Goal: Task Accomplishment & Management: Manage account settings

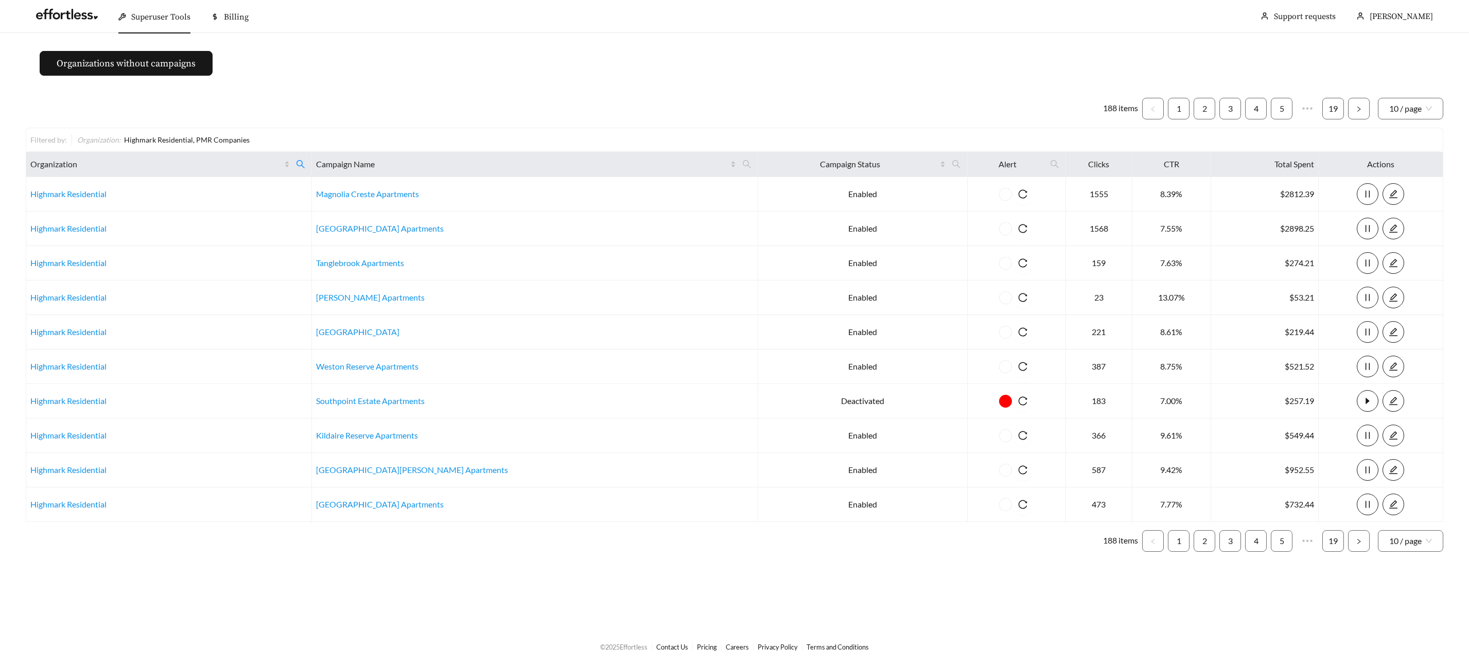
click at [127, 16] on div "Superuser Tools" at bounding box center [154, 17] width 72 height 33
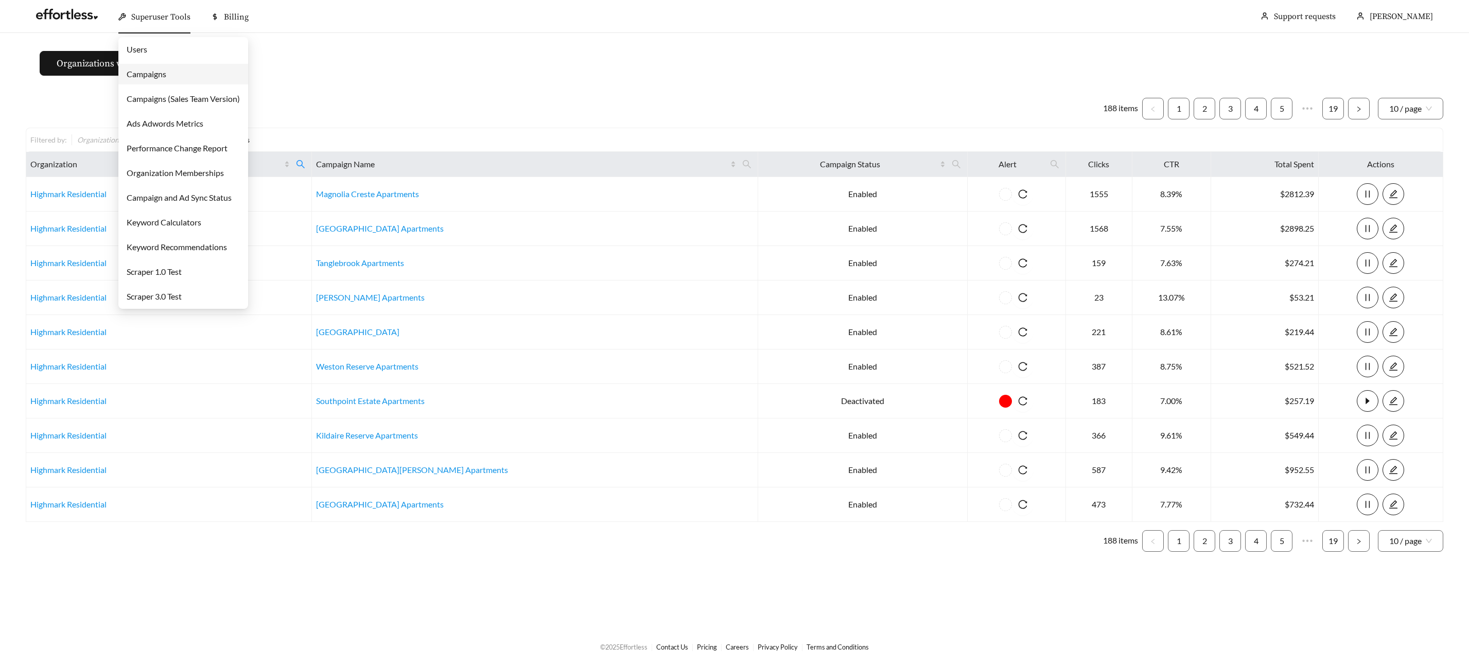
drag, startPoint x: 159, startPoint y: 74, endPoint x: 165, endPoint y: 74, distance: 6.2
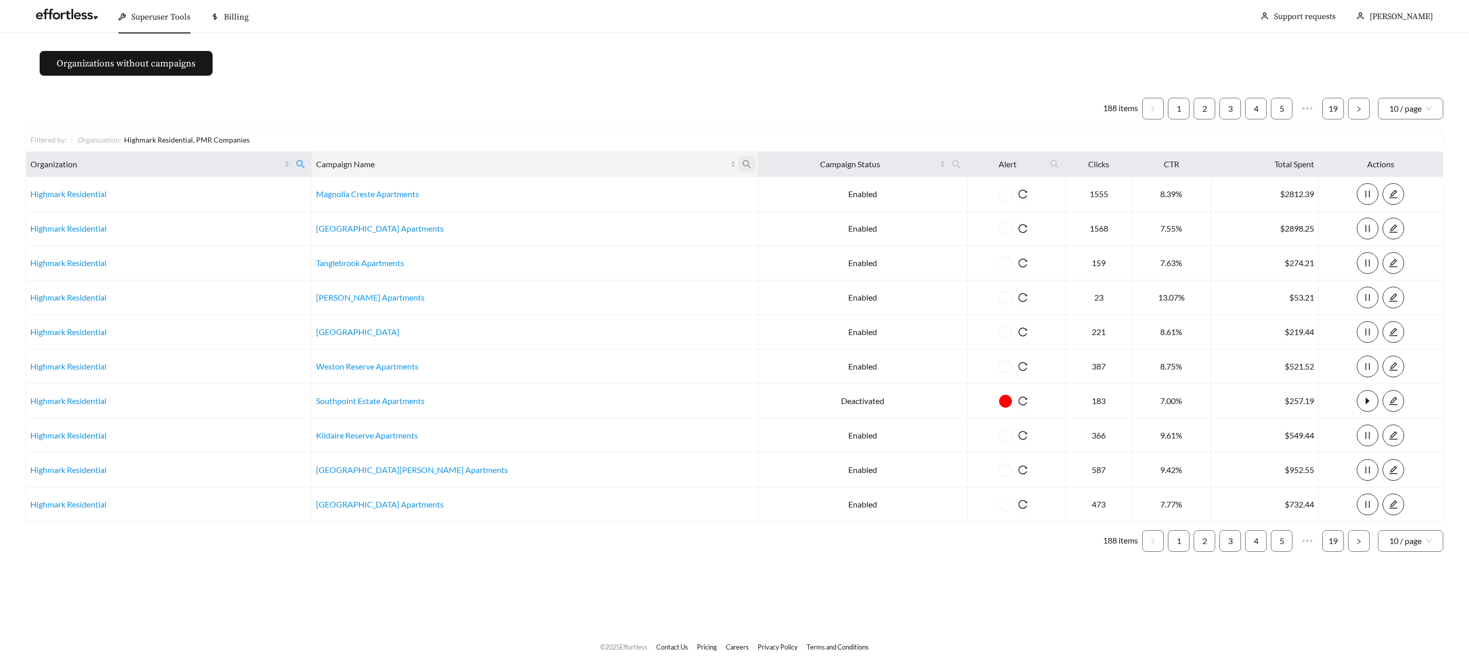
click at [742, 162] on icon "search" at bounding box center [746, 164] width 9 height 9
click at [619, 183] on input "text" at bounding box center [594, 190] width 105 height 22
type input "****"
click at [644, 216] on button "Ok" at bounding box center [632, 214] width 32 height 21
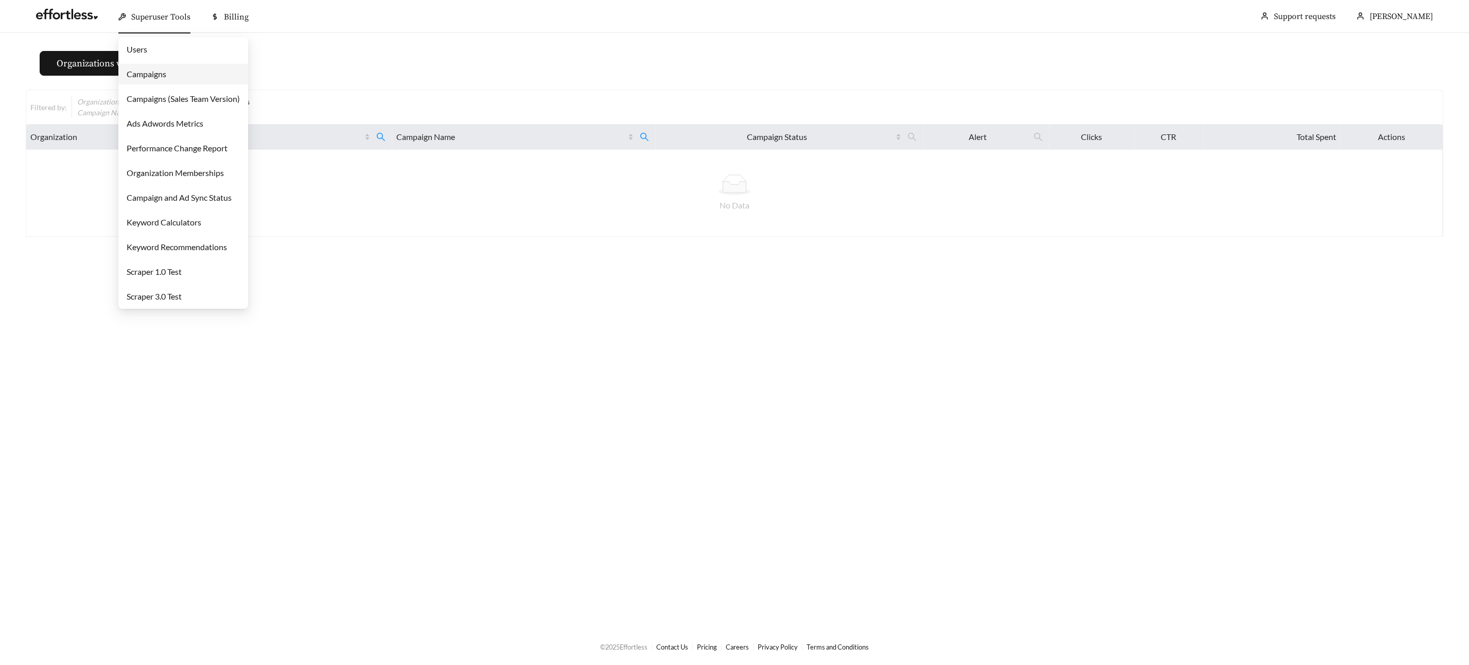
click at [133, 14] on span "Superuser Tools" at bounding box center [160, 17] width 59 height 10
drag, startPoint x: 152, startPoint y: 88, endPoint x: 153, endPoint y: 80, distance: 8.3
click at [152, 87] on ul "Users Campaigns Campaigns (Sales Team Version) Ads Adwords Metrics Performance …" at bounding box center [183, 173] width 130 height 272
click at [152, 79] on link "Campaigns" at bounding box center [147, 74] width 40 height 10
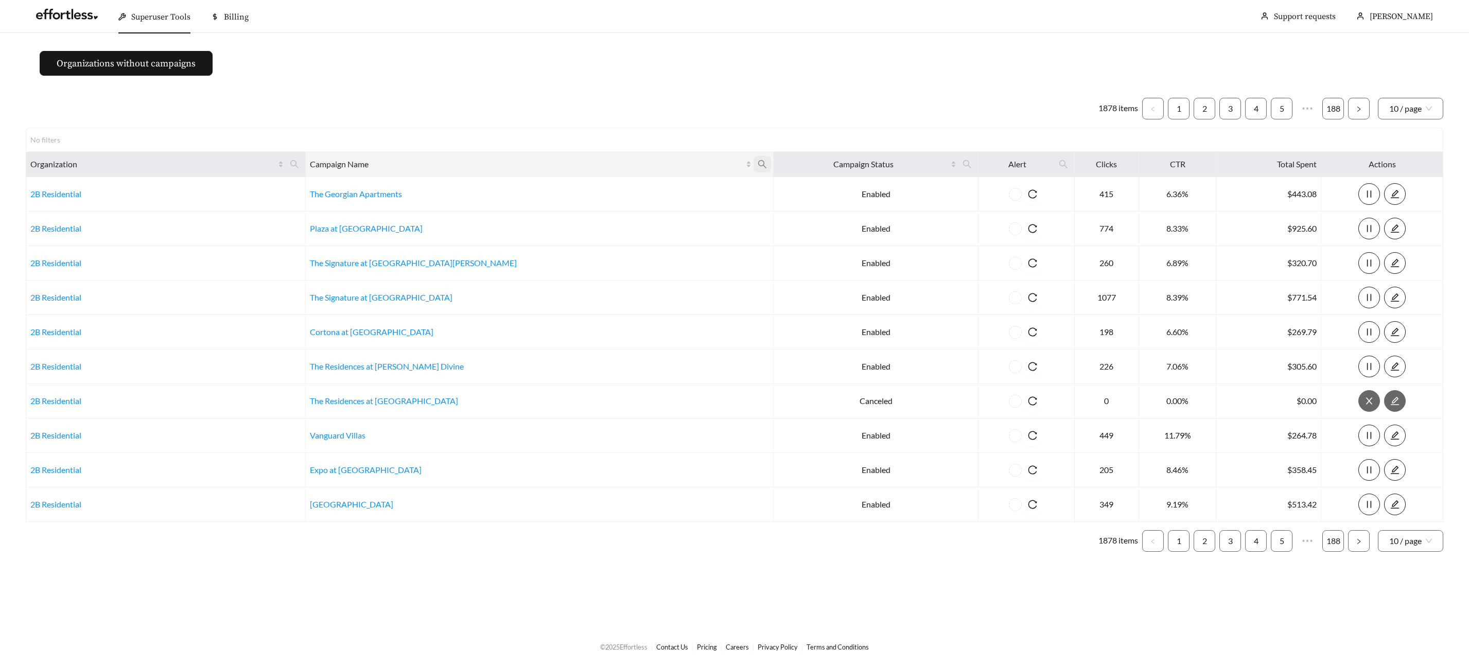
click at [758, 166] on icon "search" at bounding box center [762, 164] width 8 height 8
click at [615, 187] on input "text" at bounding box center [601, 190] width 105 height 22
type input "****"
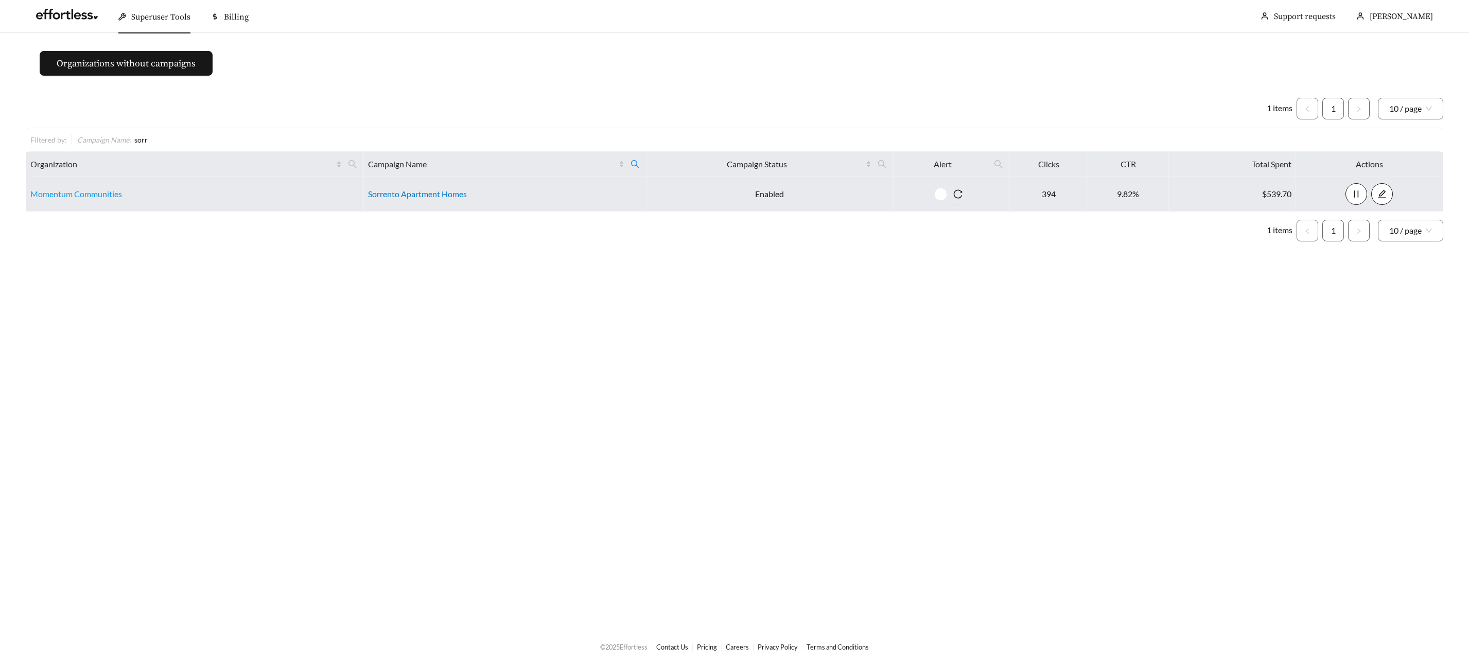
click at [414, 194] on link "Sorrento Apartment Homes" at bounding box center [417, 194] width 99 height 10
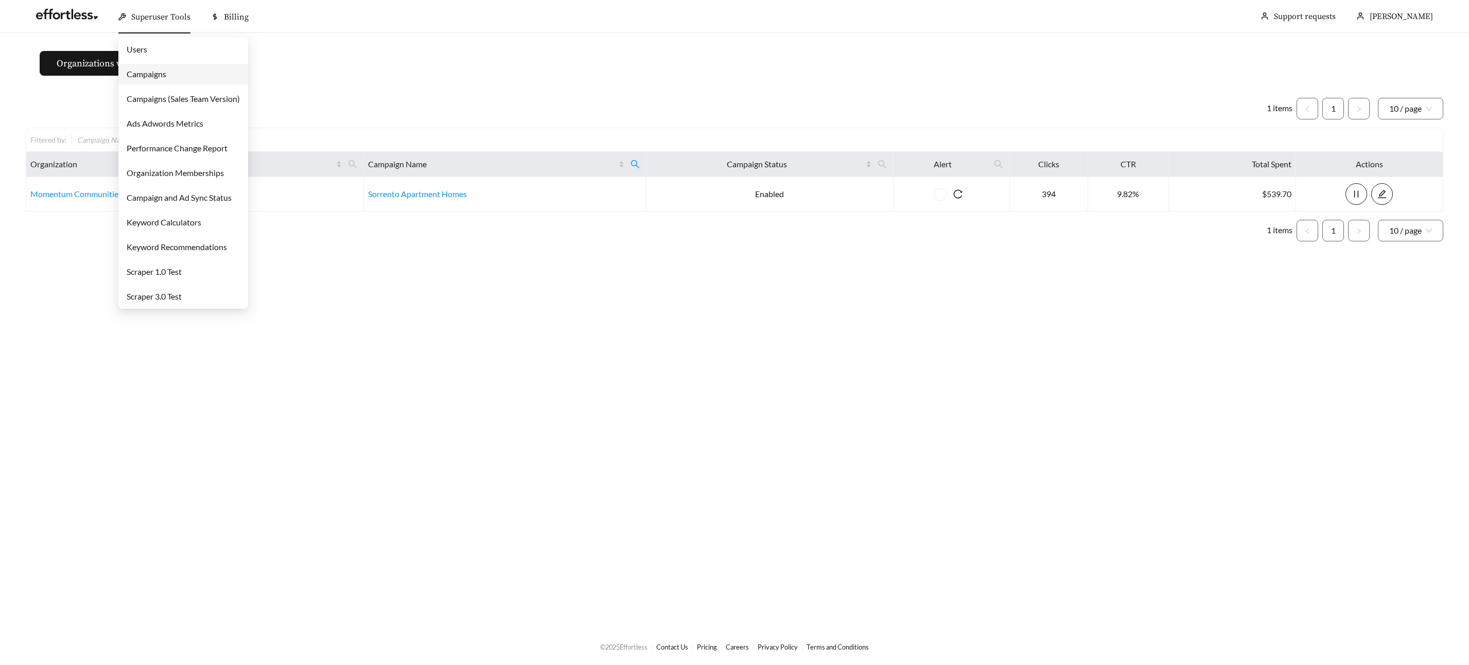
click at [163, 14] on span "Superuser Tools" at bounding box center [160, 17] width 59 height 10
drag, startPoint x: 157, startPoint y: 76, endPoint x: 178, endPoint y: 78, distance: 20.2
click at [157, 76] on link "Campaigns" at bounding box center [147, 74] width 40 height 10
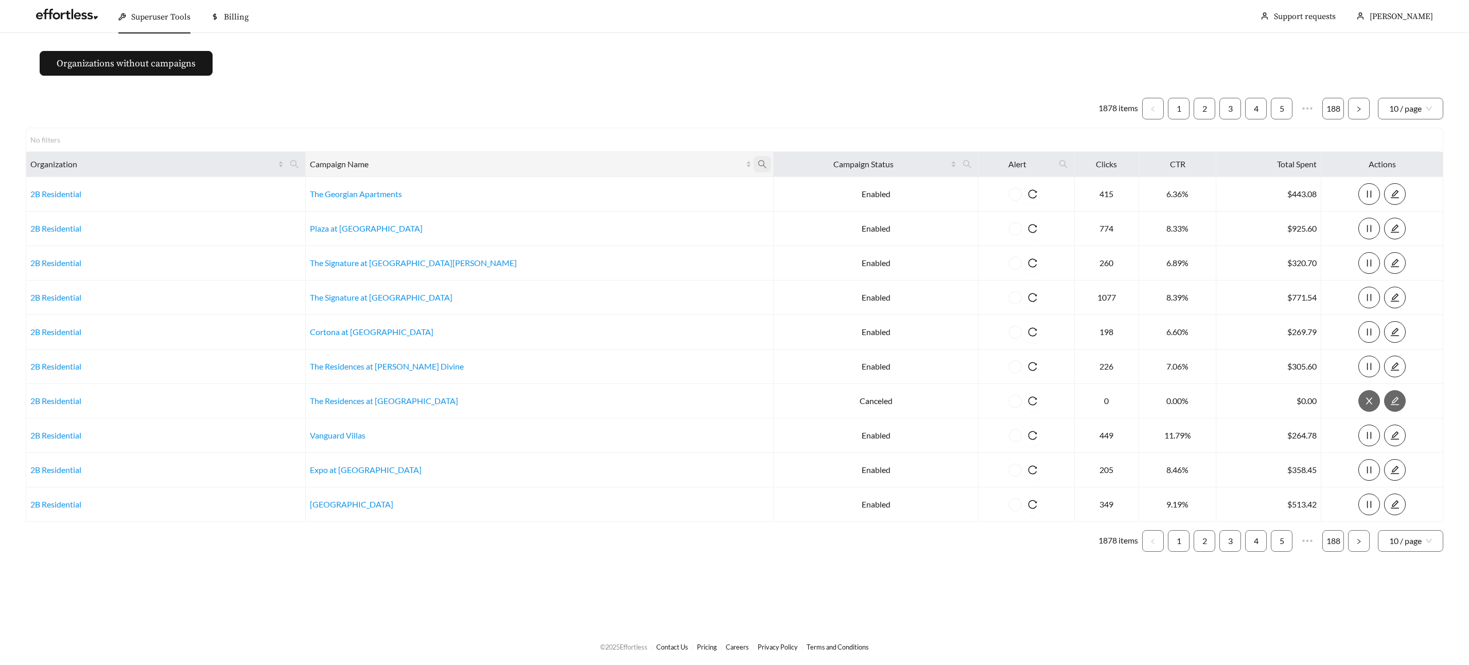
click at [758, 163] on icon "search" at bounding box center [762, 164] width 9 height 9
click at [609, 189] on input "text" at bounding box center [601, 190] width 105 height 22
type input "****"
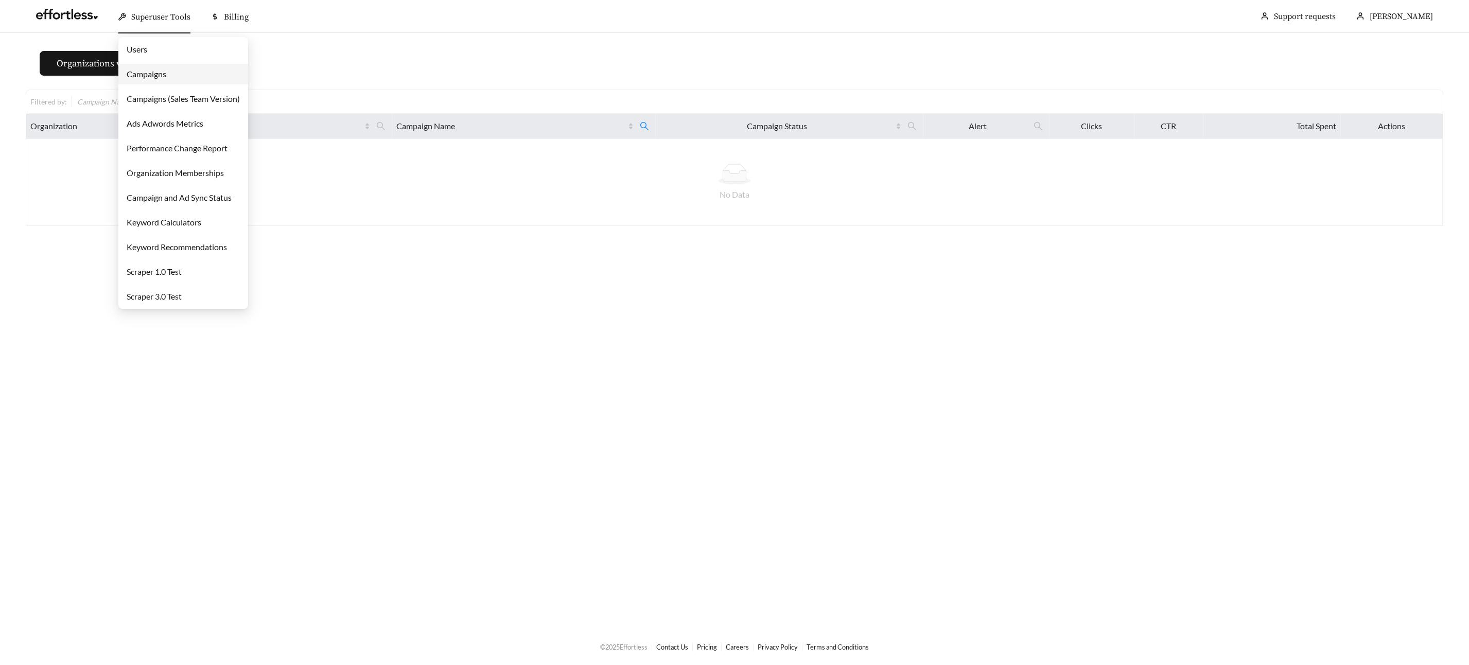
click at [175, 16] on span "Superuser Tools" at bounding box center [160, 17] width 59 height 10
click at [160, 77] on link "Campaigns" at bounding box center [147, 74] width 40 height 10
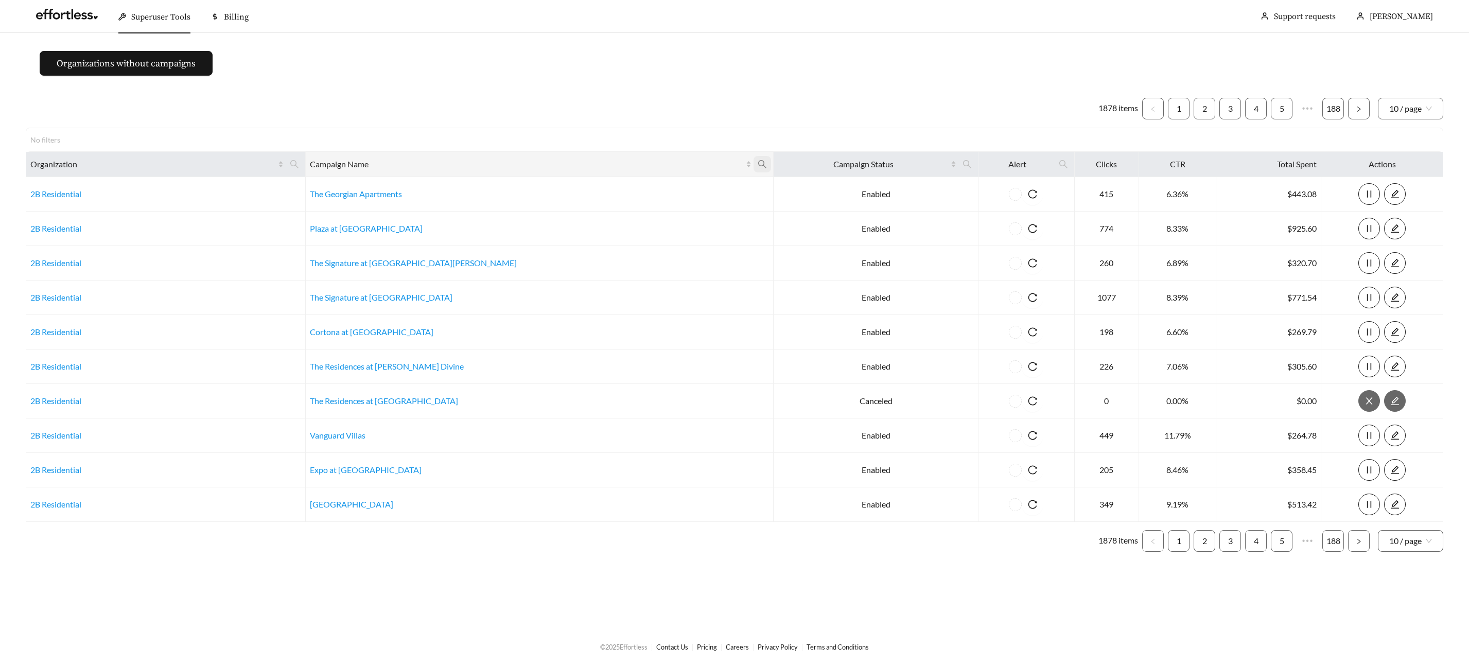
click at [753, 164] on span at bounding box center [761, 164] width 17 height 16
click at [615, 187] on input "text" at bounding box center [601, 190] width 105 height 22
type input "*******"
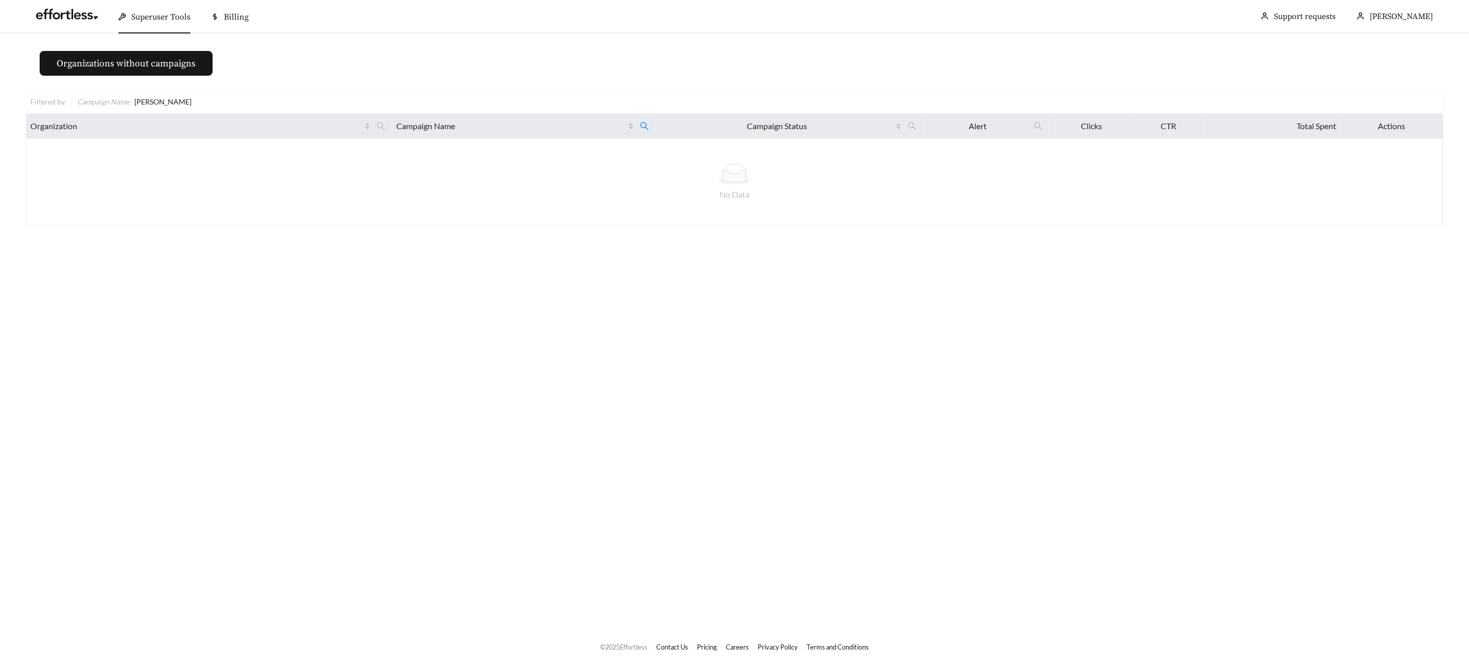
click at [189, 24] on div "Superuser Tools" at bounding box center [154, 17] width 72 height 33
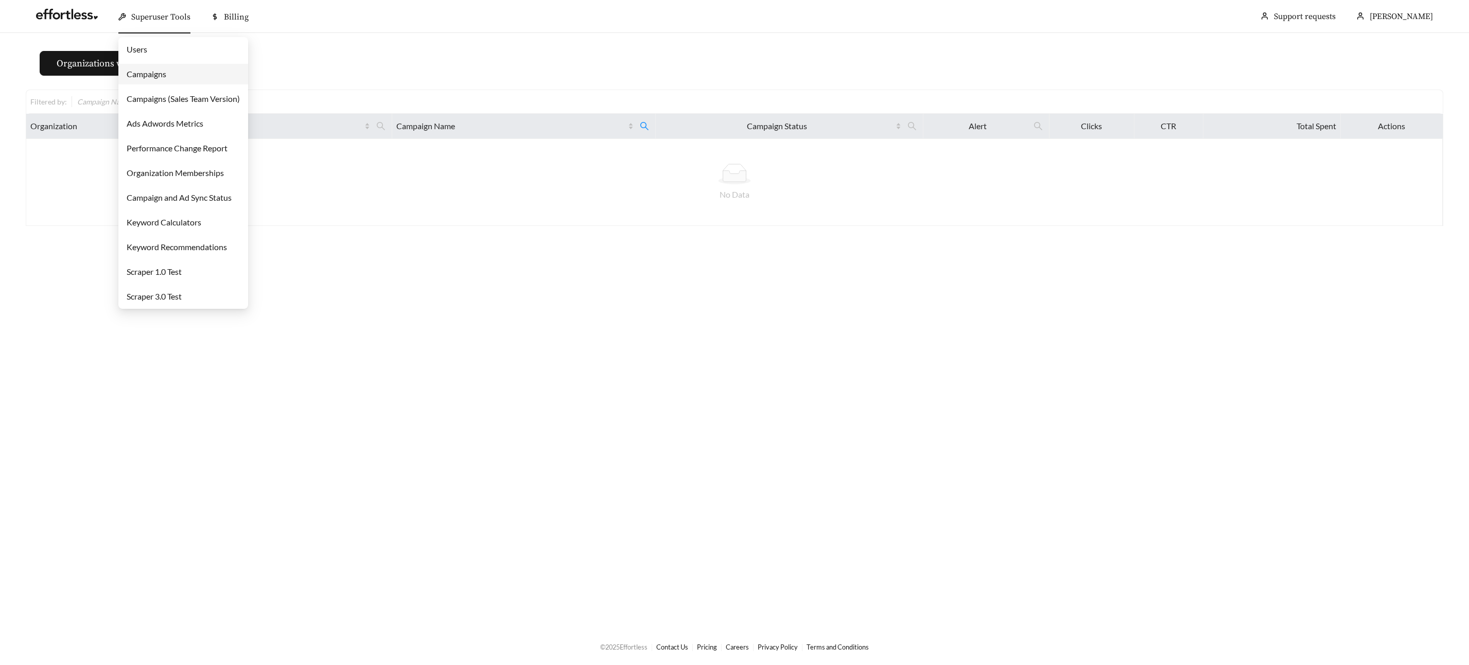
click at [166, 75] on link "Campaigns" at bounding box center [147, 74] width 40 height 10
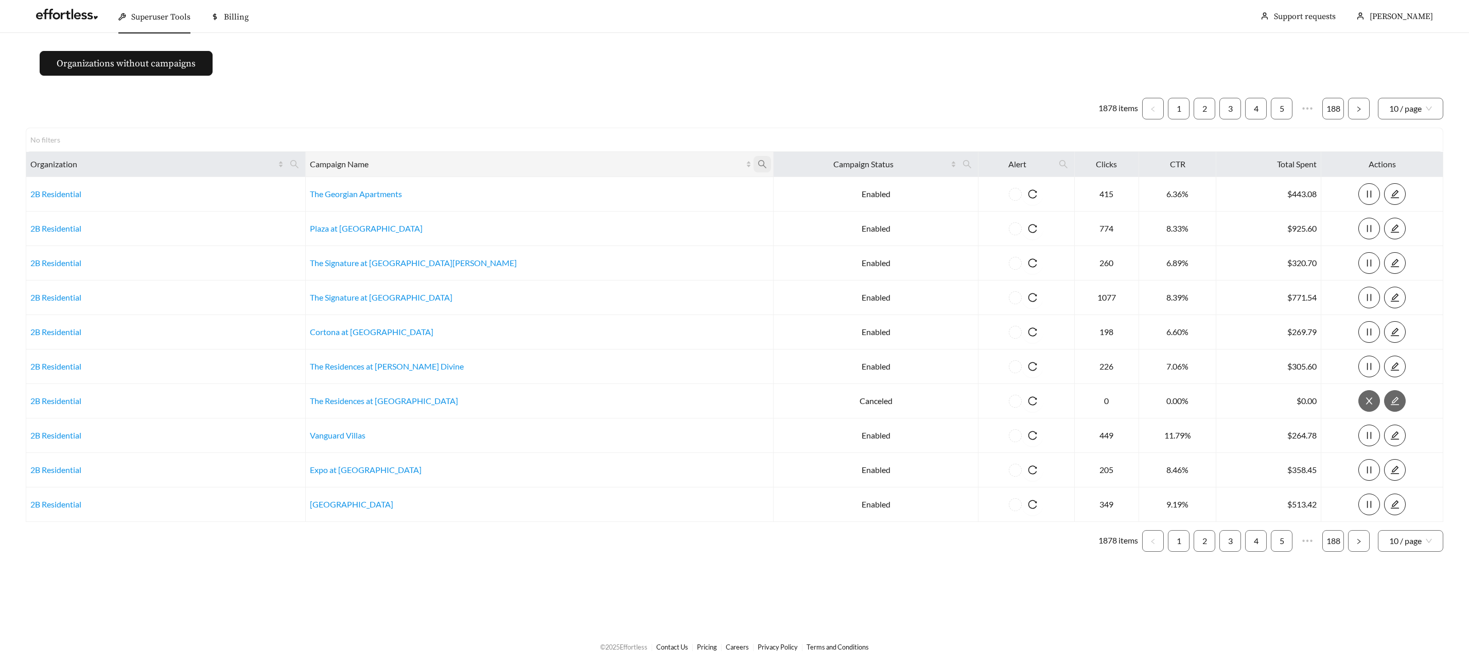
click at [753, 169] on span at bounding box center [761, 164] width 17 height 16
click at [633, 184] on input "text" at bounding box center [601, 190] width 105 height 22
type input "*******"
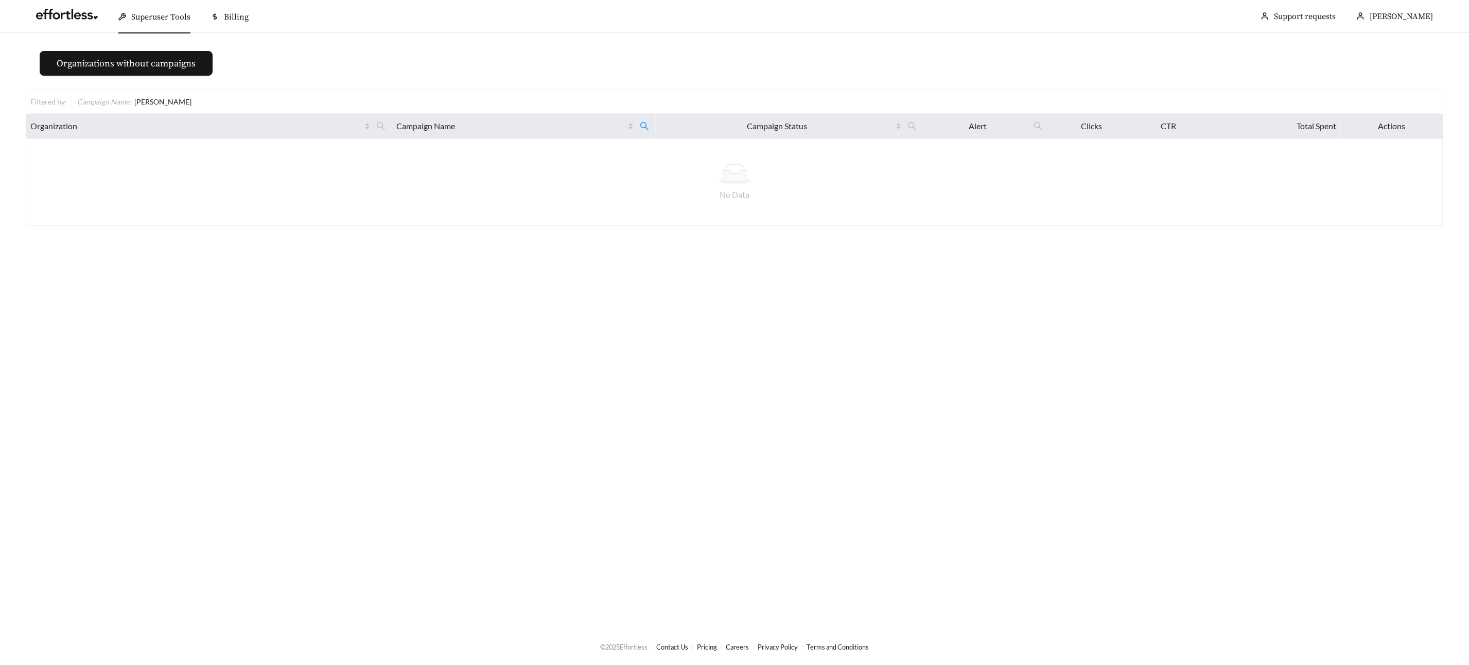
click at [135, 19] on span "Superuser Tools" at bounding box center [160, 17] width 59 height 10
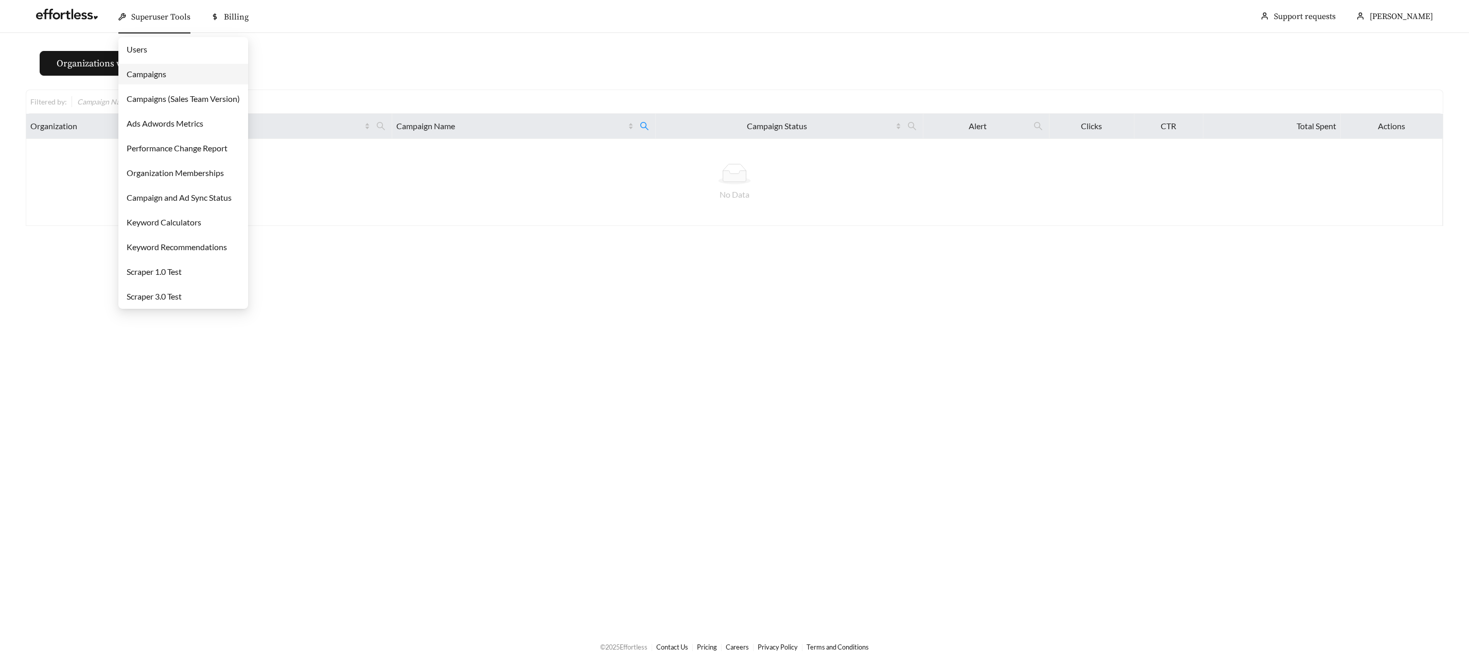
click at [149, 78] on link "Campaigns" at bounding box center [147, 74] width 40 height 10
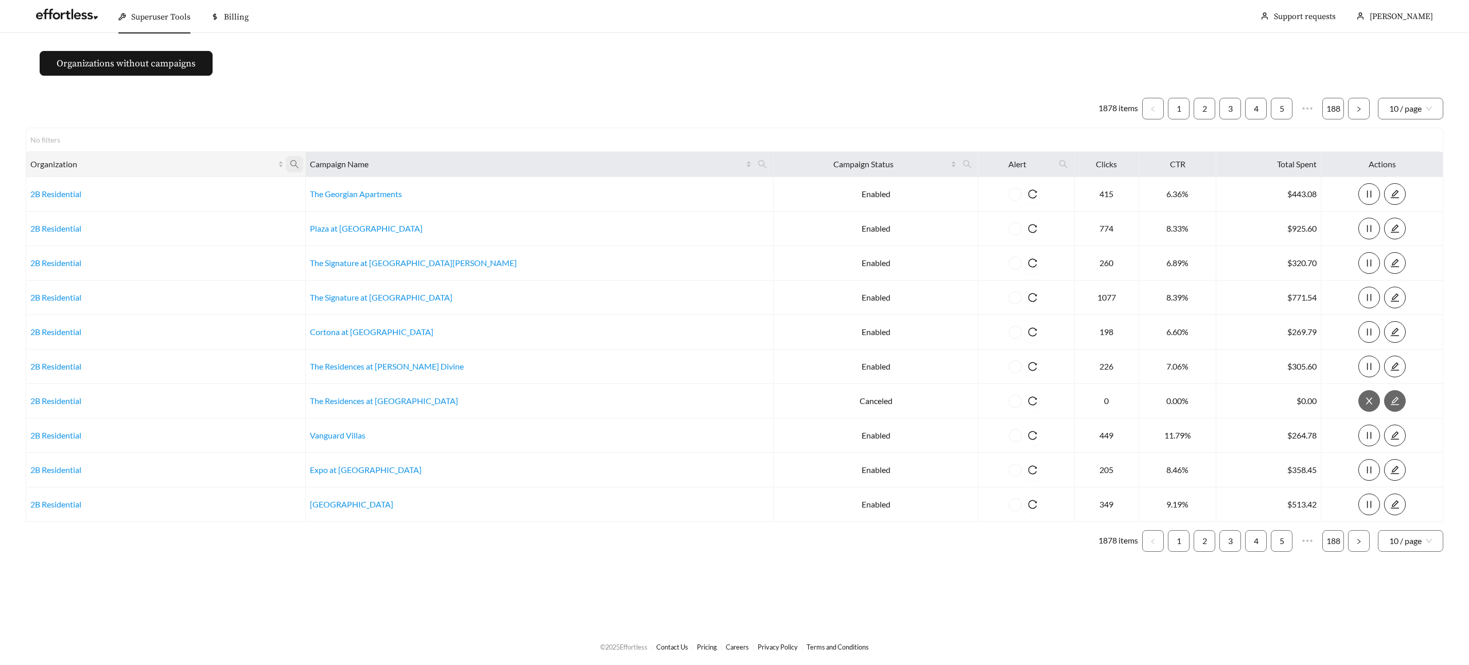
click at [303, 165] on span at bounding box center [294, 164] width 17 height 16
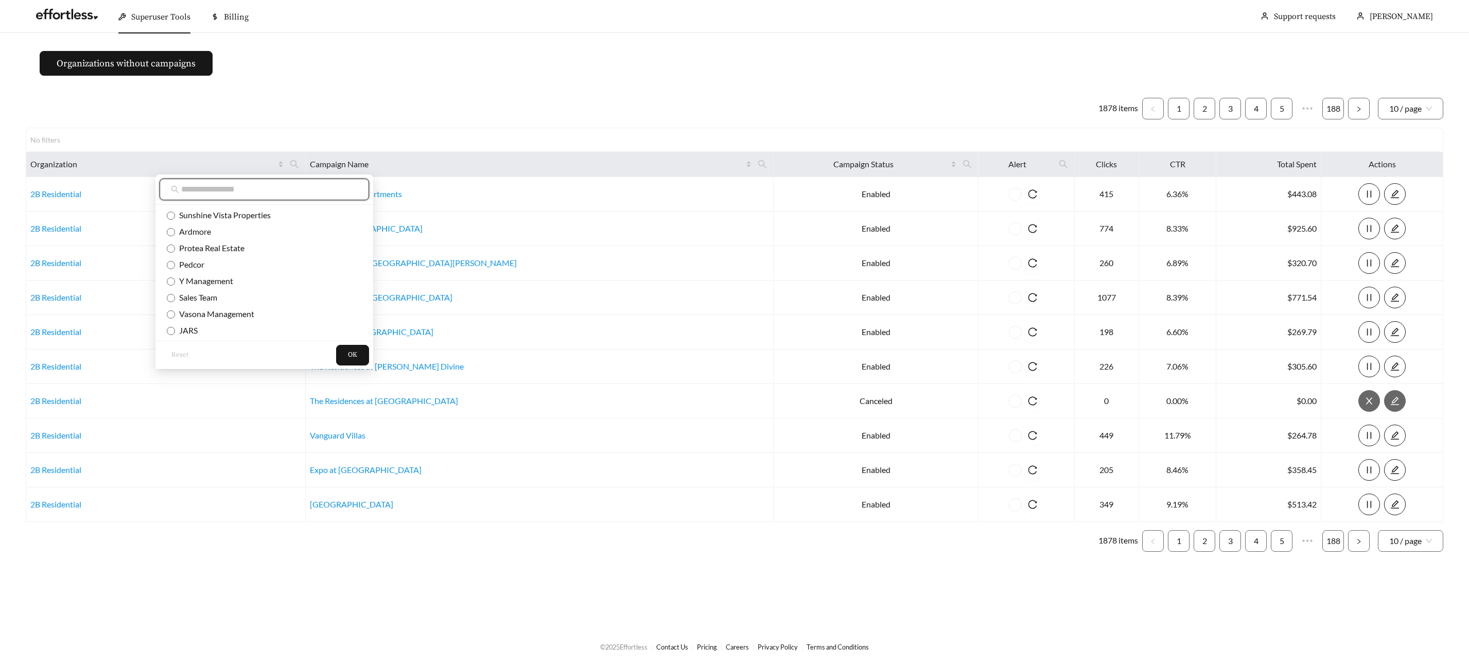
click at [283, 191] on input "text" at bounding box center [269, 189] width 177 height 12
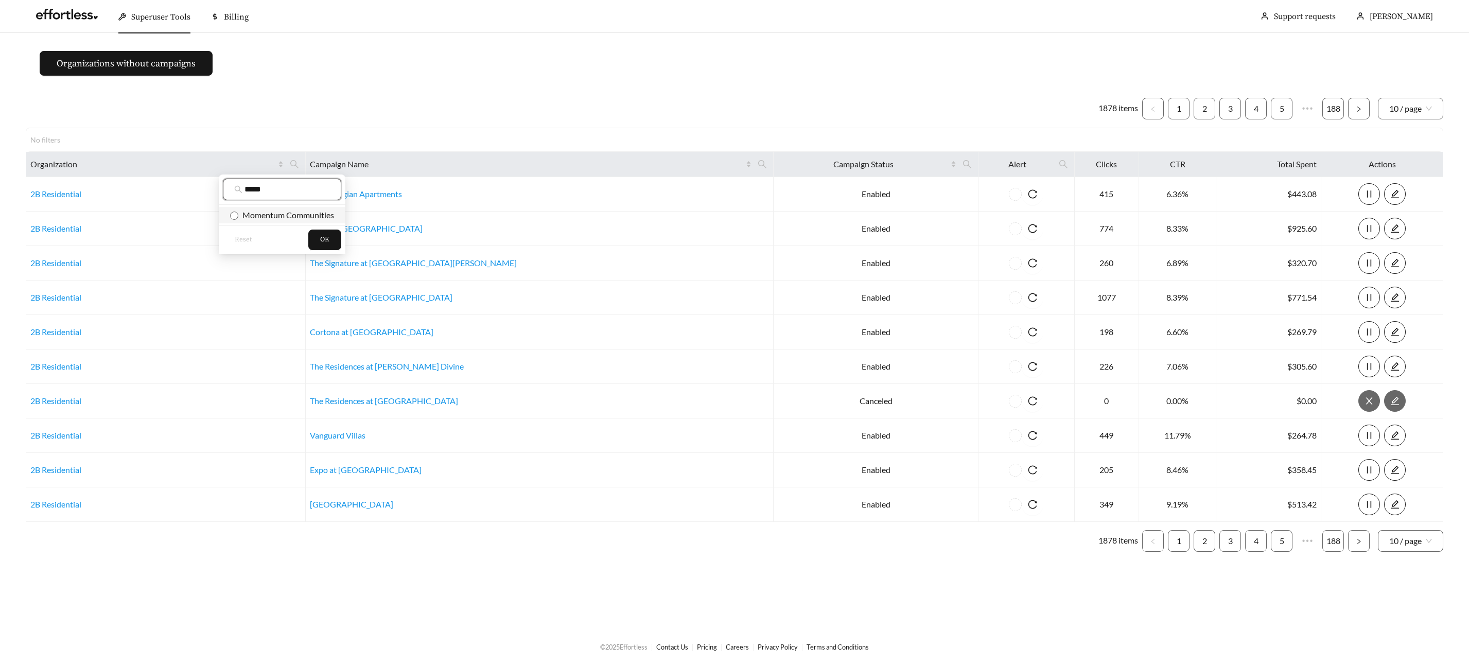
type input "*****"
click at [292, 210] on span "Momentum Communities" at bounding box center [286, 215] width 96 height 10
drag, startPoint x: 328, startPoint y: 231, endPoint x: 335, endPoint y: 231, distance: 6.7
click at [328, 231] on button "OK" at bounding box center [324, 240] width 33 height 21
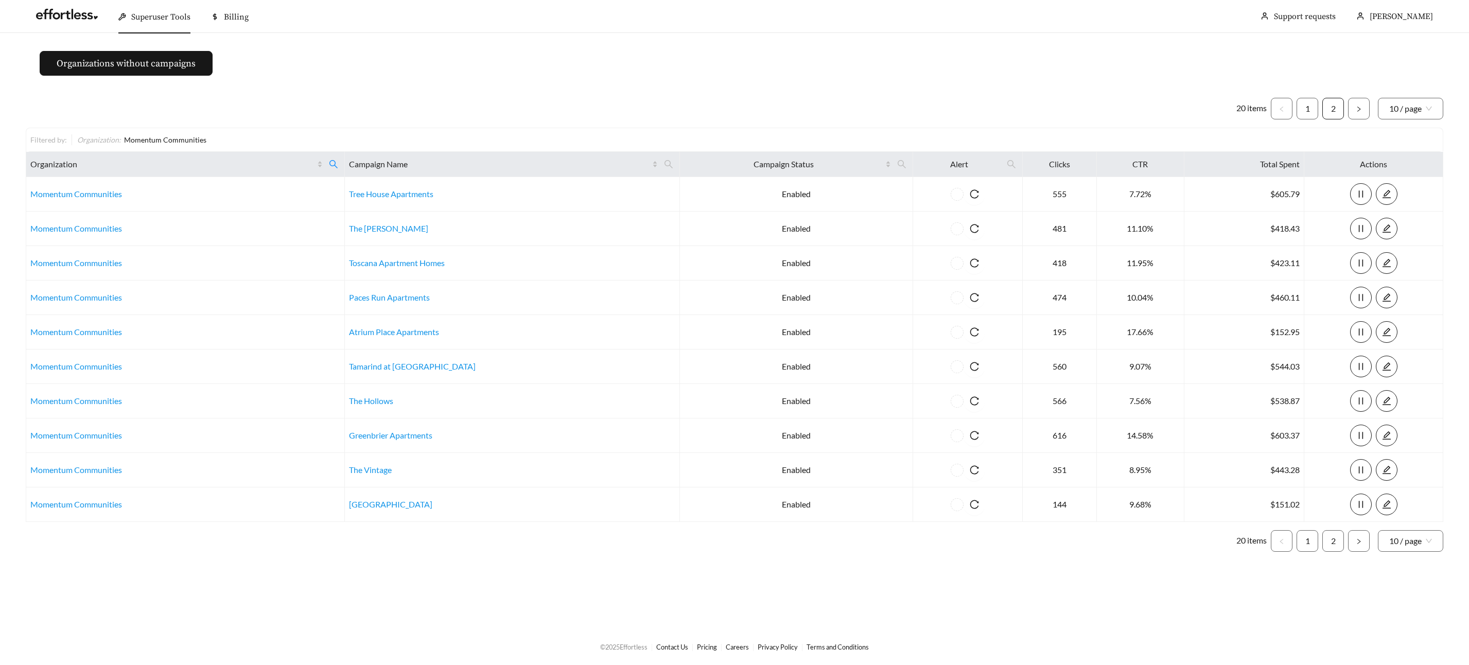
click at [1332, 109] on link "2" at bounding box center [1333, 108] width 21 height 21
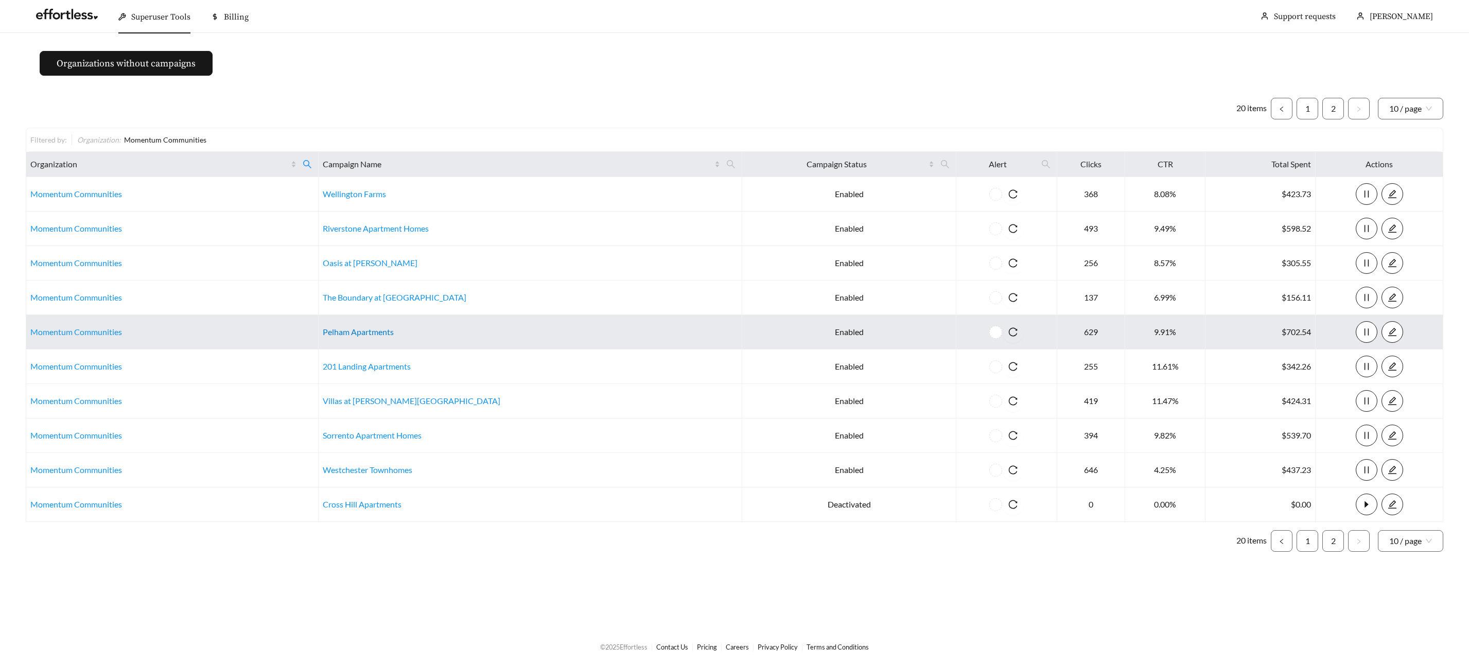
click at [372, 335] on link "Pelham Apartments" at bounding box center [358, 332] width 71 height 10
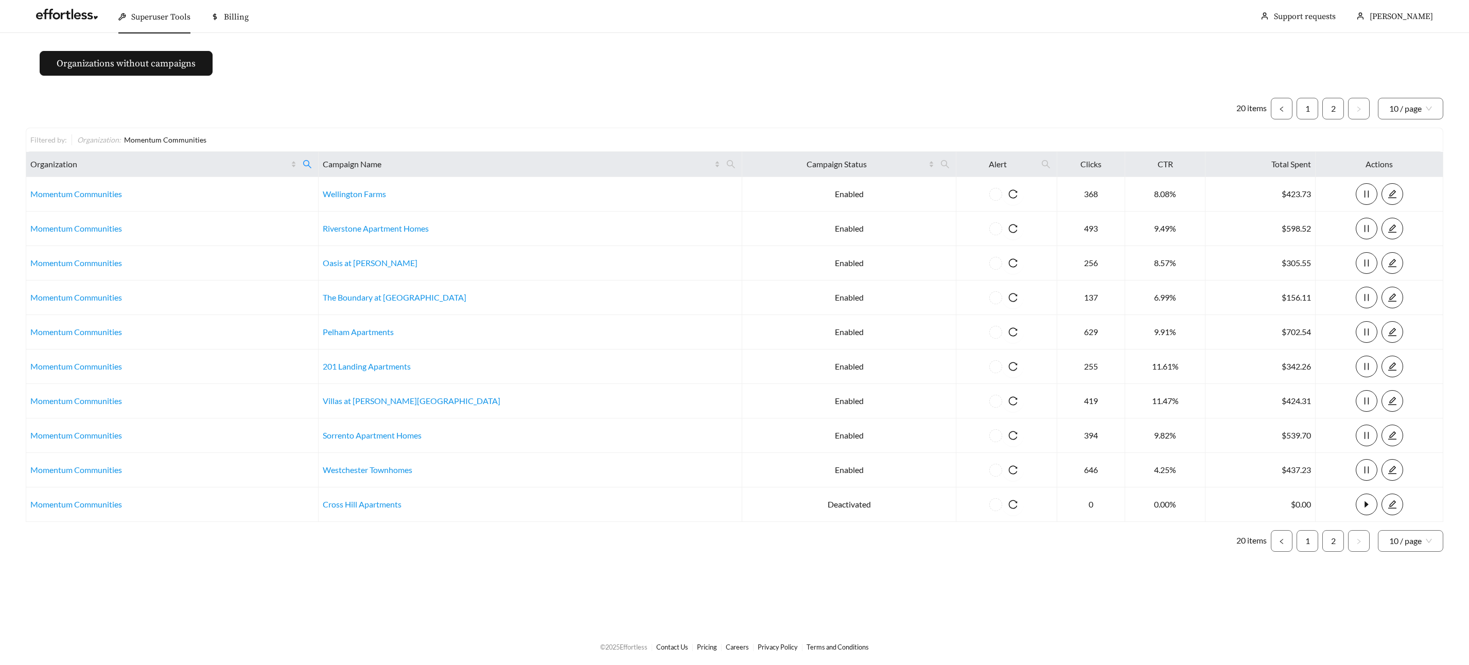
click at [133, 24] on div "Superuser Tools" at bounding box center [154, 17] width 72 height 33
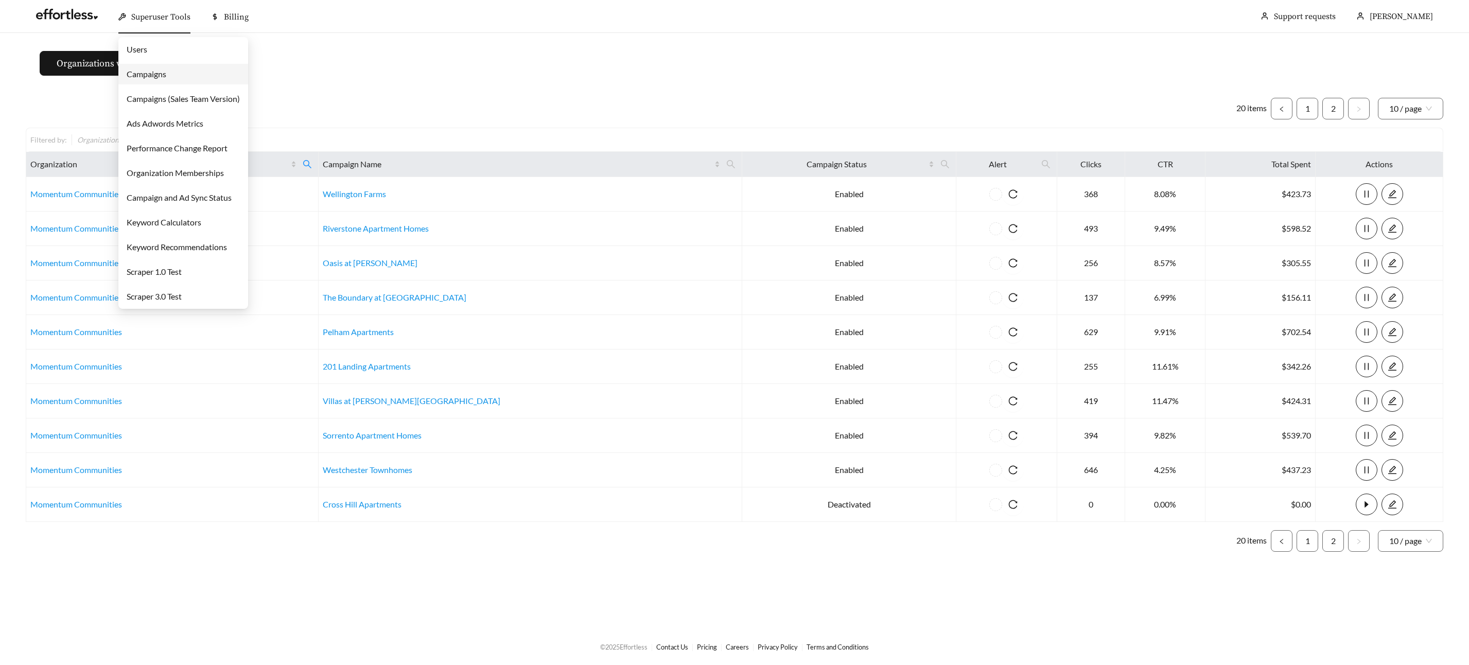
click at [142, 78] on link "Campaigns" at bounding box center [147, 74] width 40 height 10
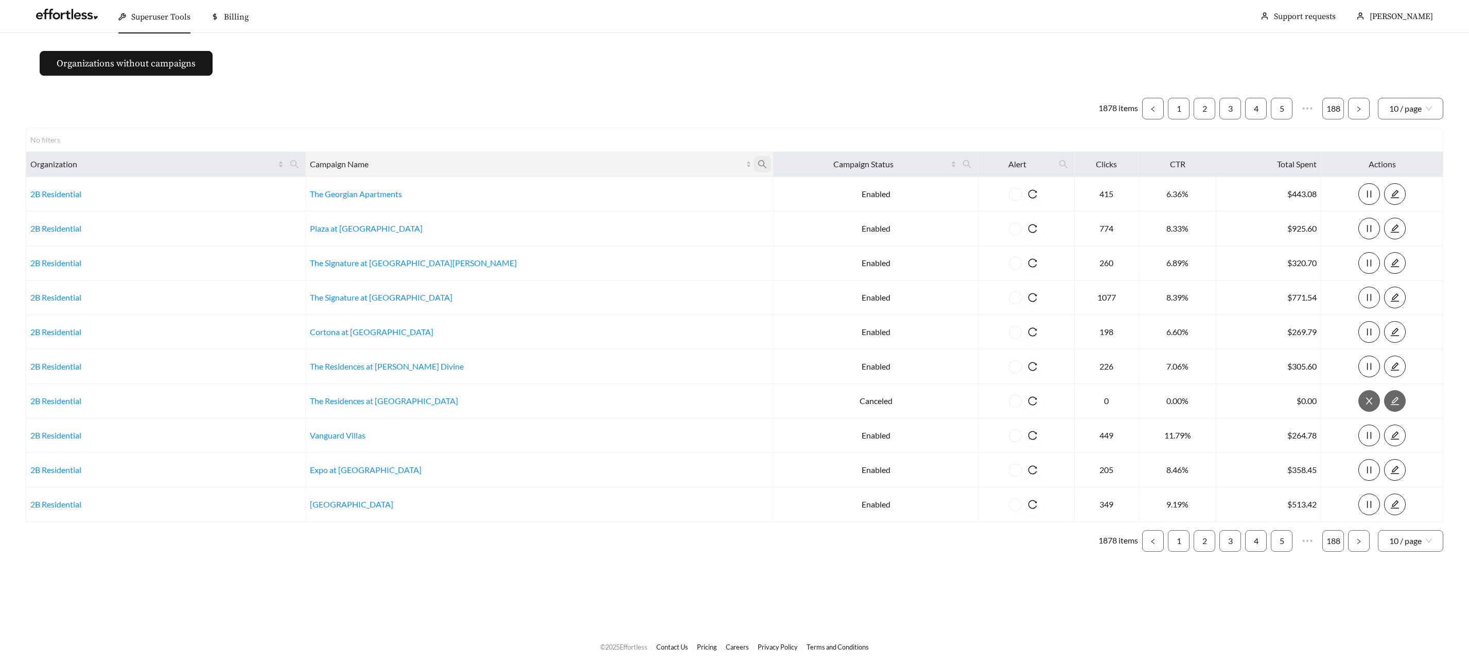
click at [758, 165] on icon "search" at bounding box center [762, 164] width 9 height 9
click at [569, 188] on input "text" at bounding box center [601, 190] width 105 height 22
type input "*******"
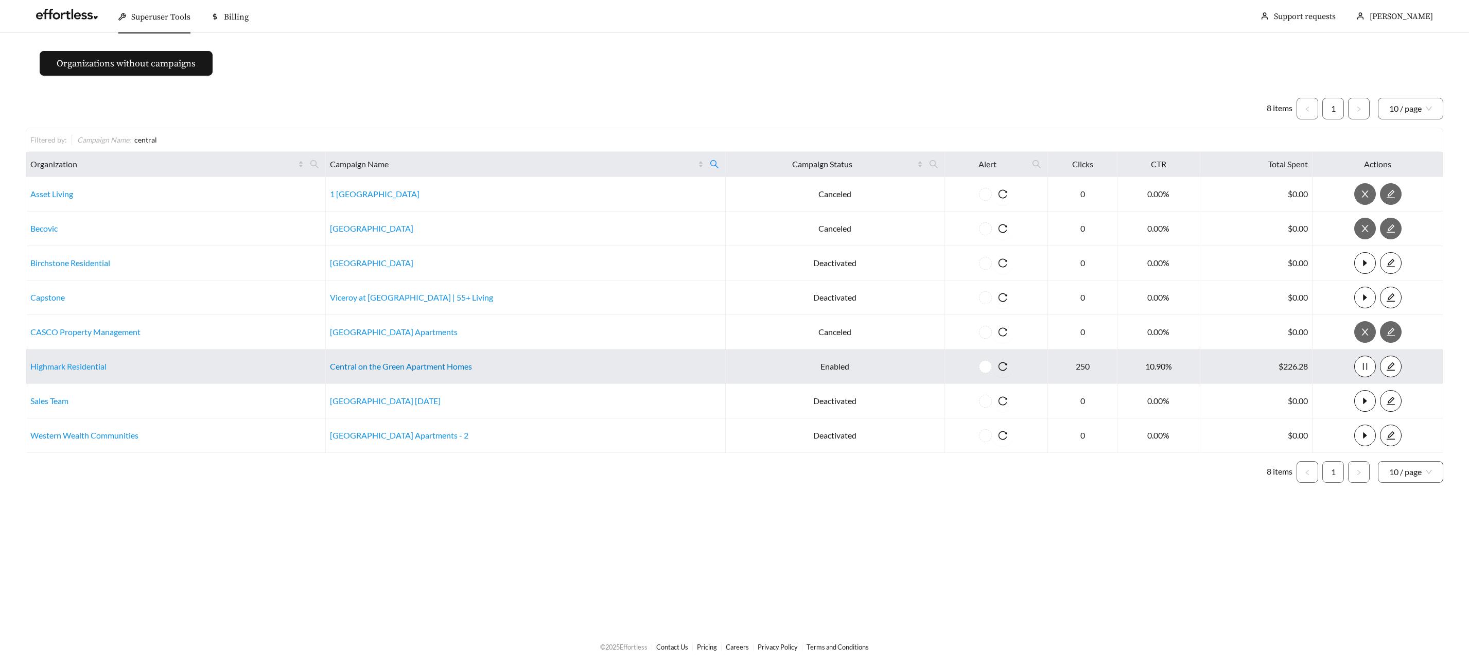
click at [385, 367] on link "Central on the Green Apartment Homes" at bounding box center [401, 366] width 142 height 10
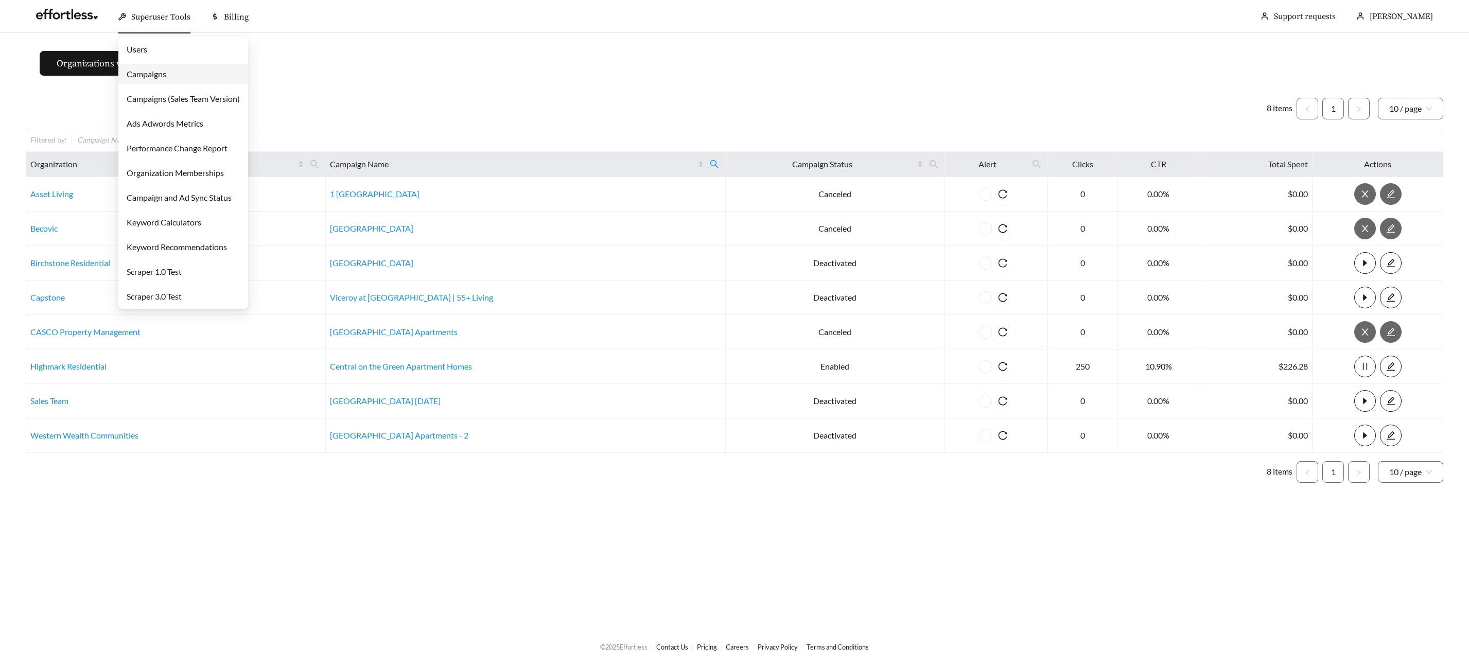
drag, startPoint x: 156, startPoint y: 17, endPoint x: 156, endPoint y: 58, distance: 40.1
click at [156, 17] on span "Superuser Tools" at bounding box center [160, 17] width 59 height 10
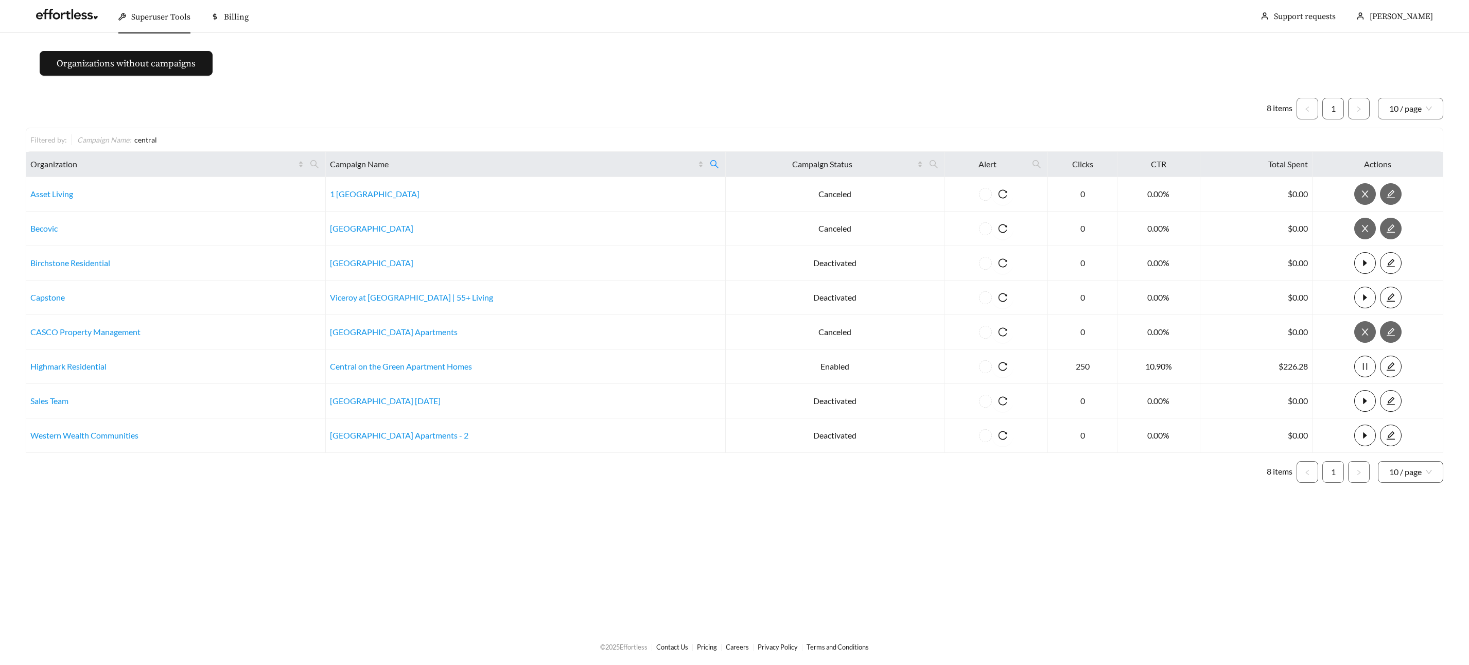
click at [157, 16] on span "Superuser Tools" at bounding box center [160, 17] width 59 height 10
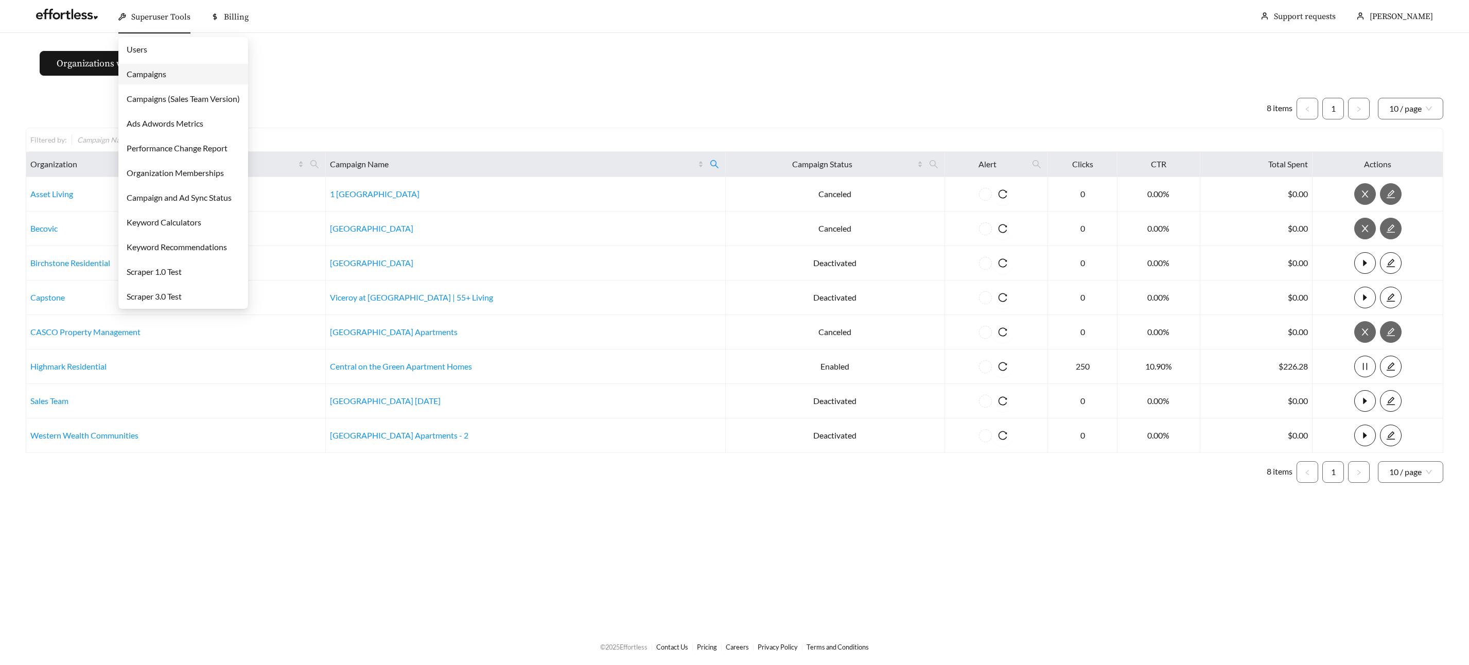
click at [154, 78] on link "Campaigns" at bounding box center [147, 74] width 40 height 10
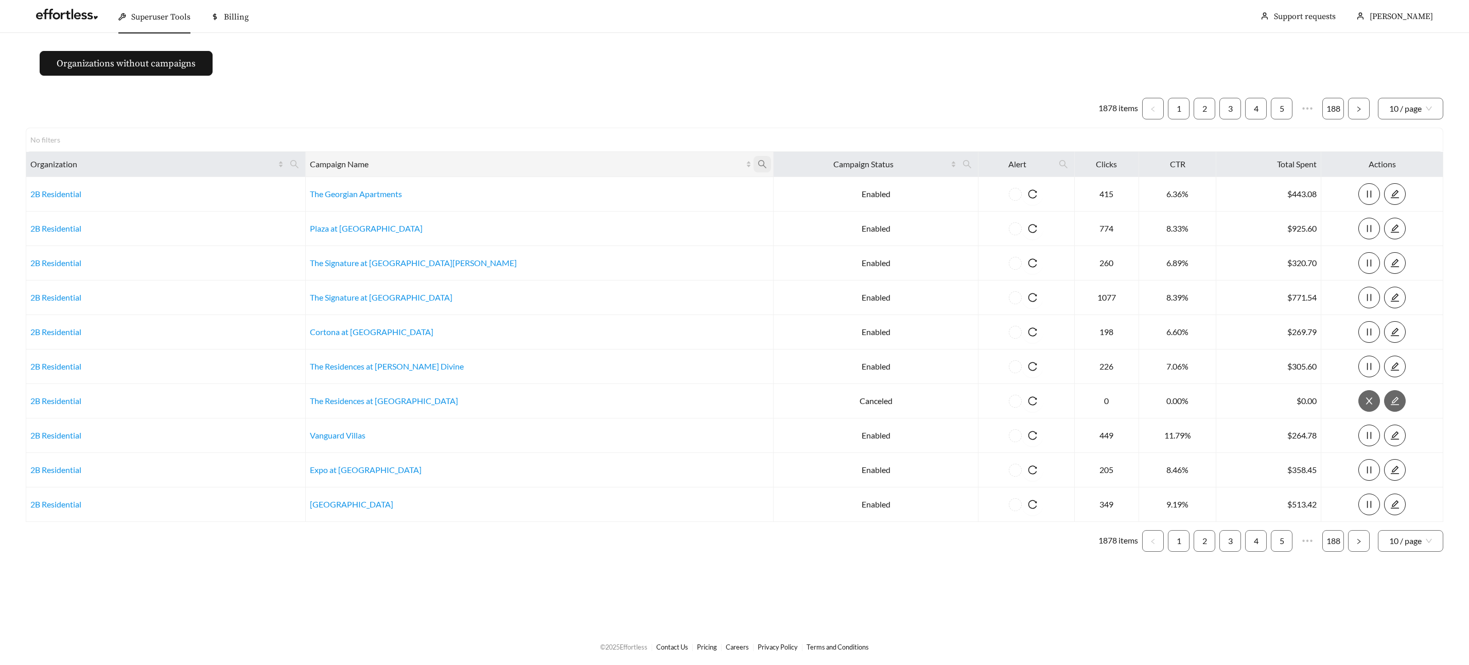
click at [758, 163] on icon "search" at bounding box center [762, 164] width 9 height 9
click at [630, 194] on input "text" at bounding box center [601, 190] width 105 height 22
type input "****"
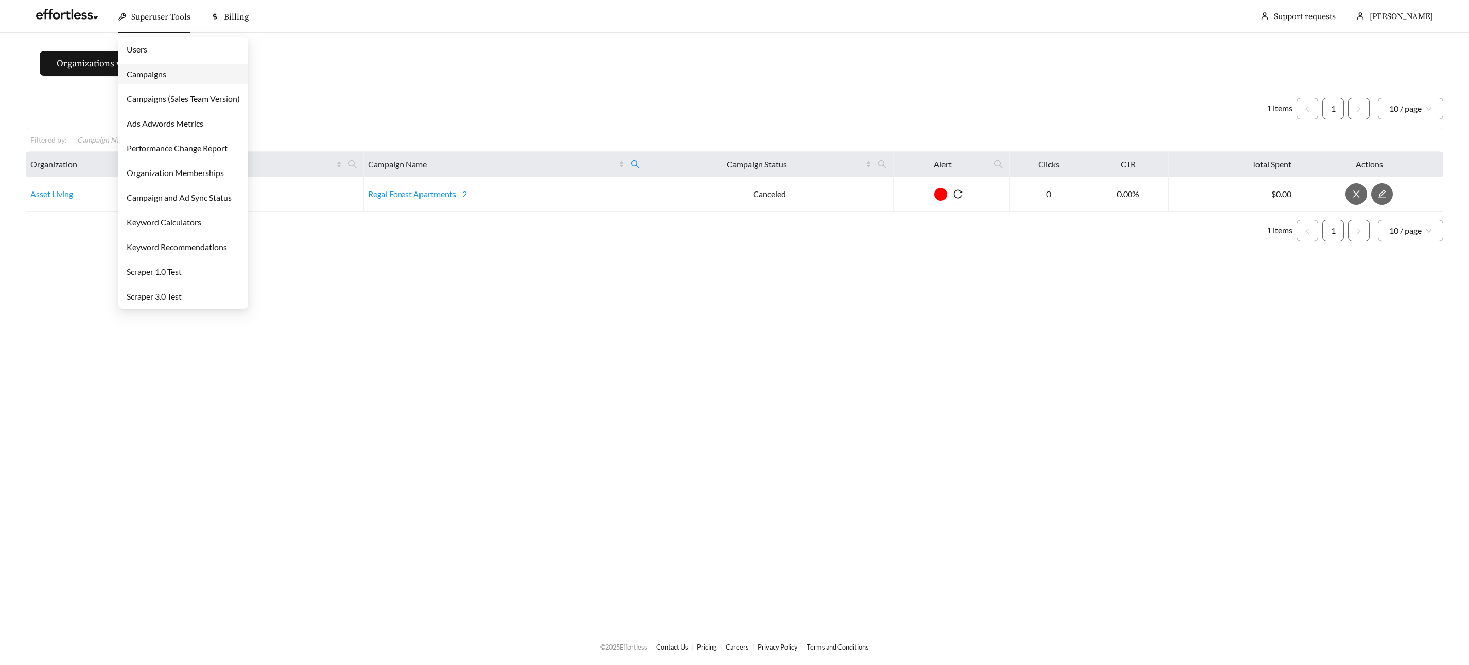
click at [166, 26] on div "Superuser Tools" at bounding box center [154, 17] width 72 height 33
click at [162, 74] on link "Campaigns" at bounding box center [147, 74] width 40 height 10
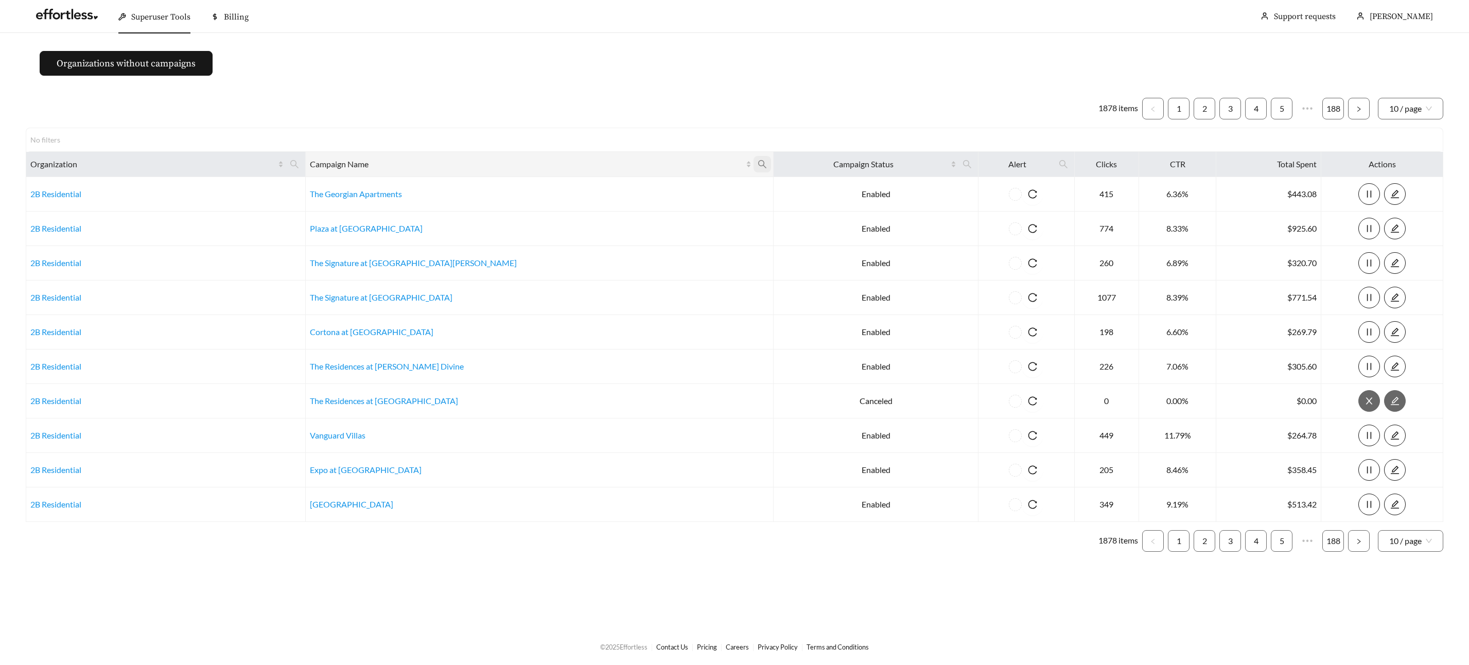
drag, startPoint x: 652, startPoint y: 162, endPoint x: 647, endPoint y: 165, distance: 6.3
click at [758, 162] on icon "search" at bounding box center [762, 164] width 9 height 9
click at [585, 188] on input "text" at bounding box center [601, 190] width 105 height 22
paste input "**********"
type input "**********"
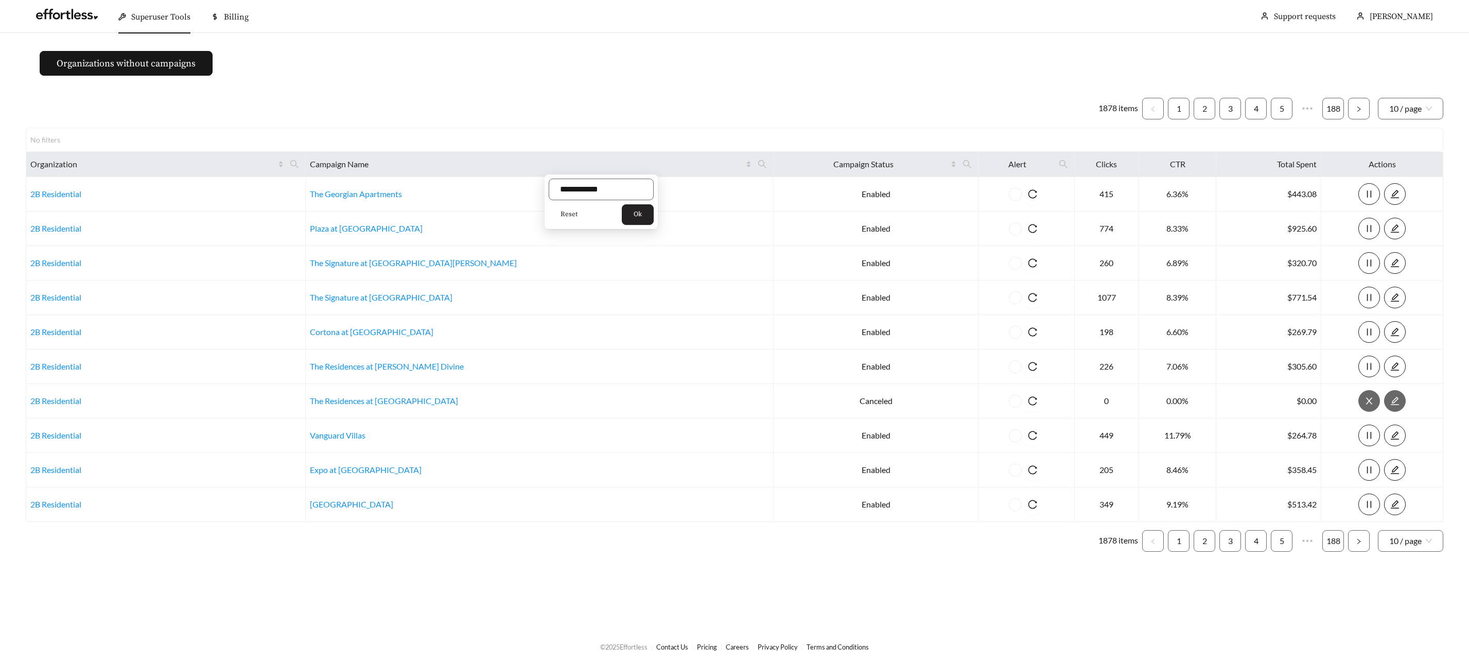
click at [639, 207] on button "Ok" at bounding box center [638, 214] width 32 height 21
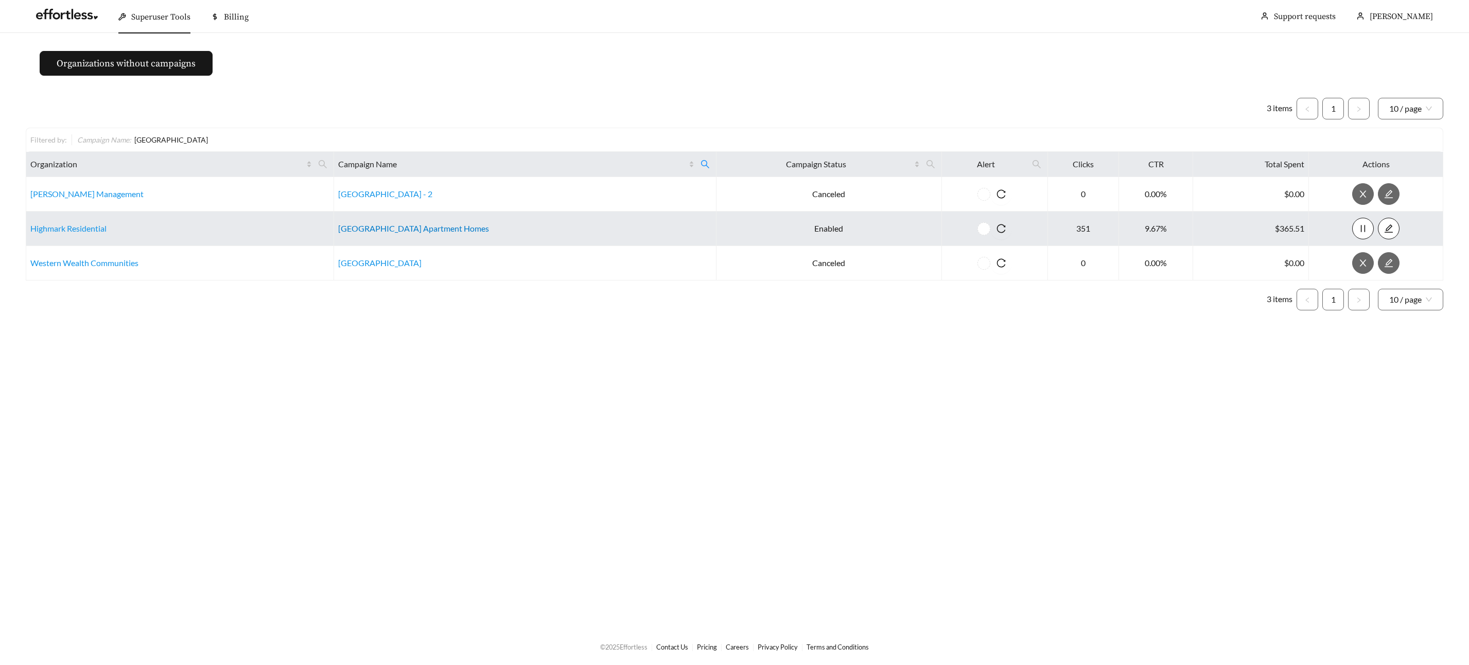
click at [421, 227] on link "[GEOGRAPHIC_DATA] Apartment Homes" at bounding box center [413, 228] width 151 height 10
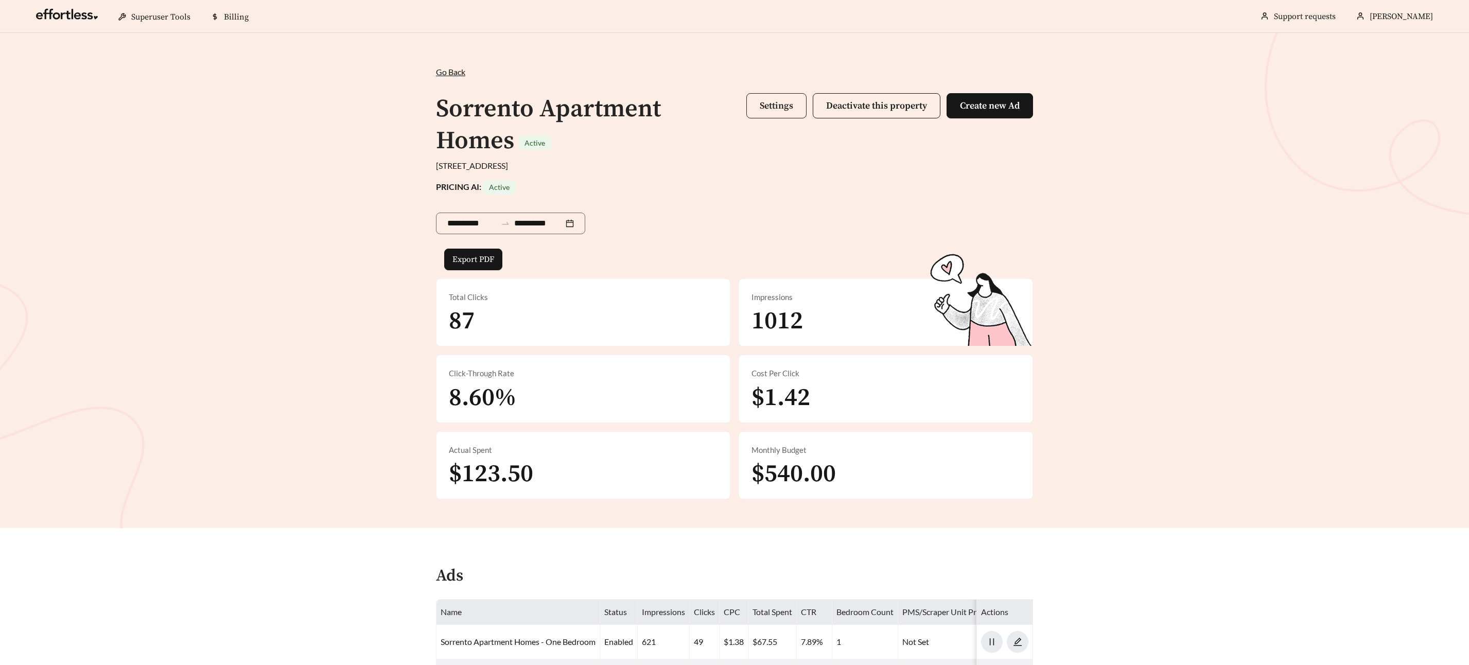
click at [753, 107] on button "Settings" at bounding box center [776, 105] width 60 height 25
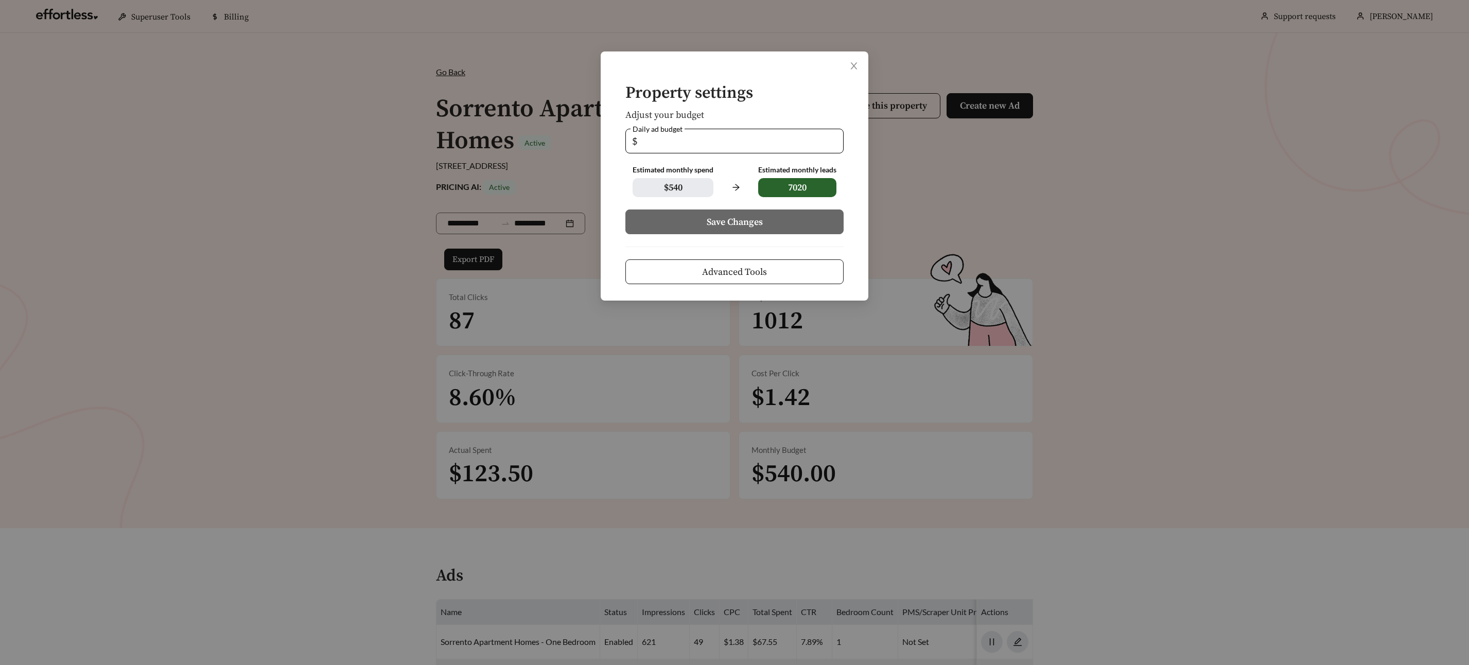
click at [745, 271] on span "Advanced Tools" at bounding box center [734, 272] width 65 height 14
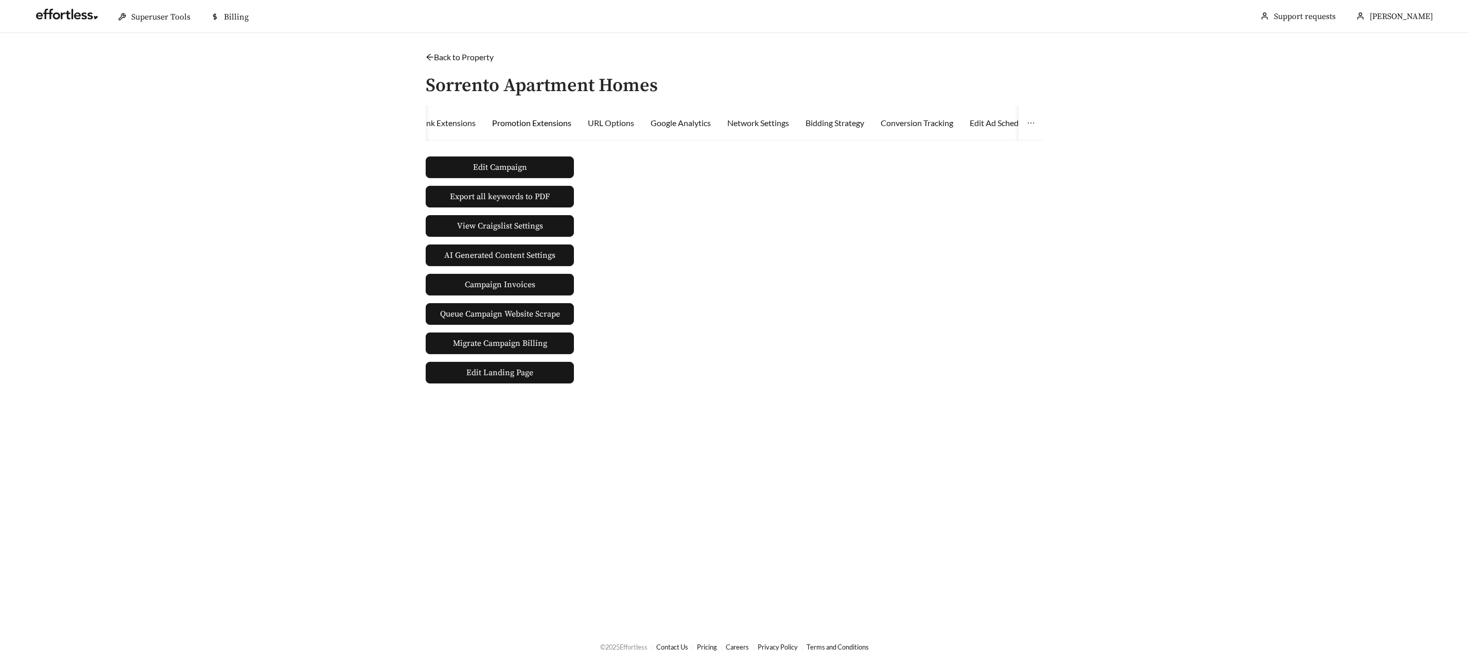
drag, startPoint x: 552, startPoint y: 122, endPoint x: 553, endPoint y: 128, distance: 5.2
click at [552, 122] on div "Promotion Extensions" at bounding box center [531, 123] width 79 height 12
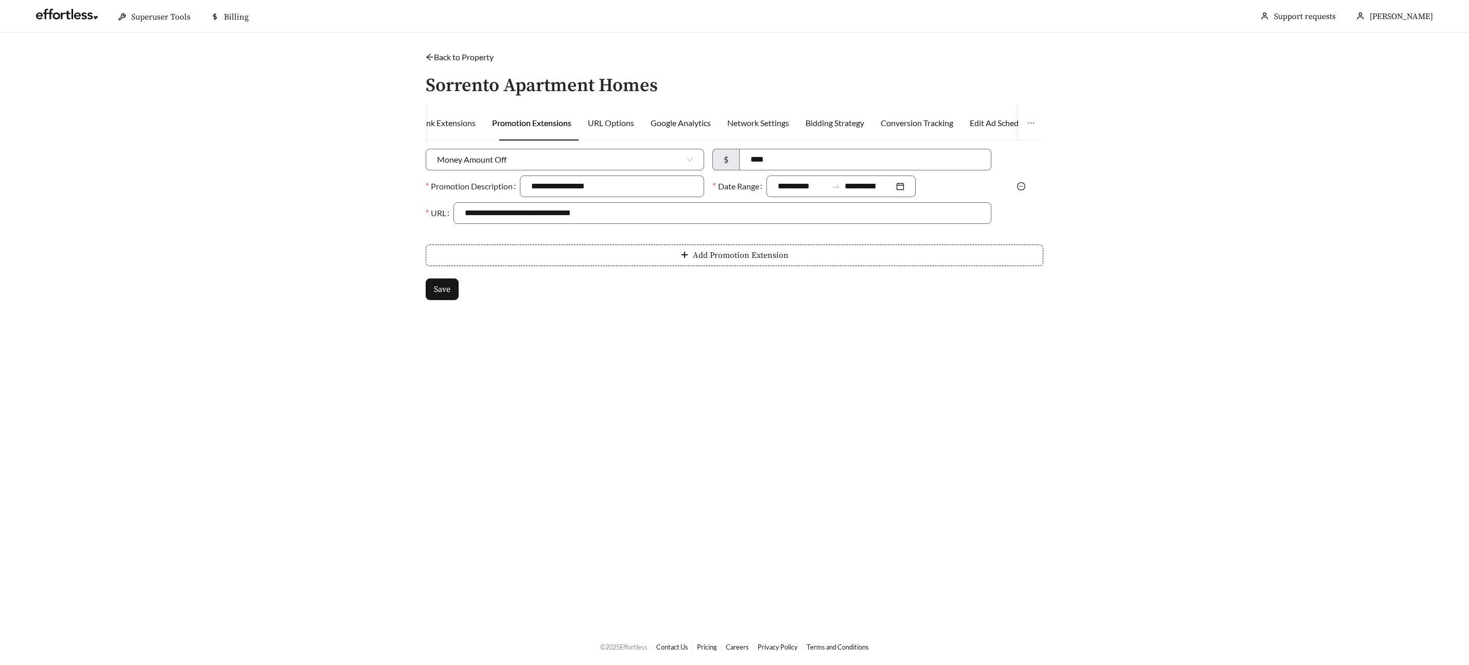
click at [1023, 185] on icon "minus-circle" at bounding box center [1021, 186] width 8 height 8
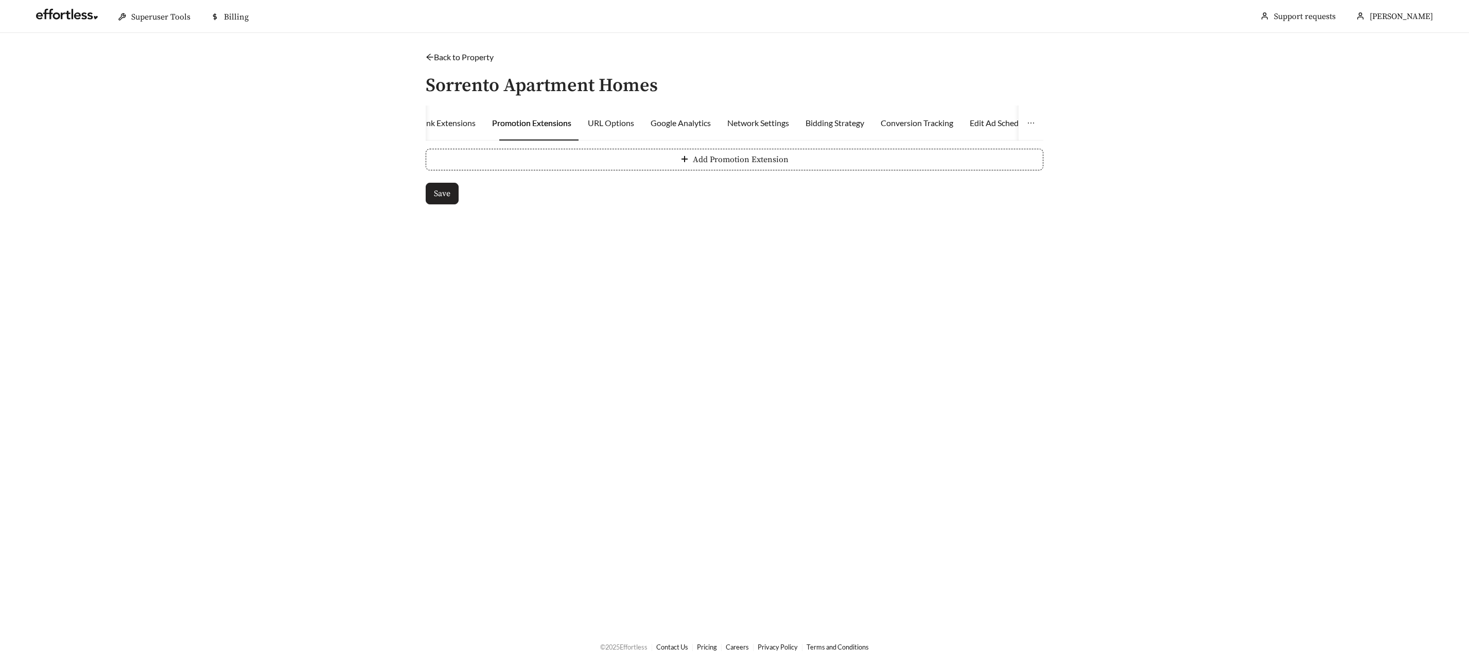
click at [436, 186] on button "Save" at bounding box center [442, 194] width 33 height 22
click at [445, 55] on link "Back to Property" at bounding box center [460, 57] width 68 height 10
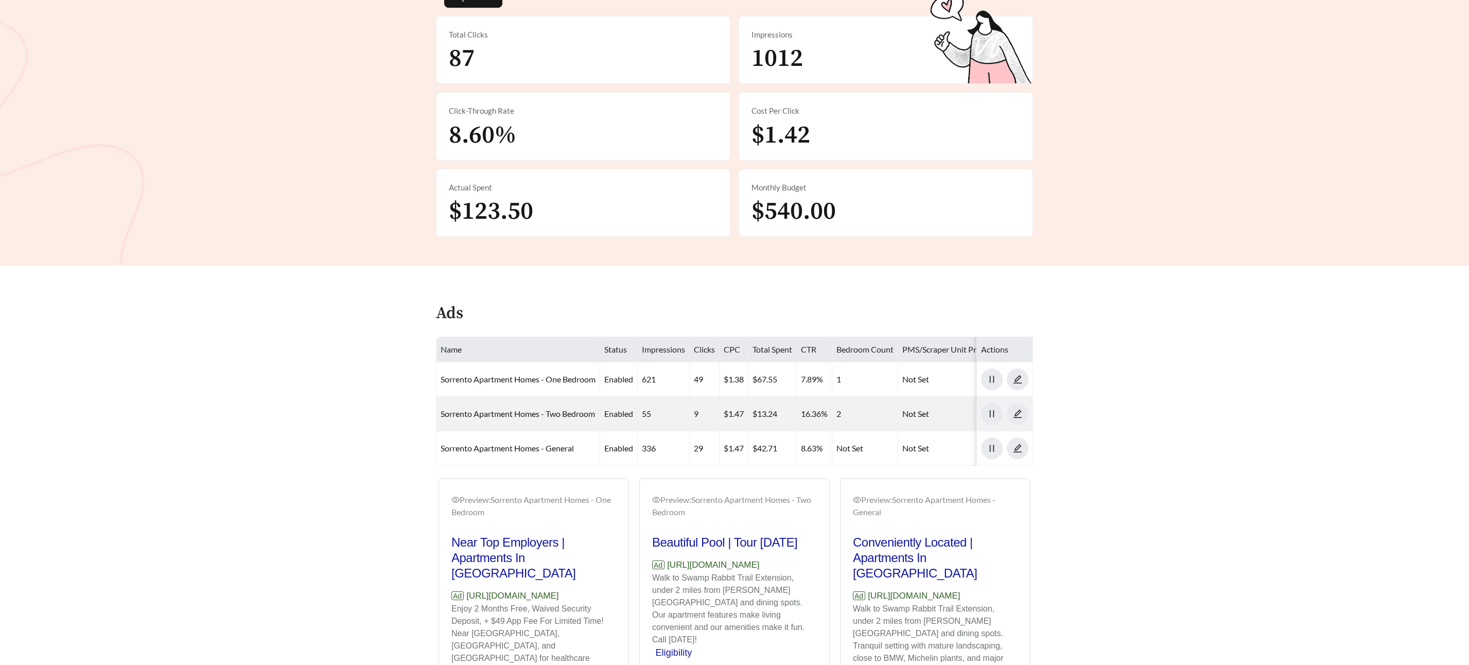
scroll to position [267, 0]
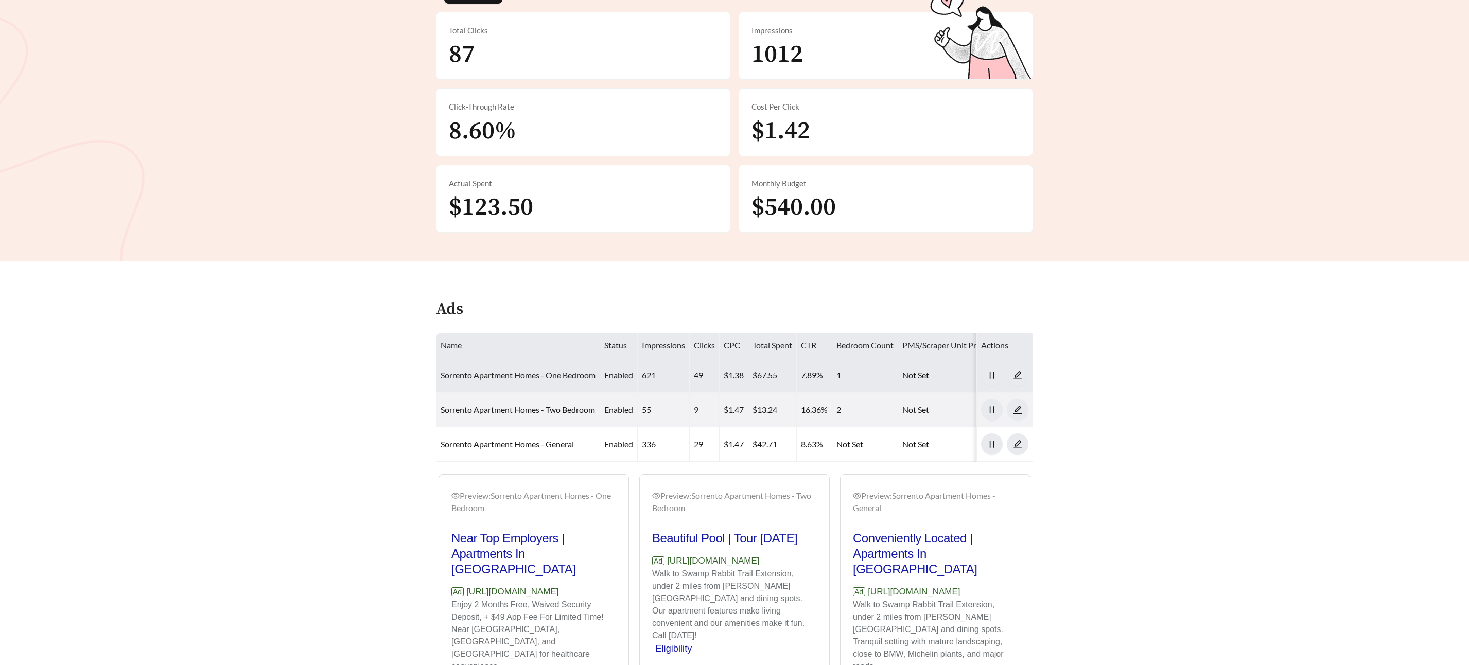
click at [507, 374] on link "Sorrento Apartment Homes - One Bedroom" at bounding box center [518, 375] width 155 height 10
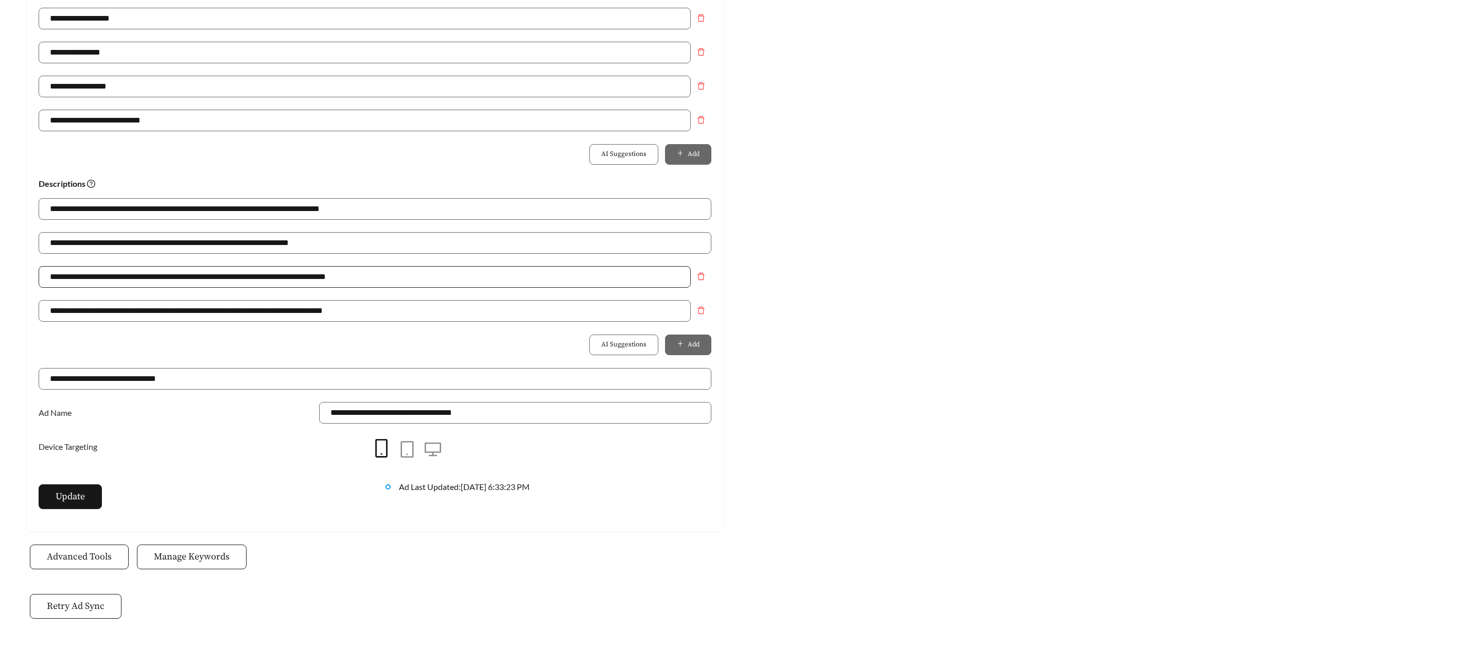
scroll to position [598, 0]
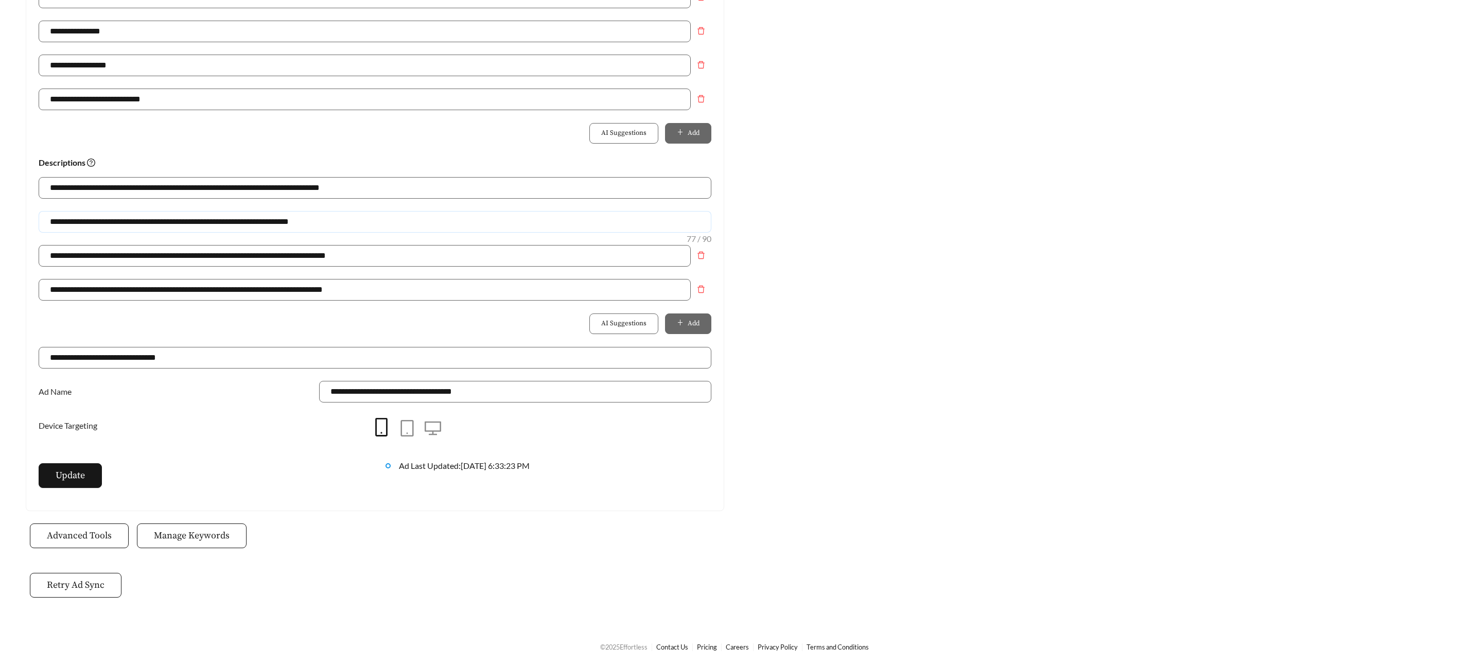
click at [395, 221] on input "**********" at bounding box center [375, 222] width 673 height 22
click at [370, 224] on input "**********" at bounding box center [375, 222] width 673 height 22
drag, startPoint x: 369, startPoint y: 224, endPoint x: 366, endPoint y: 217, distance: 7.8
click at [367, 224] on input "**********" at bounding box center [375, 222] width 673 height 22
click at [363, 219] on input "**********" at bounding box center [375, 222] width 673 height 22
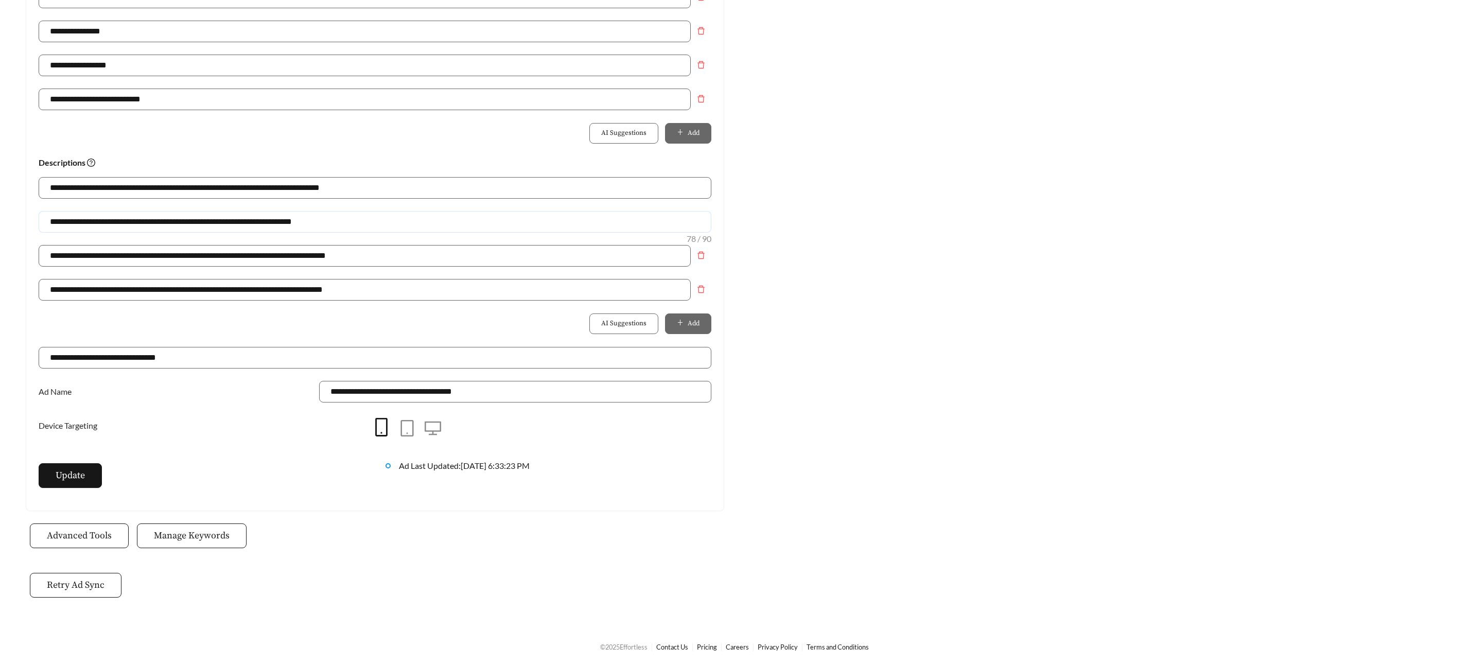
paste input "**********"
type input "**********"
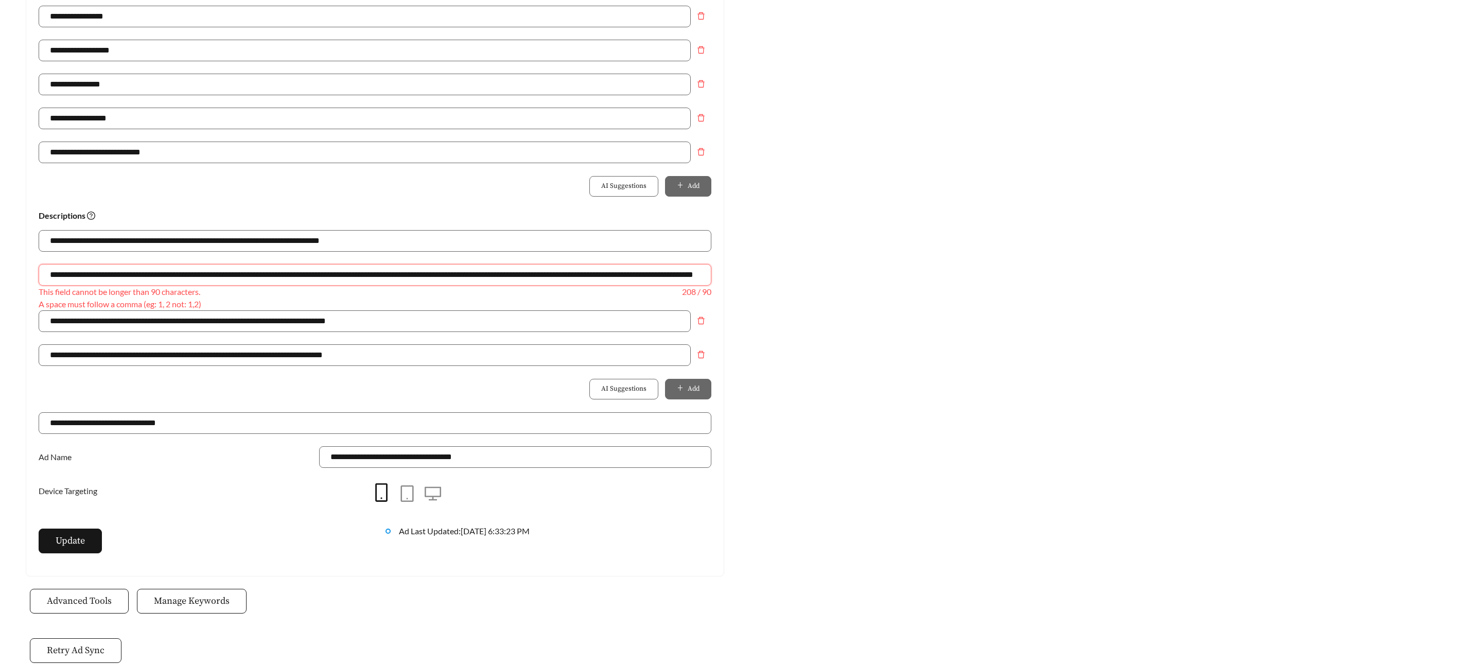
scroll to position [0, 0]
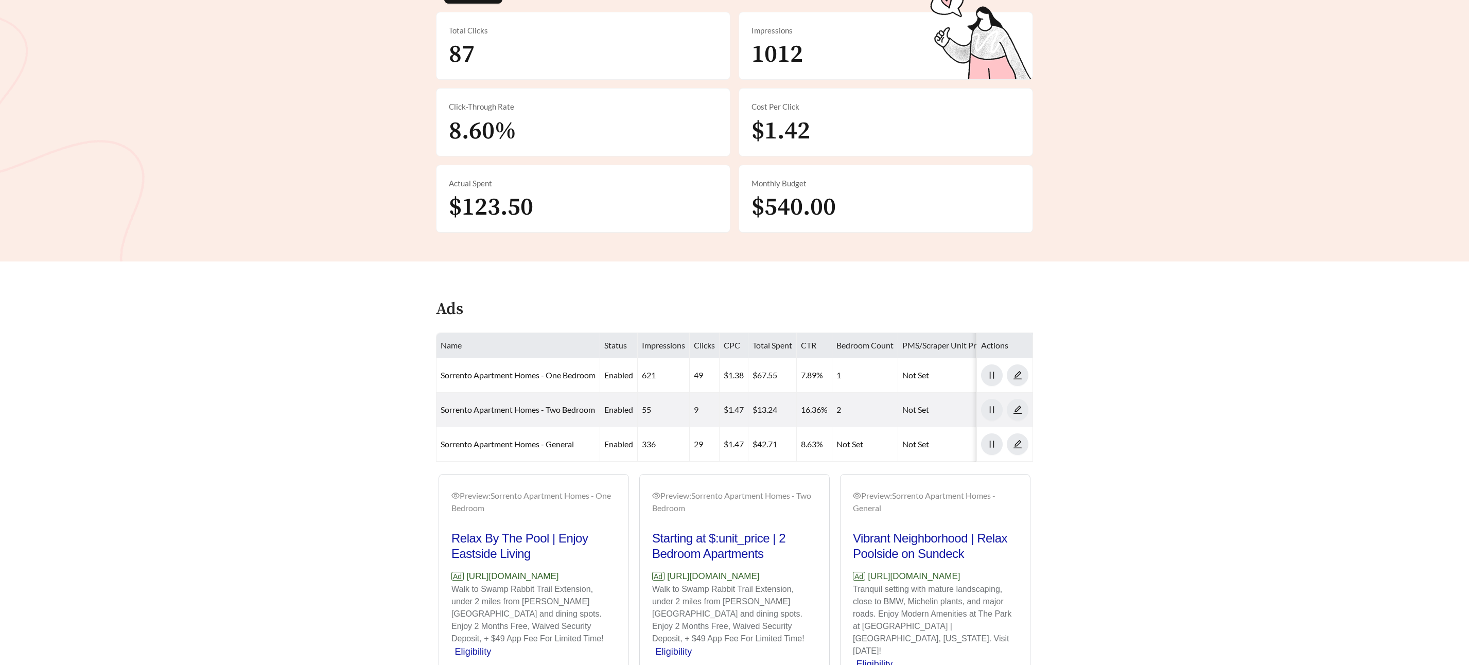
scroll to position [598, 0]
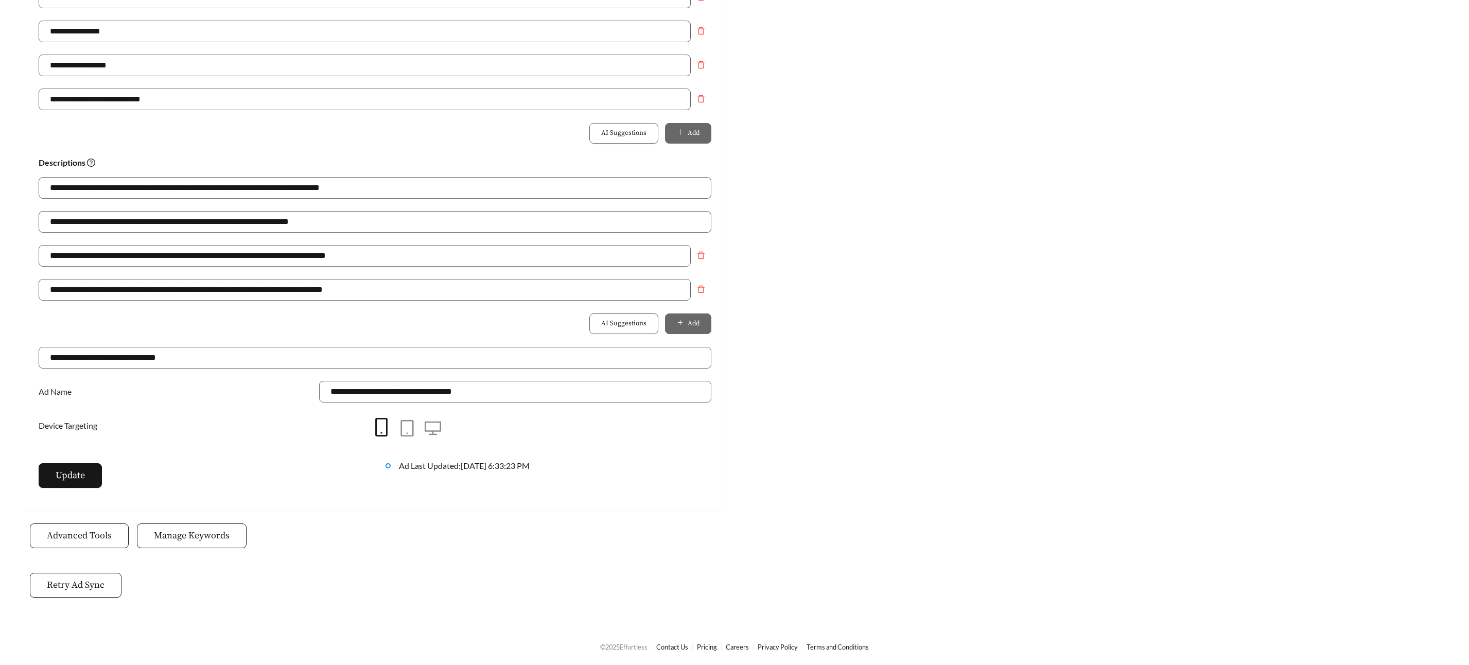
scroll to position [267, 0]
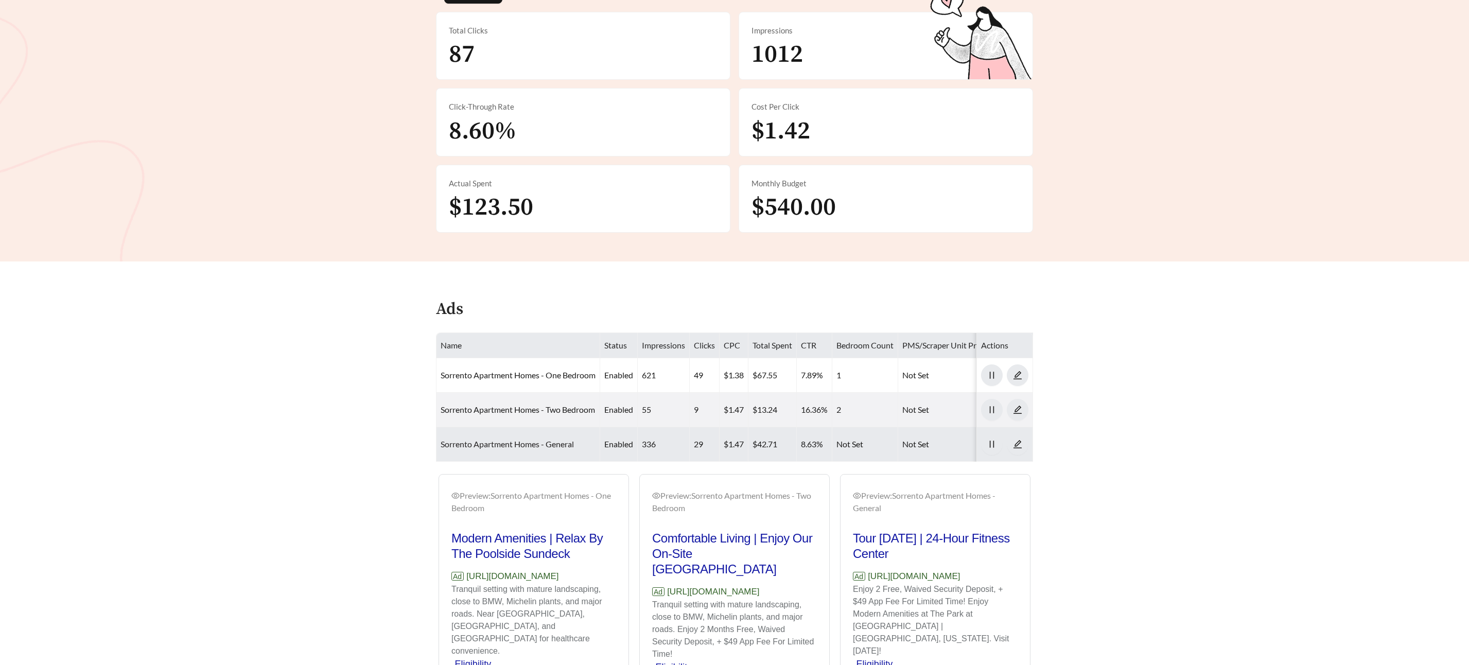
click at [510, 445] on link "Sorrento Apartment Homes - General" at bounding box center [507, 444] width 133 height 10
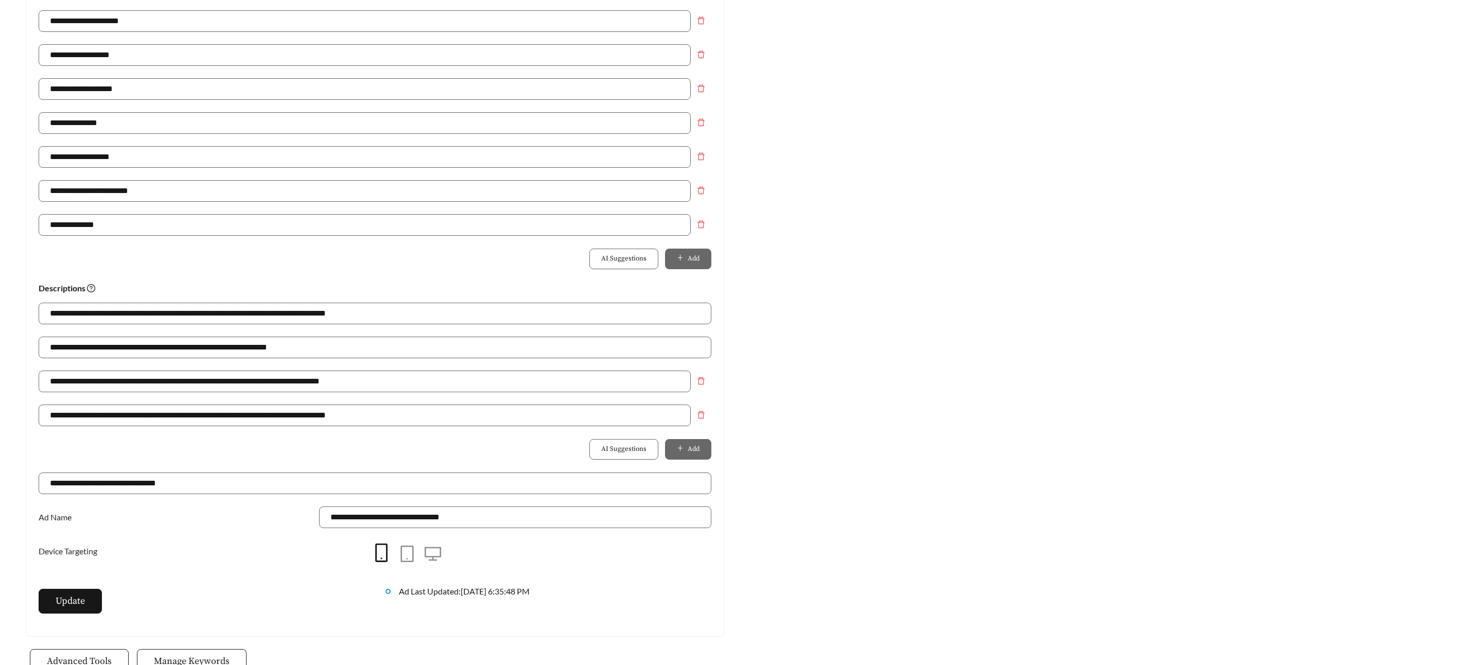
scroll to position [475, 0]
click at [333, 355] on div "**********" at bounding box center [375, 352] width 673 height 34
drag, startPoint x: 273, startPoint y: 346, endPoint x: 30, endPoint y: 353, distance: 243.0
click at [29, 352] on div "**********" at bounding box center [374, 146] width 697 height 975
drag, startPoint x: 296, startPoint y: 356, endPoint x: 92, endPoint y: 347, distance: 204.5
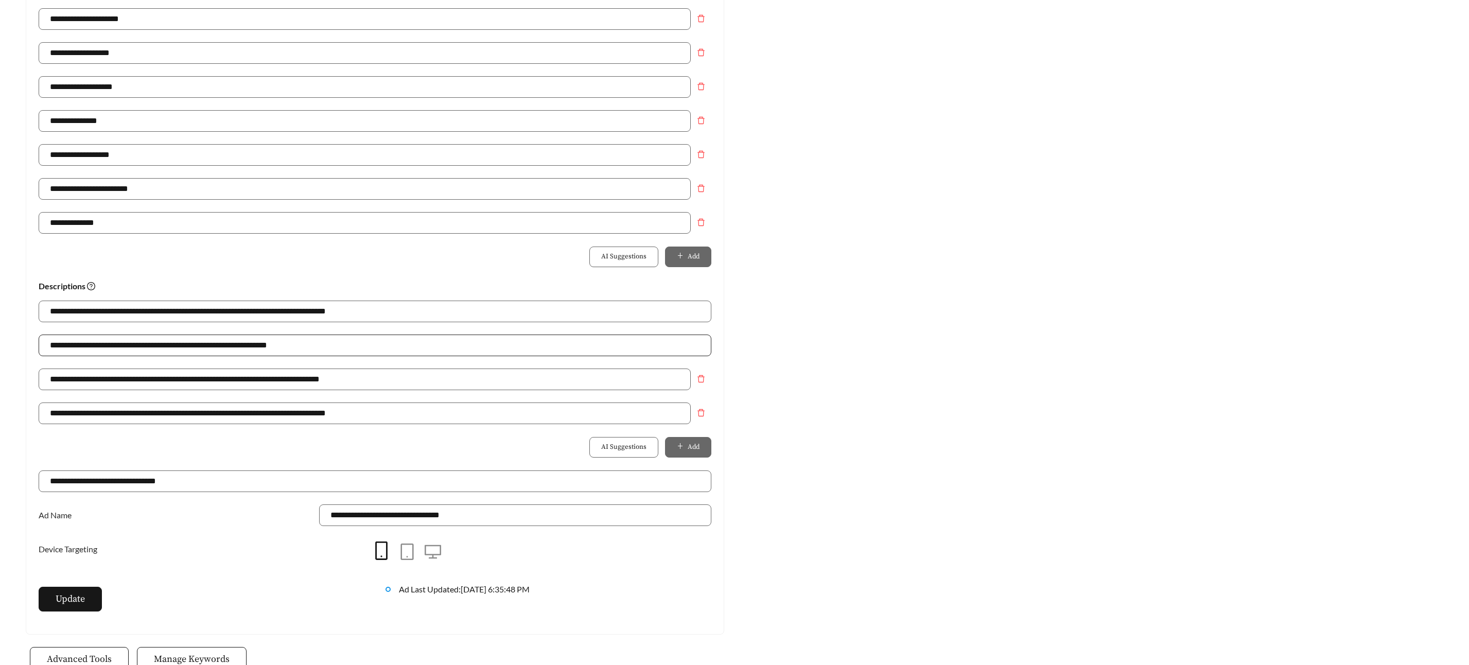
click at [81, 349] on div "**********" at bounding box center [375, 352] width 673 height 34
drag, startPoint x: 278, startPoint y: 342, endPoint x: 38, endPoint y: 340, distance: 240.4
click at [36, 340] on div "**********" at bounding box center [374, 146] width 697 height 975
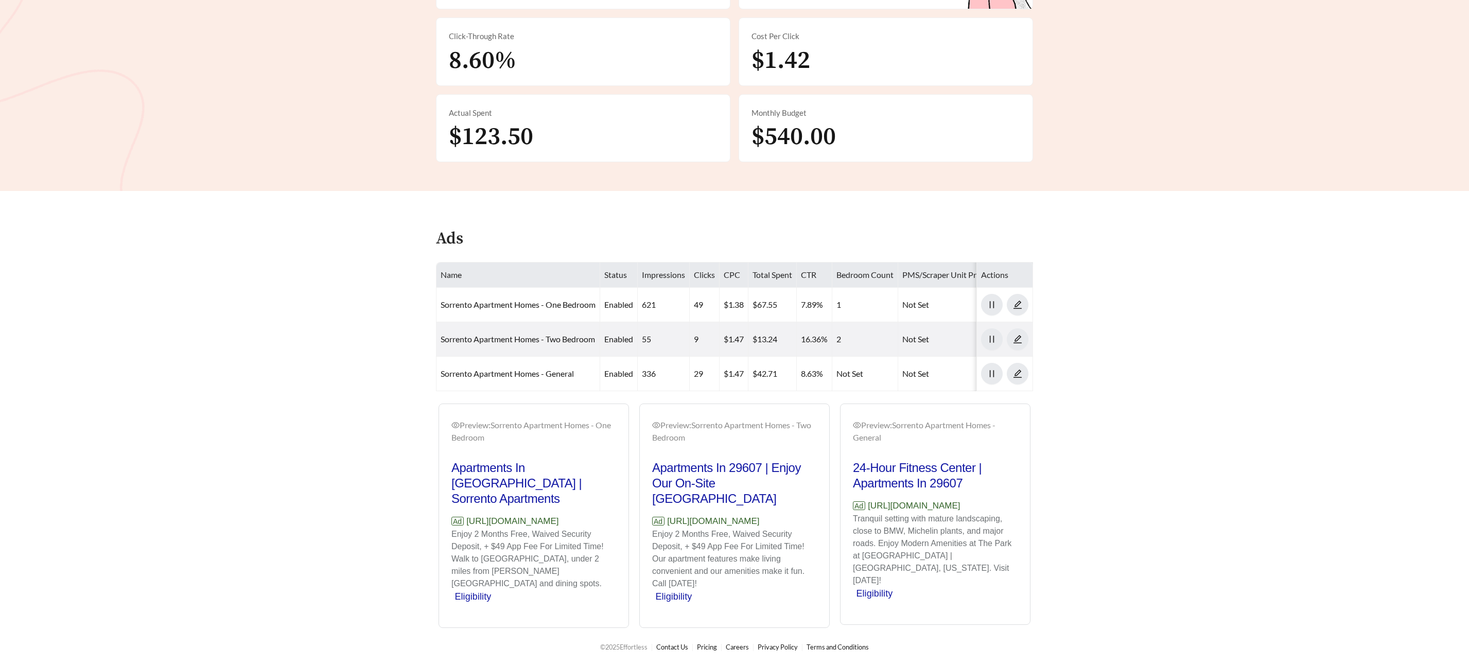
scroll to position [267, 0]
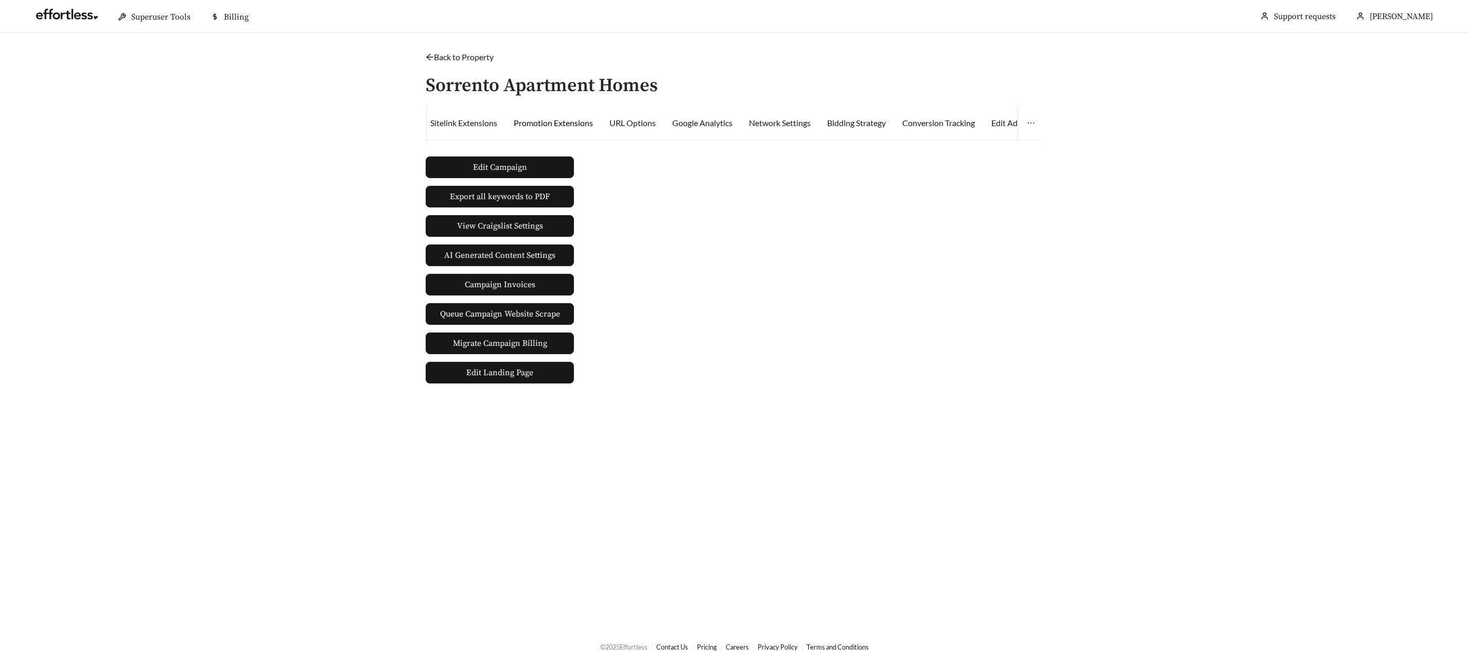
click at [573, 122] on div "Promotion Extensions" at bounding box center [553, 123] width 79 height 12
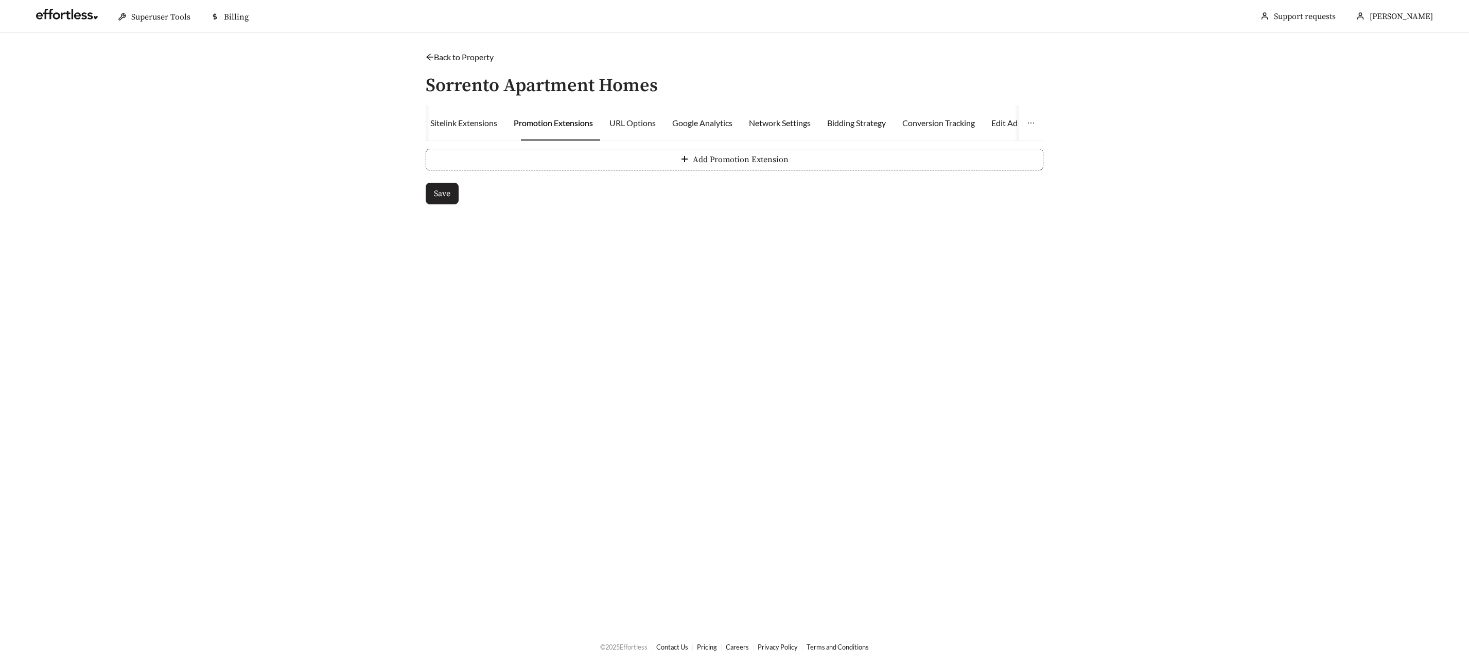
click at [435, 196] on span "Save" at bounding box center [442, 193] width 16 height 12
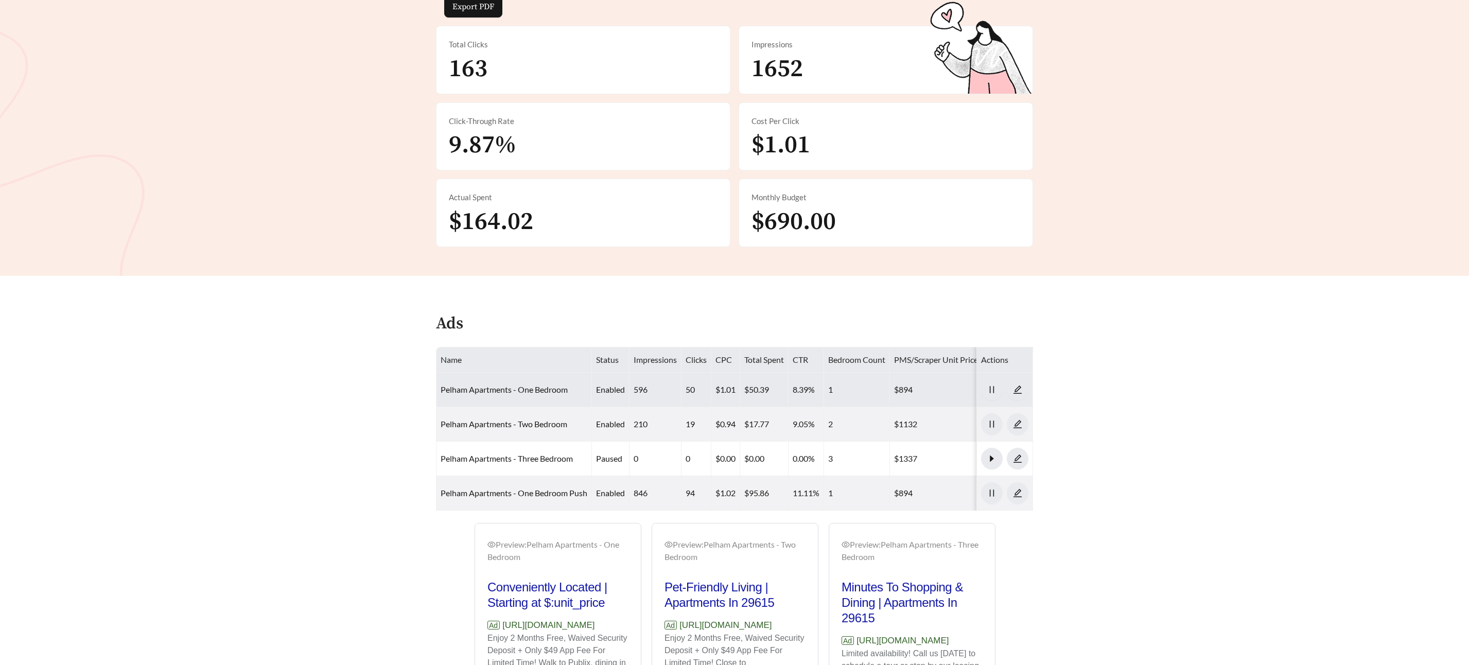
scroll to position [240, 0]
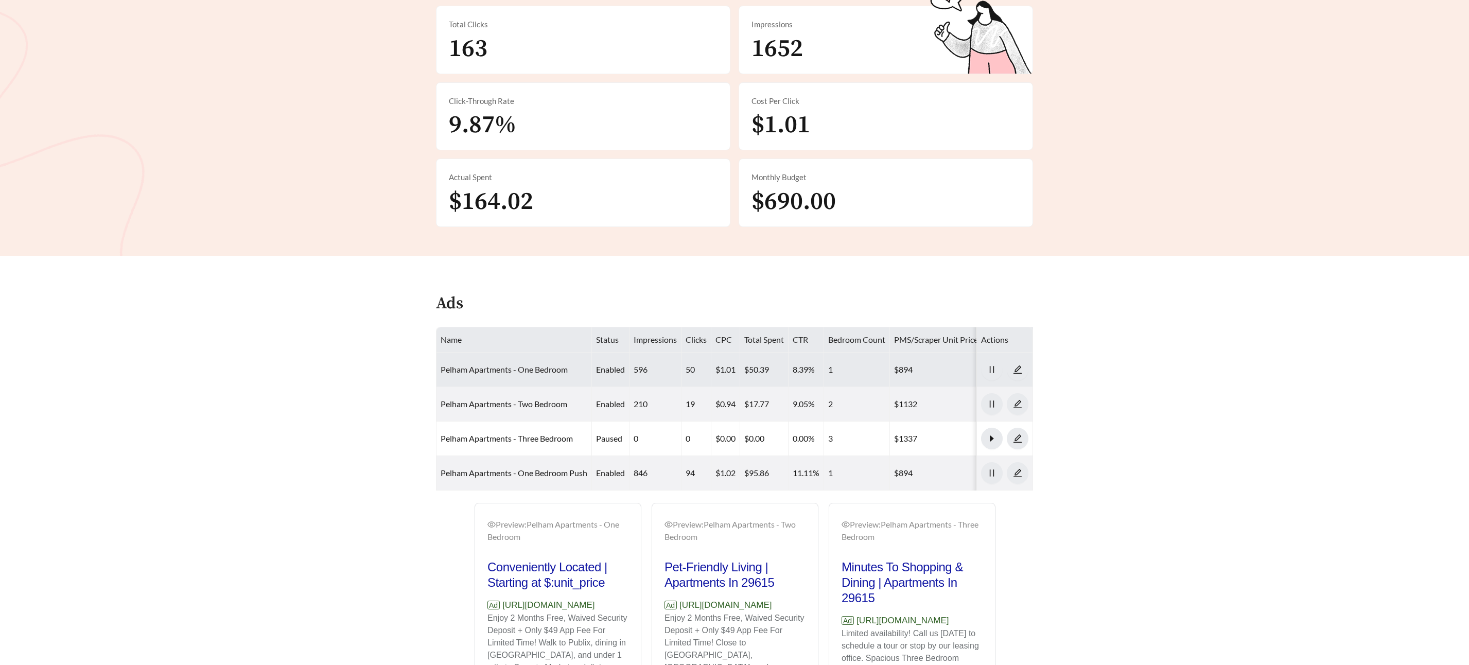
click at [547, 364] on link "Pelham Apartments - One Bedroom" at bounding box center [504, 369] width 127 height 10
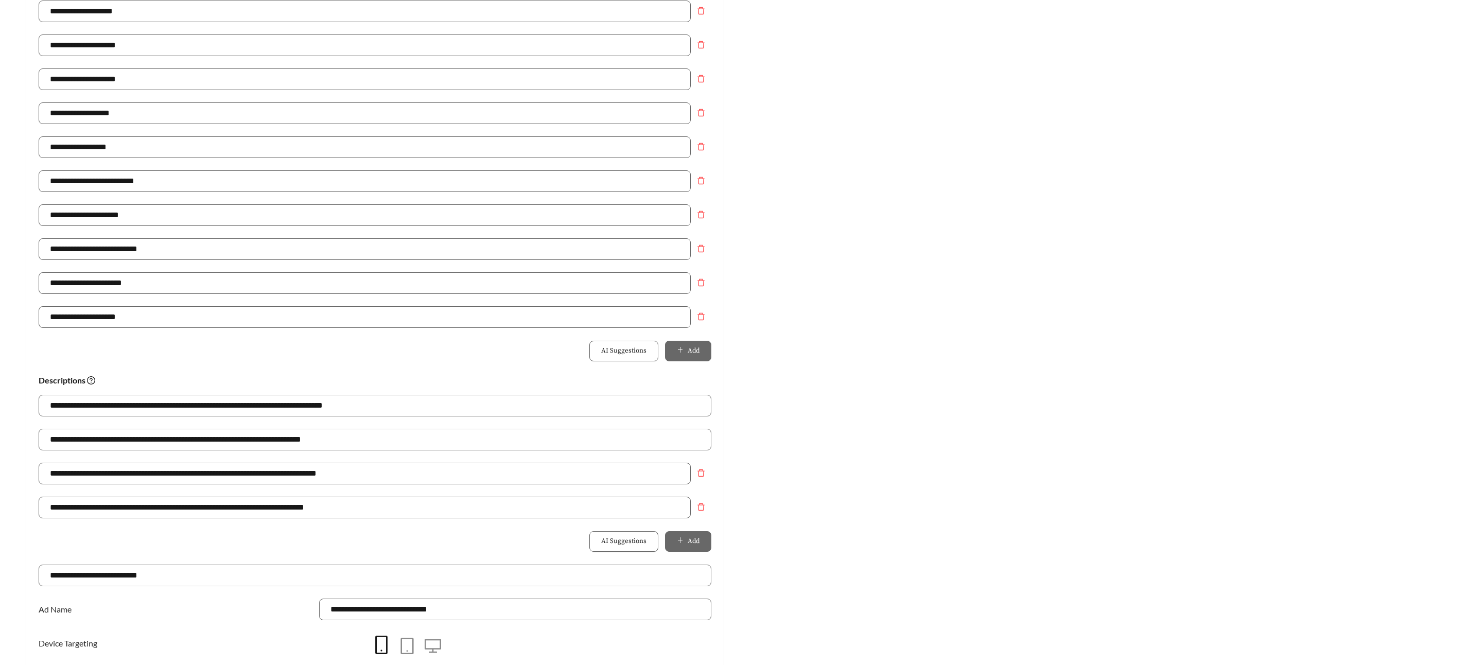
scroll to position [384, 0]
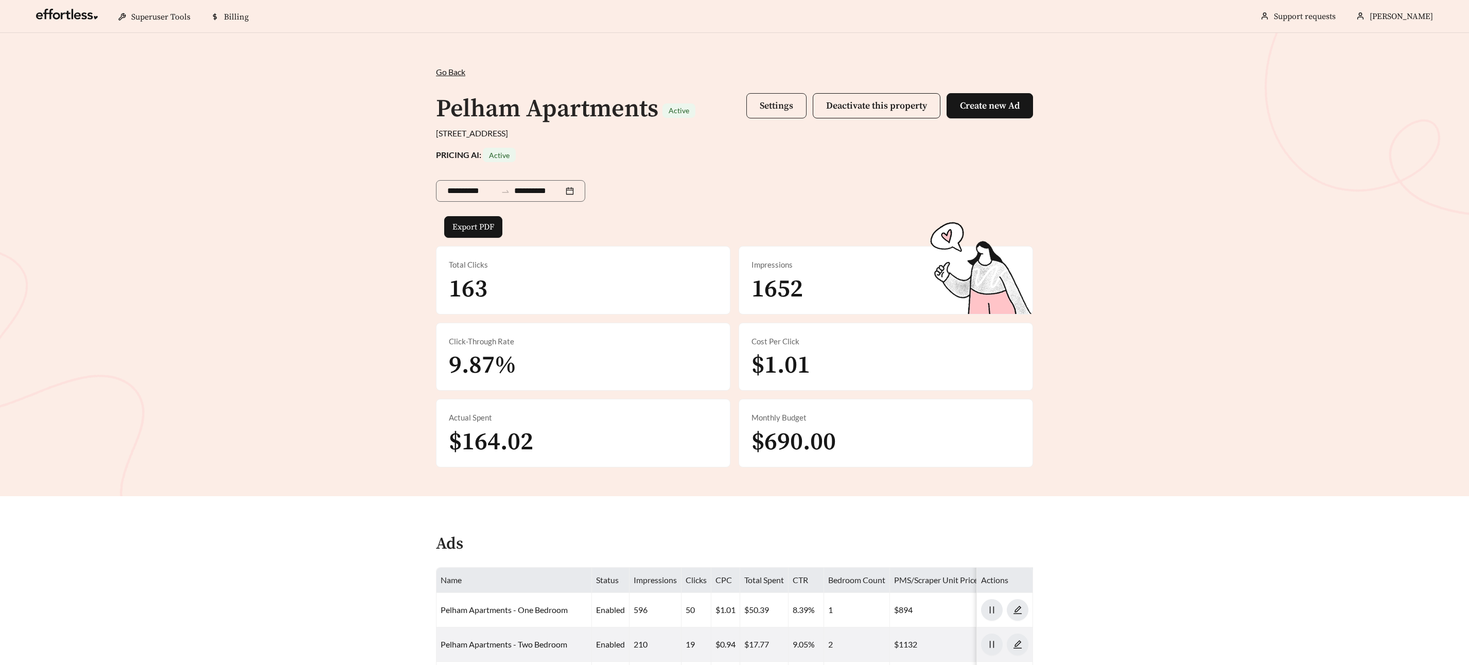
click at [786, 95] on button "Settings" at bounding box center [776, 105] width 60 height 25
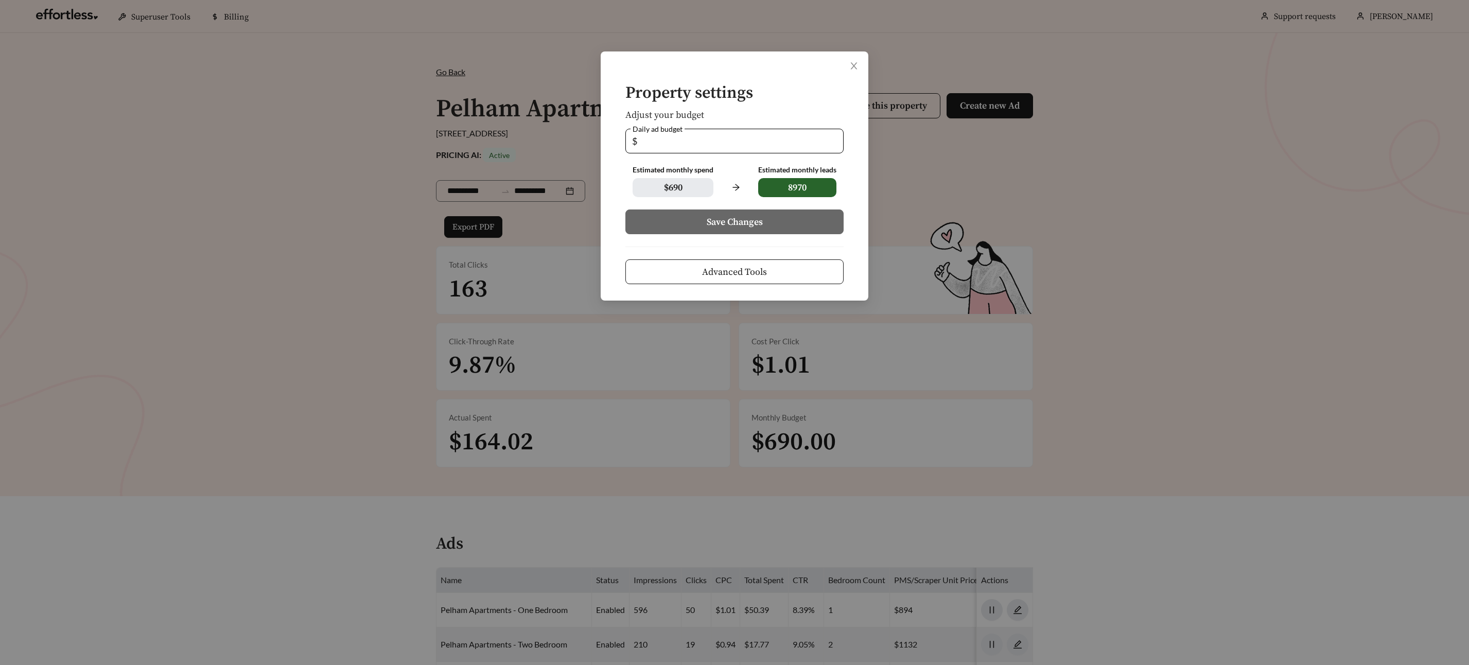
click at [788, 274] on button "Advanced Tools" at bounding box center [734, 271] width 218 height 25
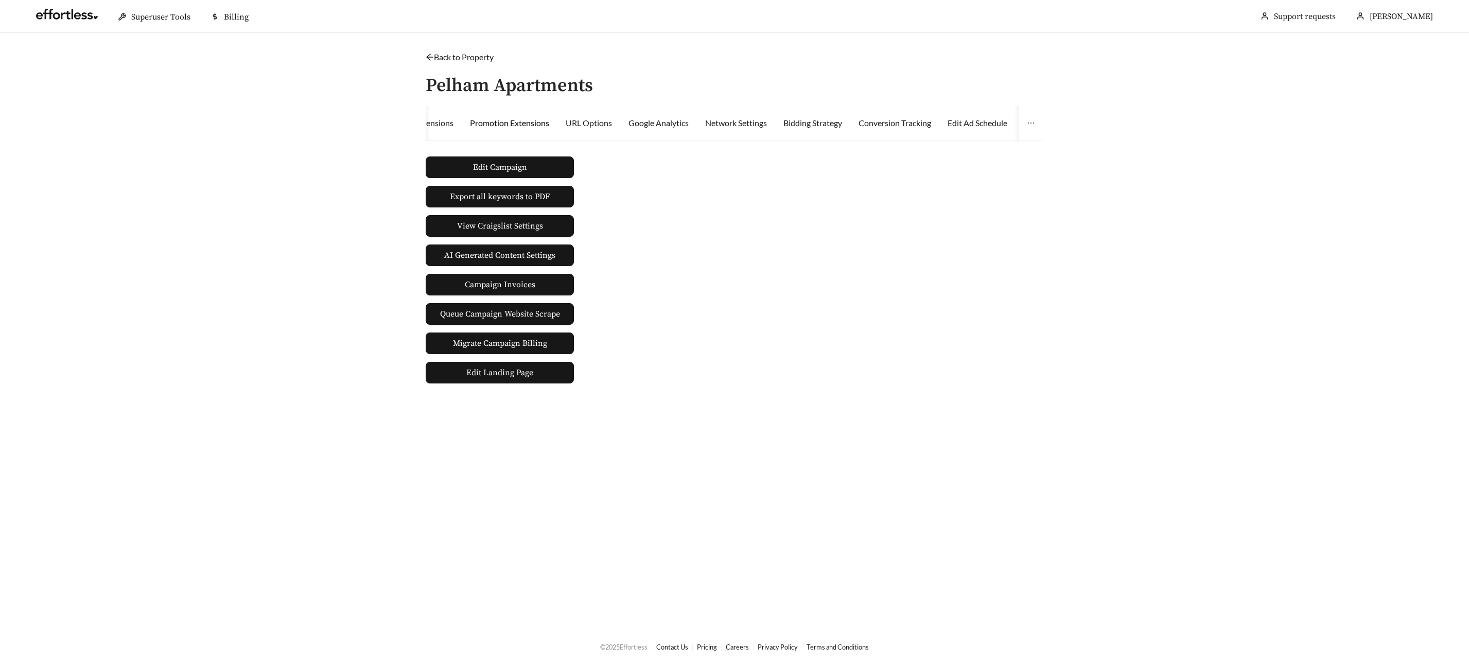
click at [526, 123] on div "Promotion Extensions" at bounding box center [509, 123] width 79 height 12
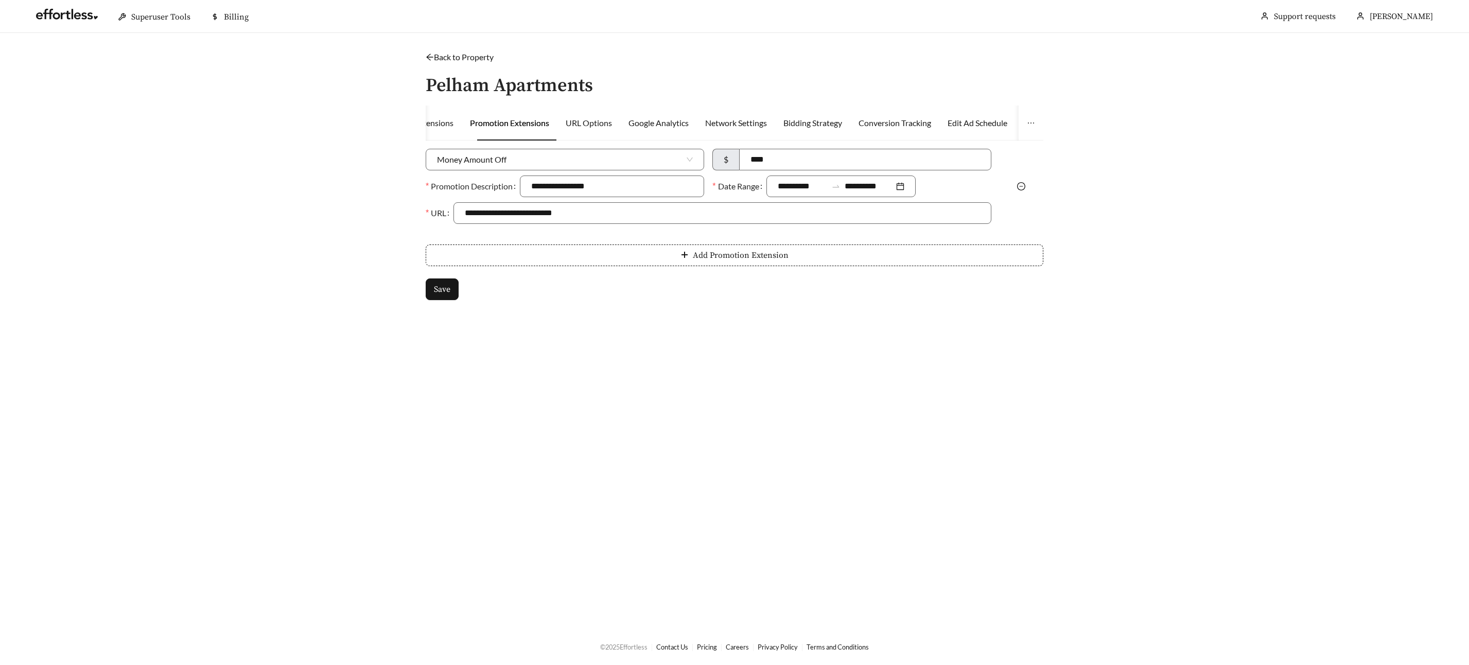
click at [1021, 189] on icon "minus-circle" at bounding box center [1021, 186] width 8 height 8
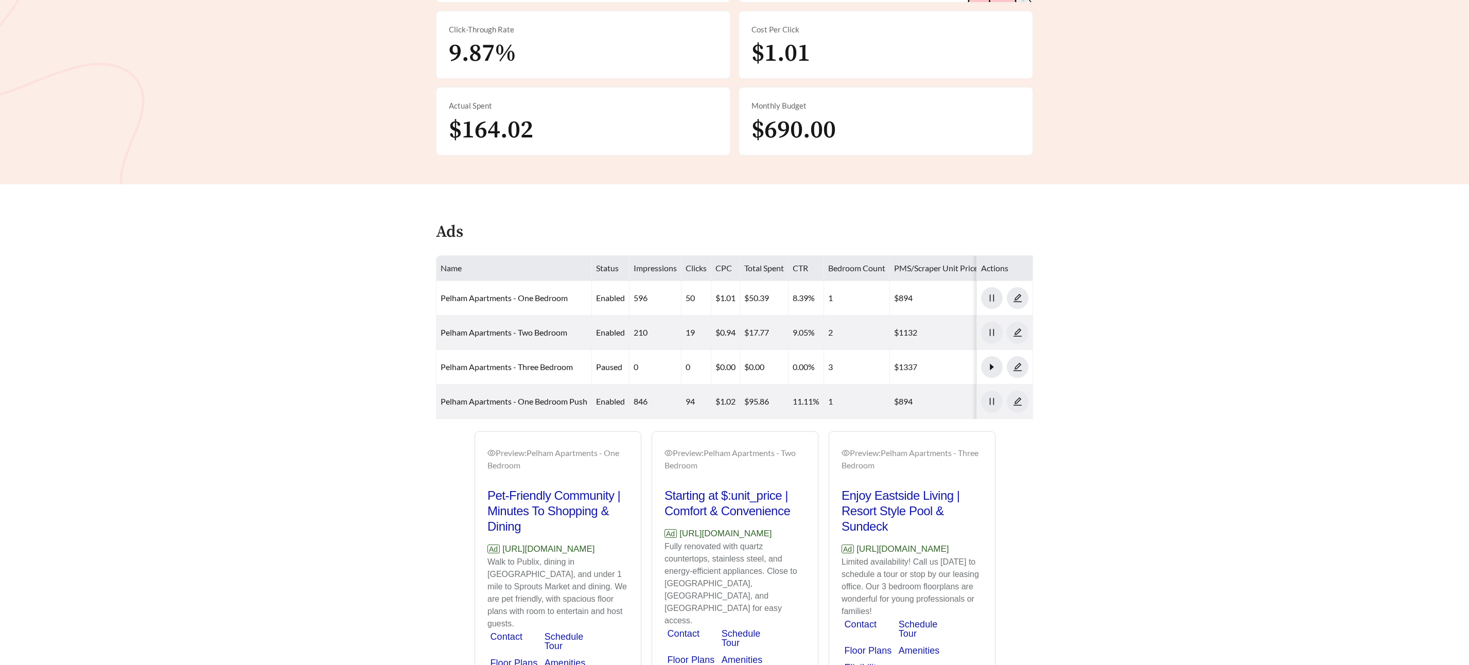
scroll to position [434, 0]
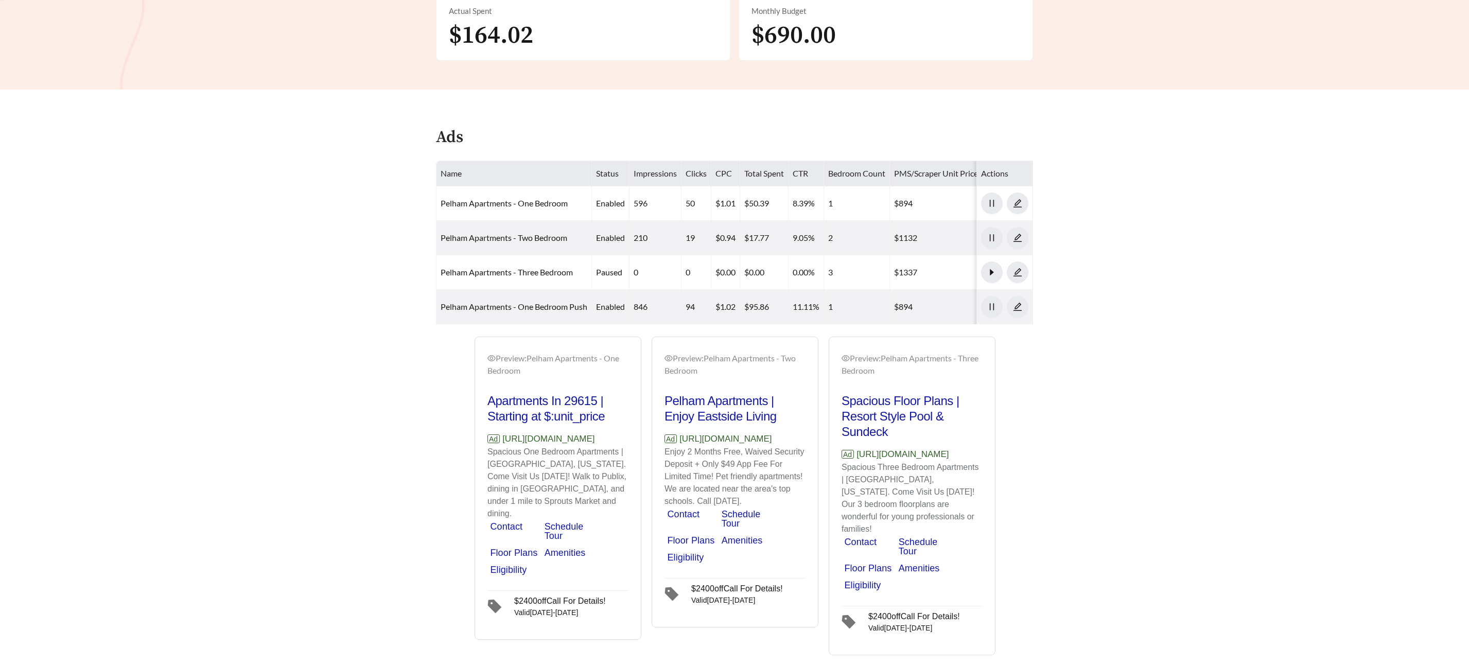
scroll to position [421, 0]
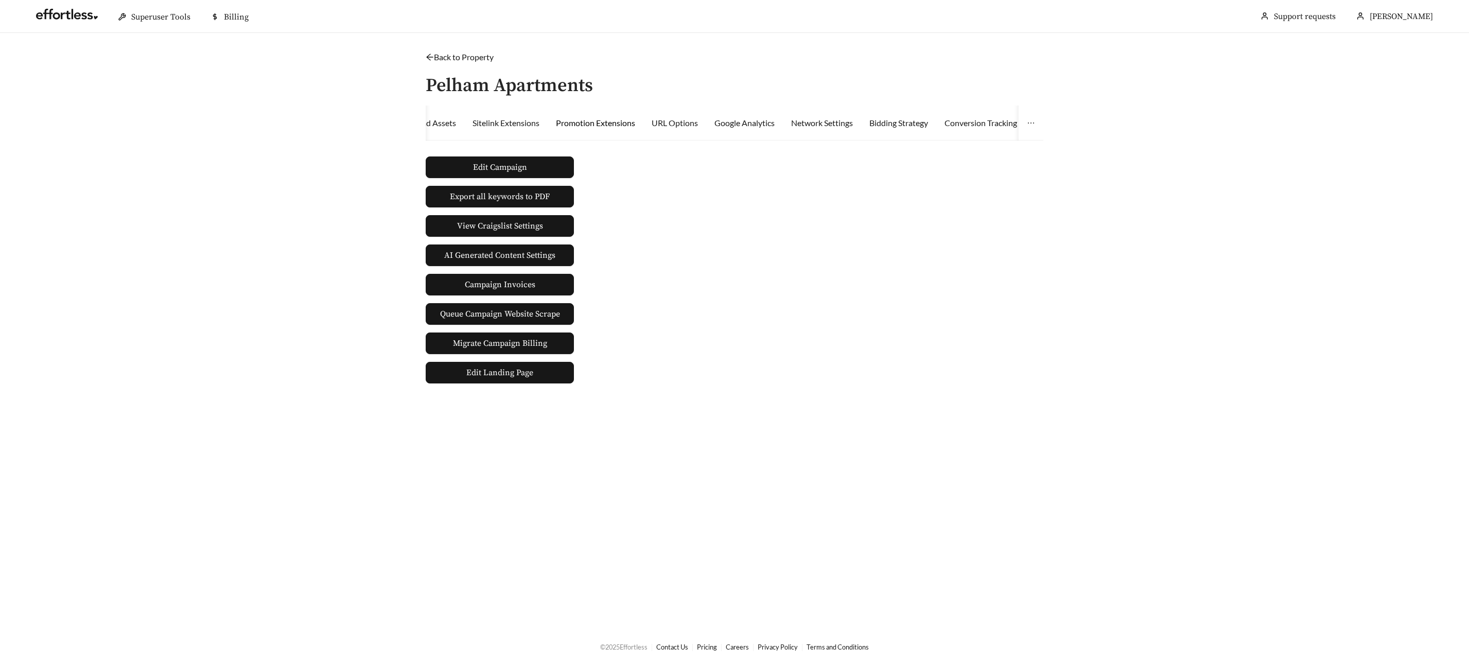
click at [574, 125] on div "Promotion Extensions" at bounding box center [595, 123] width 79 height 12
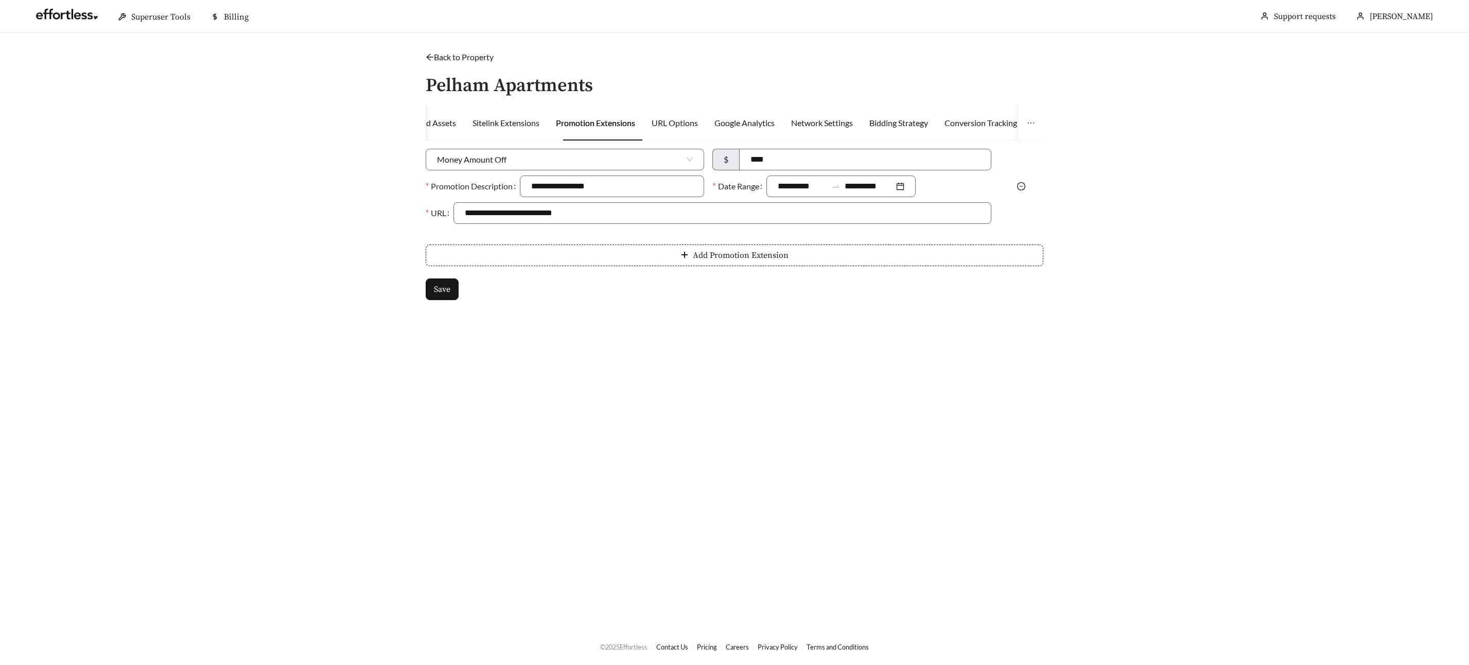
click at [1022, 185] on icon "minus-circle" at bounding box center [1021, 186] width 8 height 8
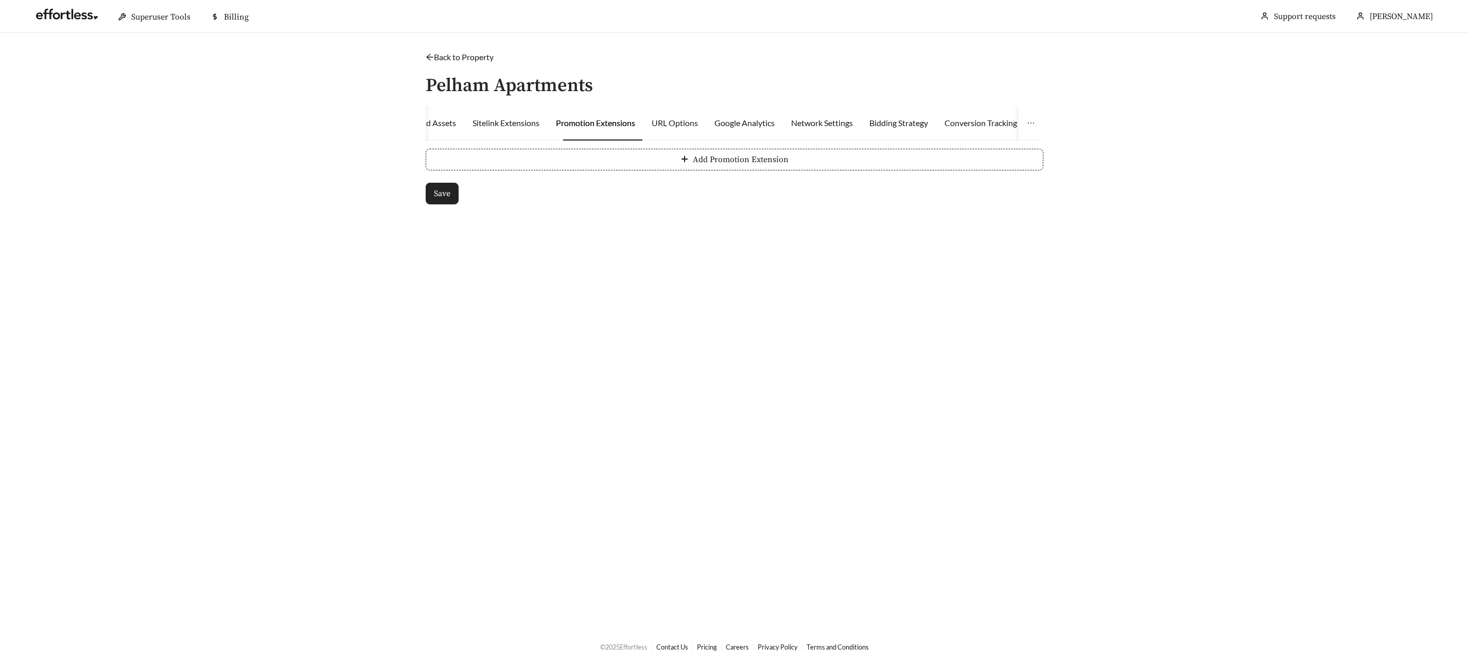
click at [434, 195] on span "Save" at bounding box center [442, 193] width 16 height 12
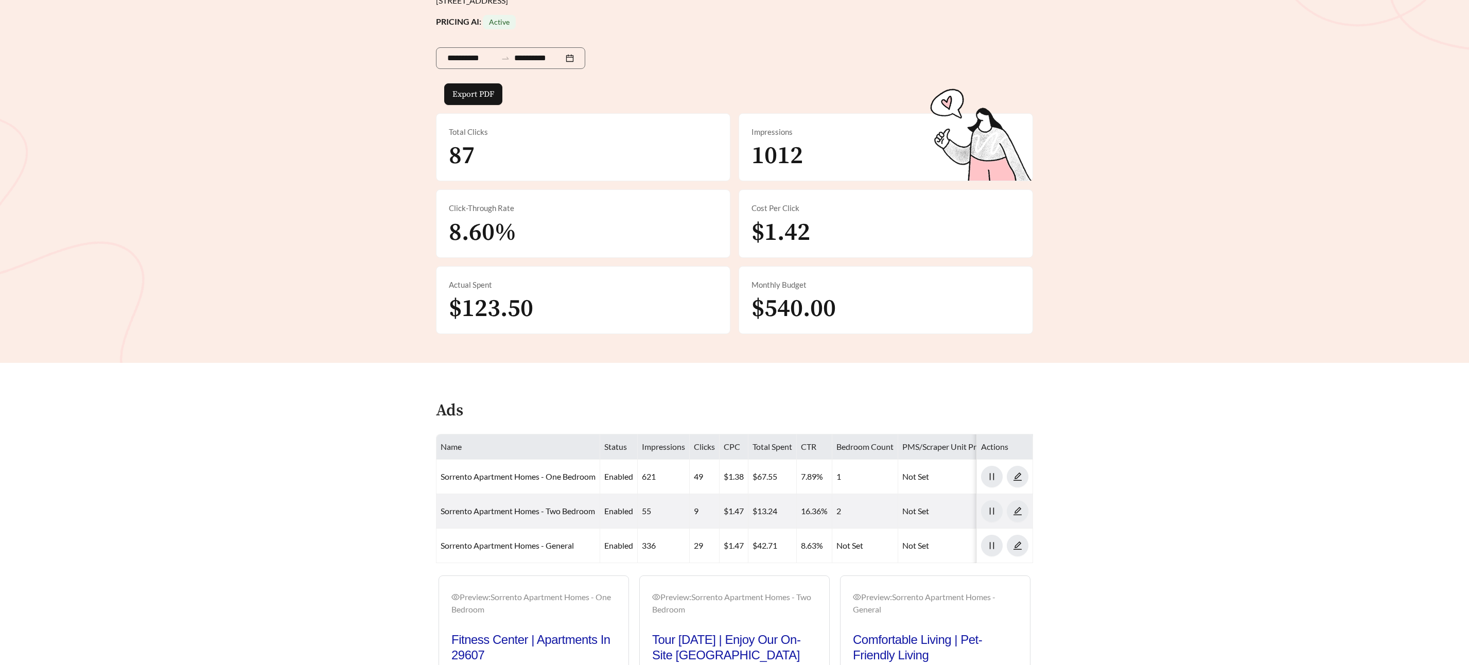
scroll to position [322, 0]
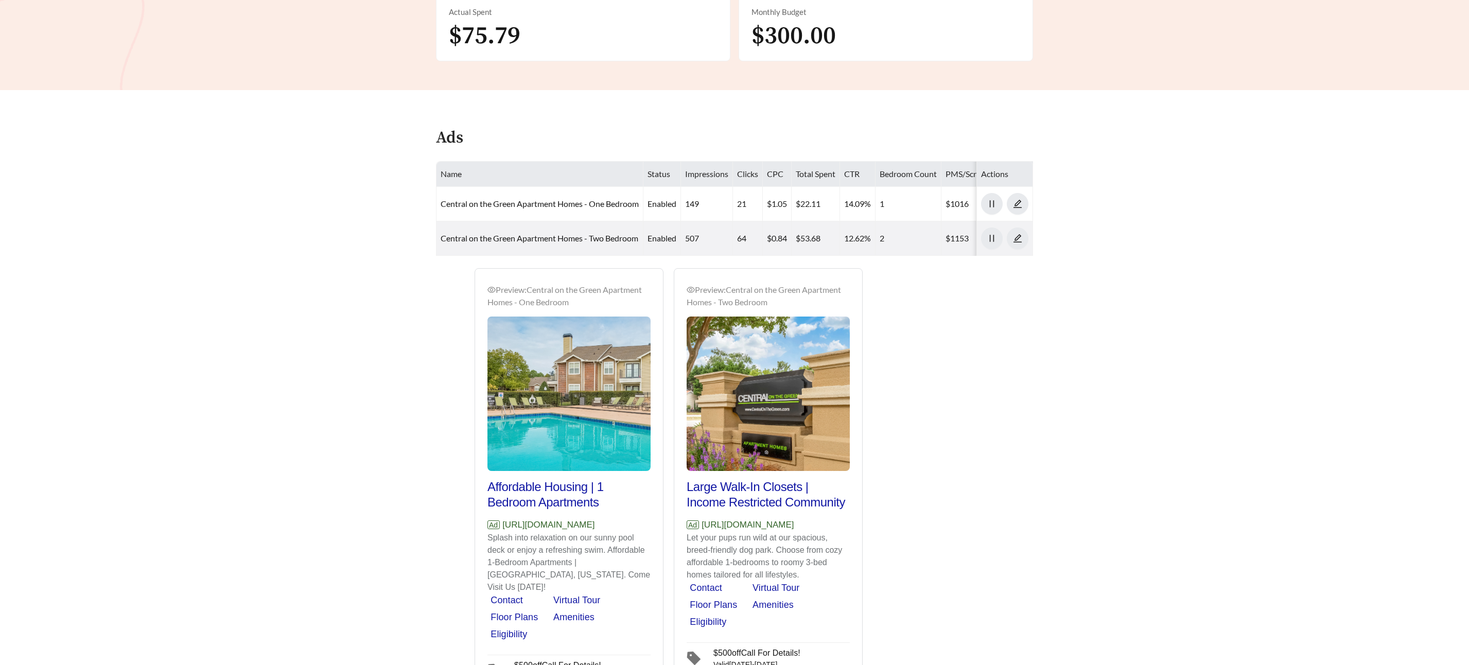
scroll to position [502, 0]
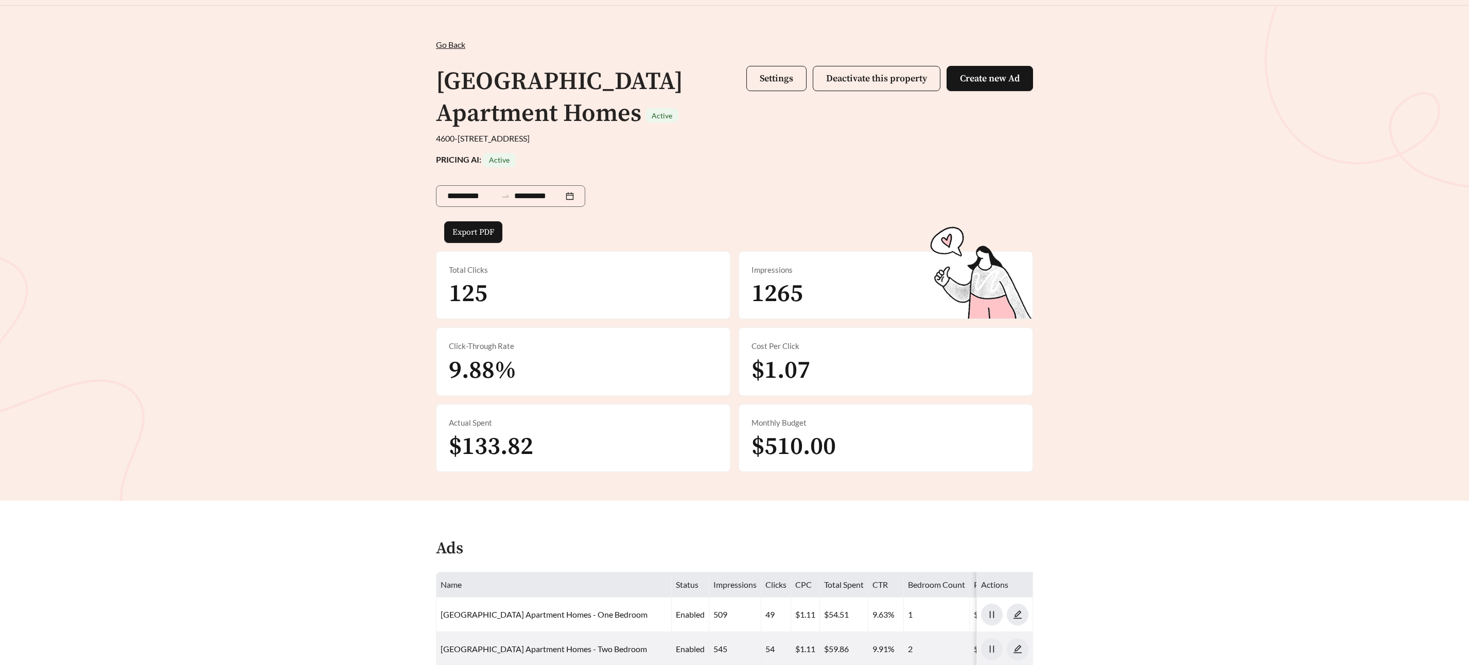
scroll to position [16, 0]
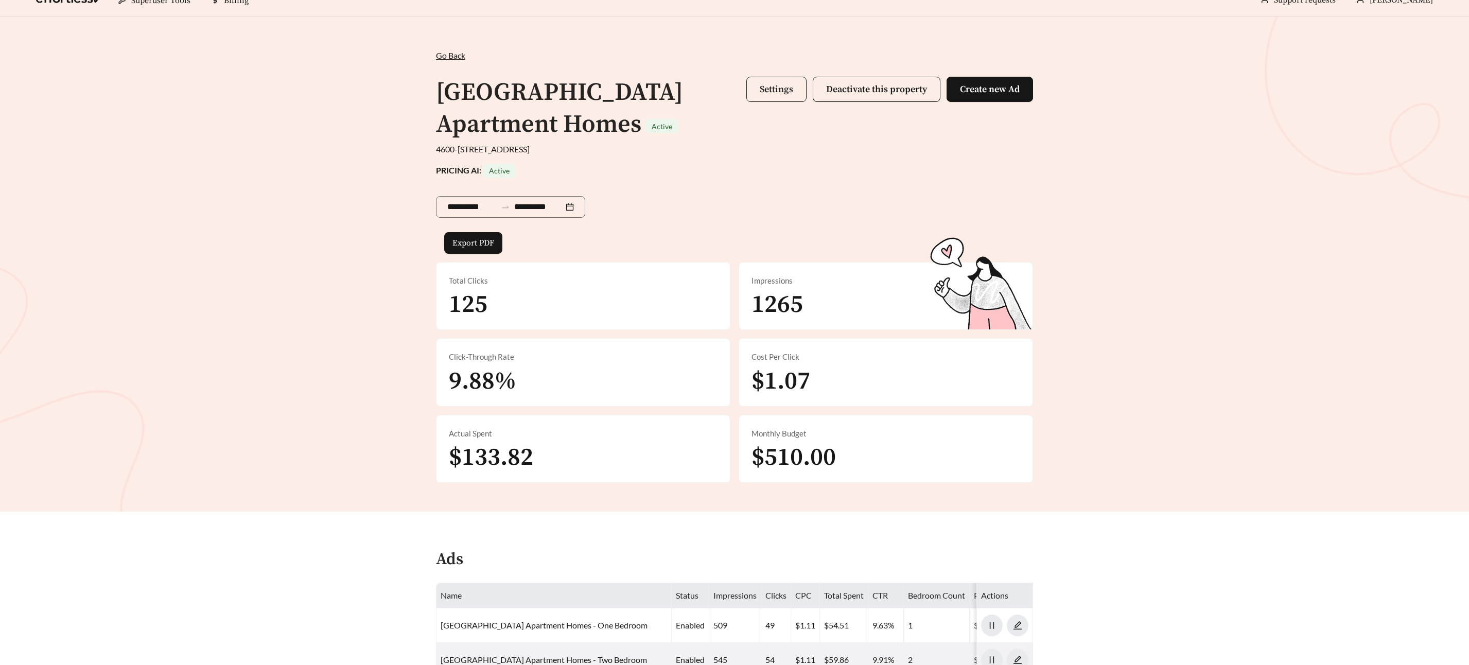
click at [777, 79] on button "Settings" at bounding box center [776, 89] width 60 height 25
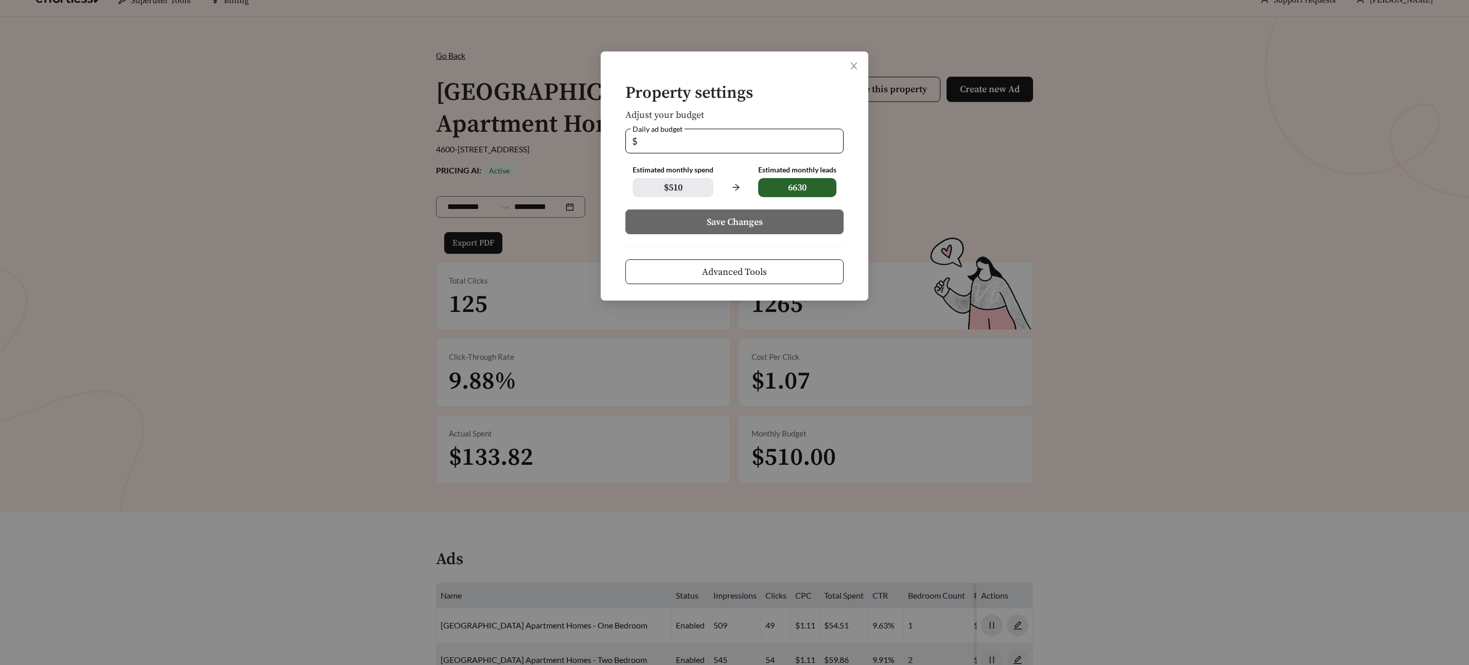
click at [733, 267] on span "Advanced Tools" at bounding box center [734, 272] width 65 height 14
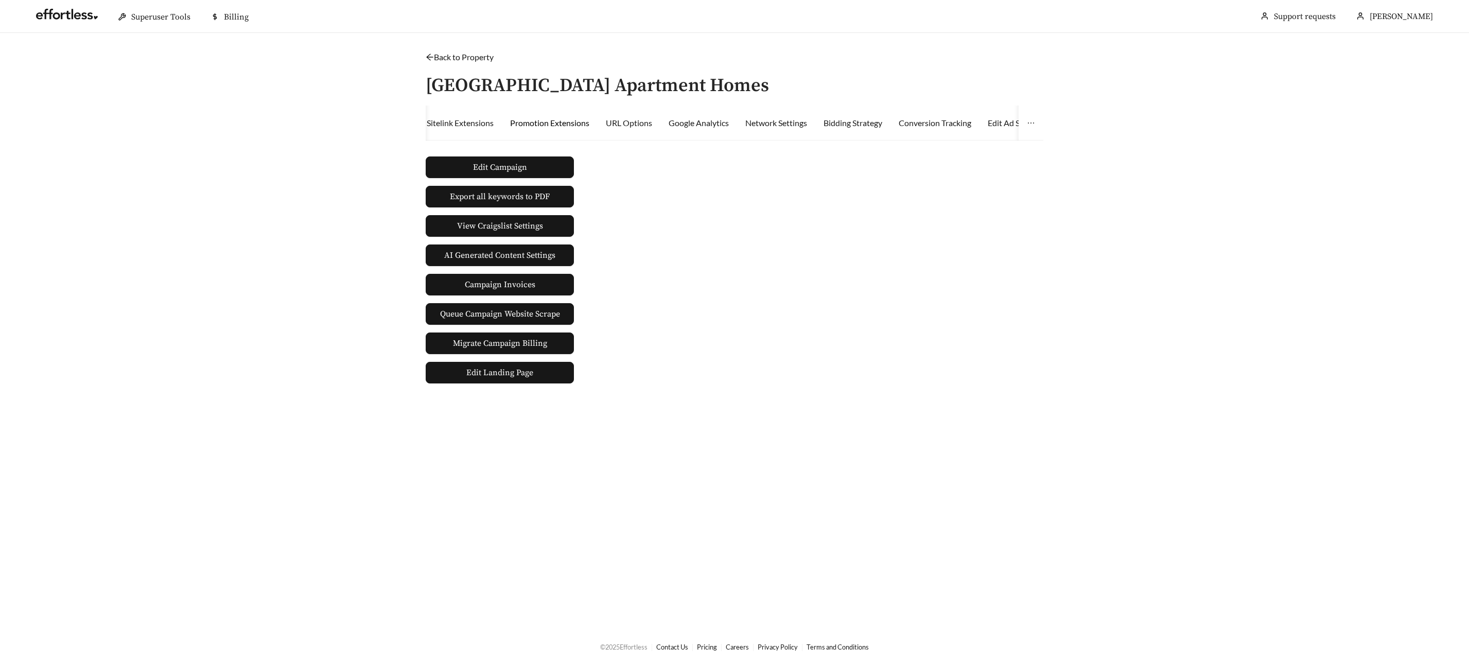
drag, startPoint x: 578, startPoint y: 118, endPoint x: 584, endPoint y: 120, distance: 5.9
click at [578, 118] on div "Promotion Extensions" at bounding box center [549, 123] width 79 height 12
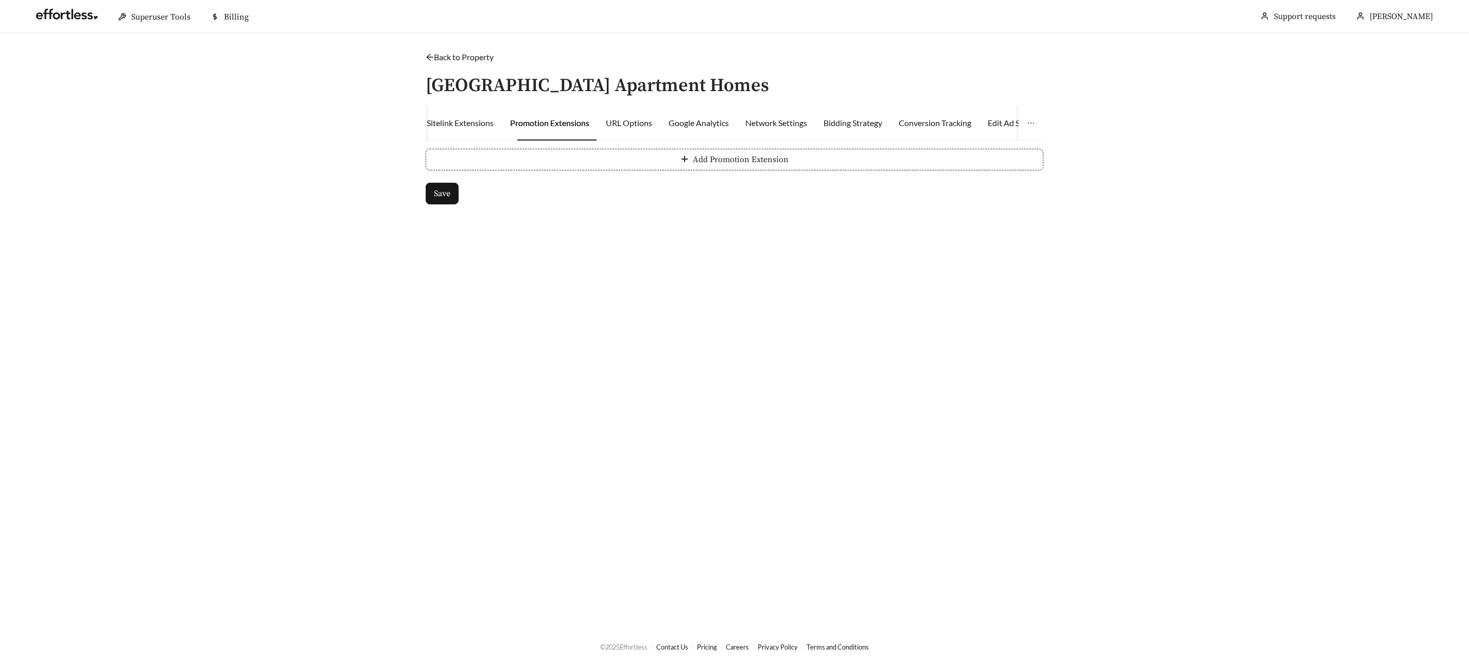
click at [647, 166] on button "Add Promotion Extension" at bounding box center [735, 160] width 618 height 22
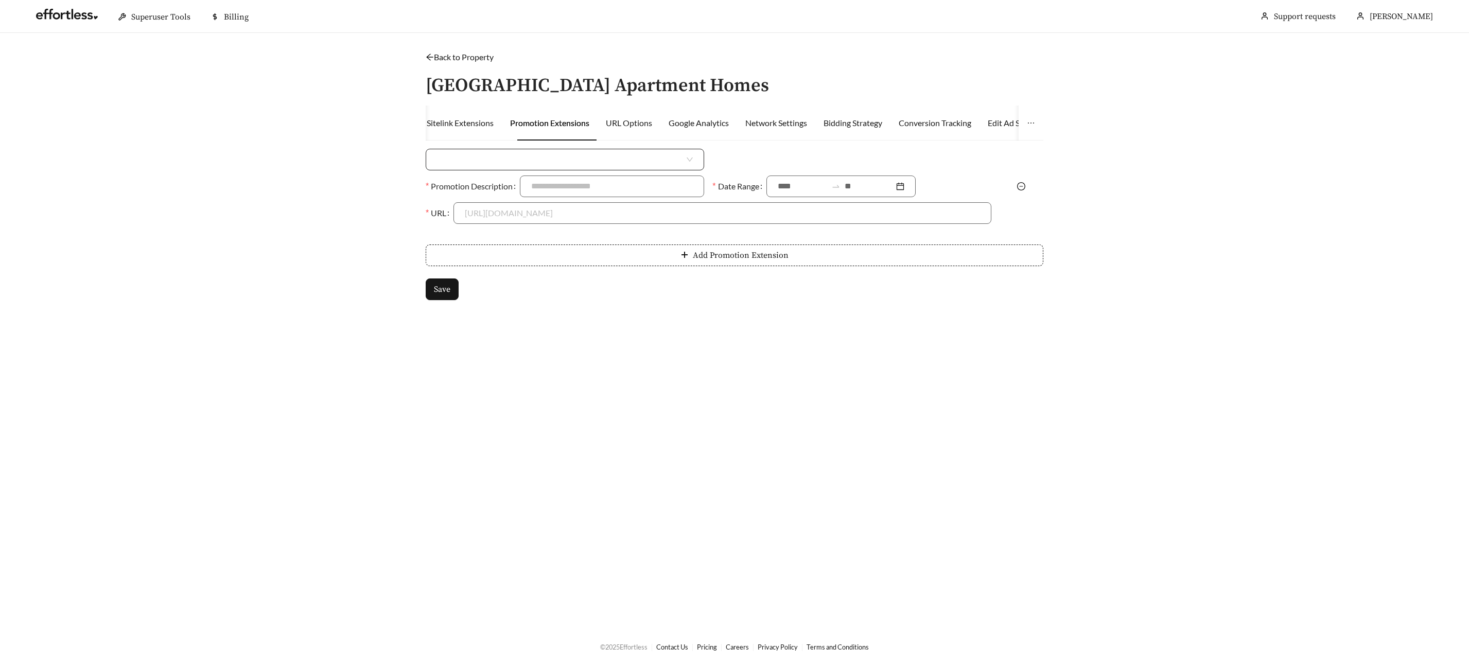
click at [580, 164] on input "search" at bounding box center [561, 159] width 248 height 21
click at [564, 185] on div "Money Amount Off" at bounding box center [565, 182] width 256 height 11
click at [817, 166] on input at bounding box center [865, 159] width 251 height 21
type input "***"
click at [618, 179] on input "Promotion Description" at bounding box center [612, 186] width 184 height 22
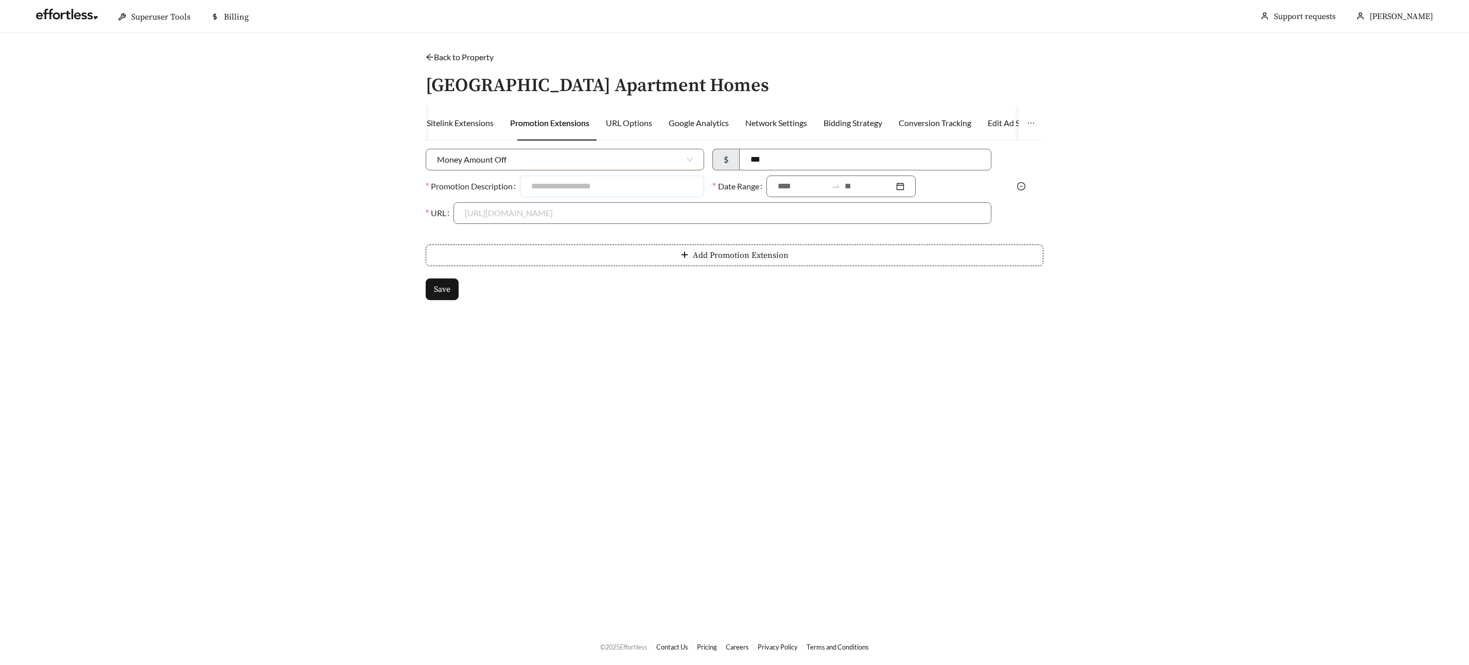
type input "**********"
click at [797, 183] on input at bounding box center [802, 186] width 49 height 12
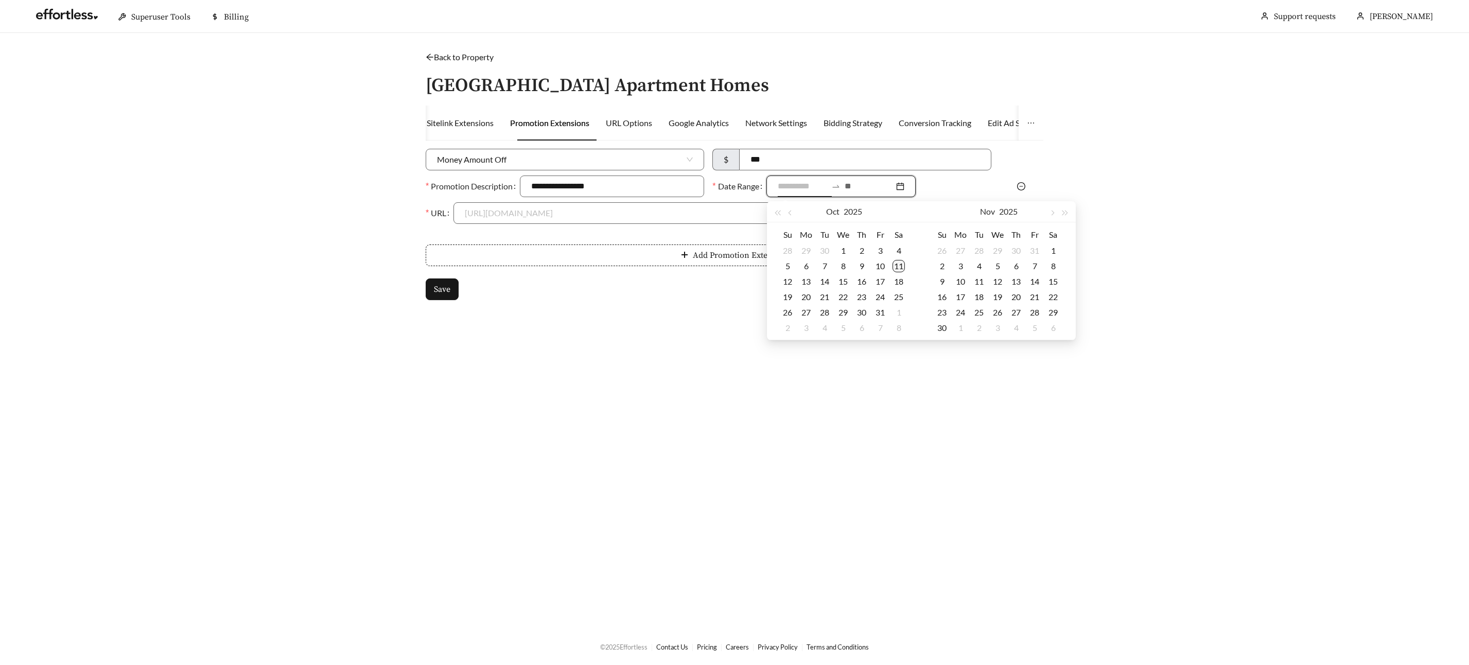
type input "**********"
click at [897, 266] on div "11" at bounding box center [898, 266] width 12 height 12
type input "**********"
drag, startPoint x: 942, startPoint y: 325, endPoint x: 935, endPoint y: 323, distance: 7.7
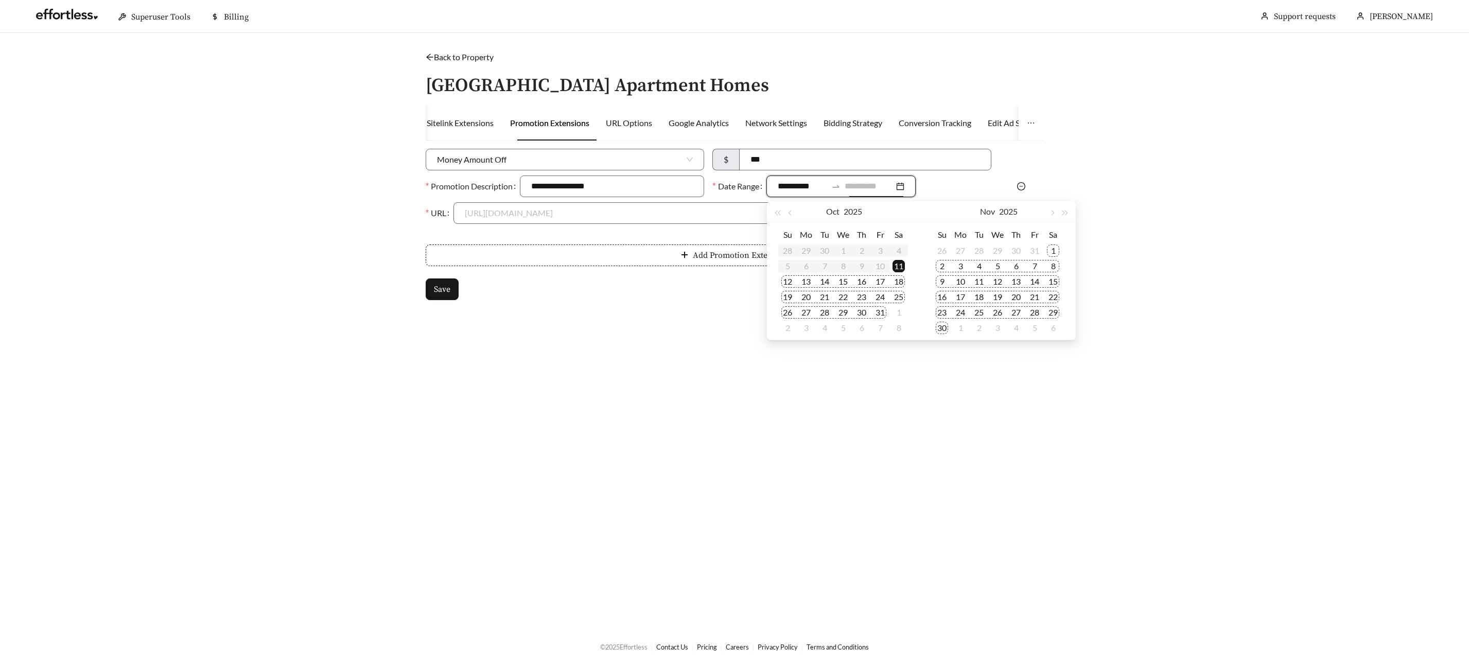
click at [938, 324] on div "30" at bounding box center [942, 328] width 12 height 12
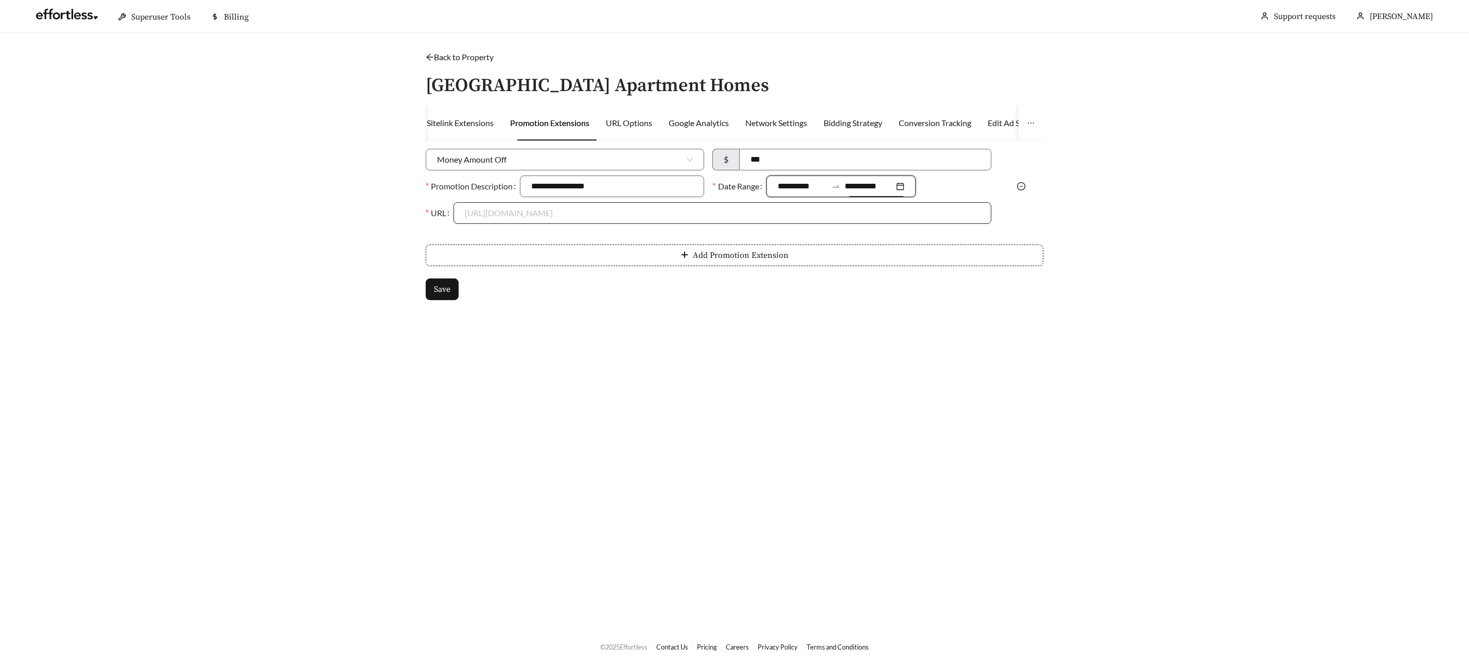
click at [466, 218] on input "URL" at bounding box center [722, 213] width 515 height 21
click at [472, 235] on div "[URL][DOMAIN_NAME]" at bounding box center [722, 236] width 515 height 11
type input "**********"
click at [442, 282] on button "Save" at bounding box center [442, 289] width 33 height 22
